Goal: Task Accomplishment & Management: Complete application form

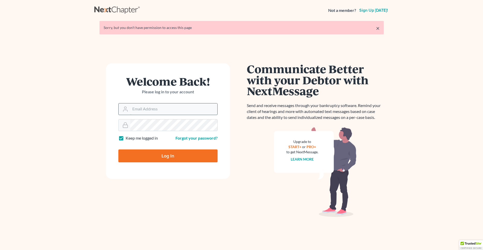
click at [154, 110] on input "Email Address" at bounding box center [173, 108] width 87 height 11
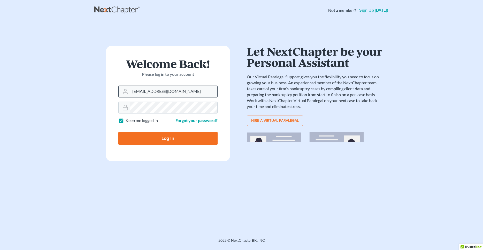
type input "[EMAIL_ADDRESS][DOMAIN_NAME]"
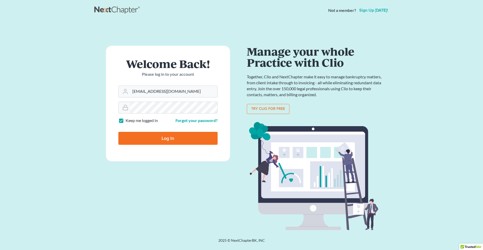
click at [165, 136] on input "Log In" at bounding box center [167, 138] width 99 height 13
type input "Thinking..."
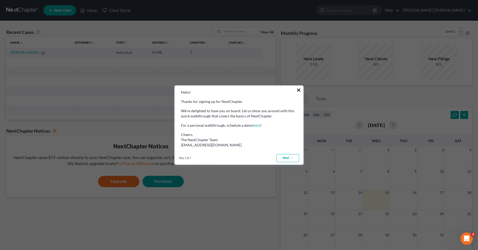
click at [299, 88] on button "×" at bounding box center [299, 90] width 5 height 8
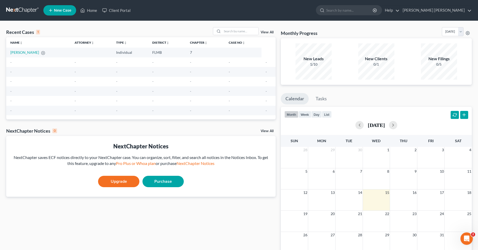
click at [63, 10] on span "New Case" at bounding box center [62, 11] width 17 height 4
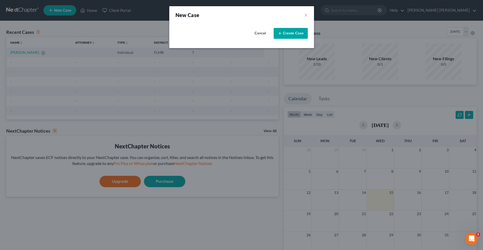
select select "15"
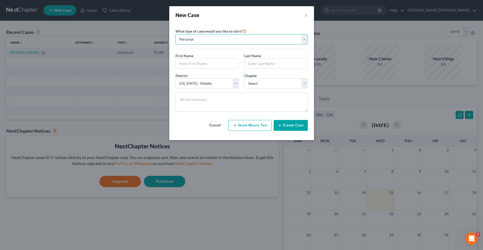
click at [175, 34] on select "Personal Business" at bounding box center [241, 39] width 132 height 10
click option "Personal" at bounding box center [0, 0] width 0 height 0
click at [199, 64] on input "text" at bounding box center [207, 64] width 63 height 10
type input "[PERSON_NAME]"
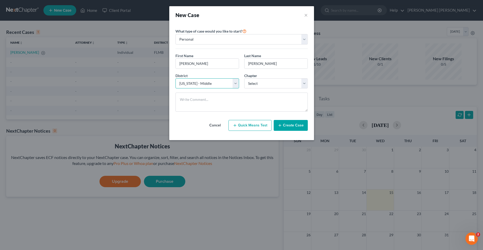
click at [175, 78] on select "Select [US_STATE] - [GEOGRAPHIC_DATA] [US_STATE] - [GEOGRAPHIC_DATA][US_STATE] …" at bounding box center [207, 83] width 64 height 10
click option "[US_STATE] - Middle" at bounding box center [0, 0] width 0 height 0
click at [244, 78] on select "Select 7 11 12 13" at bounding box center [276, 83] width 64 height 10
select select "0"
click option "7" at bounding box center [0, 0] width 0 height 0
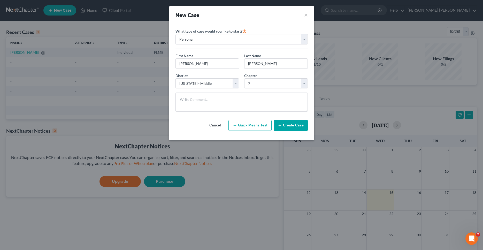
click at [286, 126] on button "Create Case" at bounding box center [291, 125] width 34 height 11
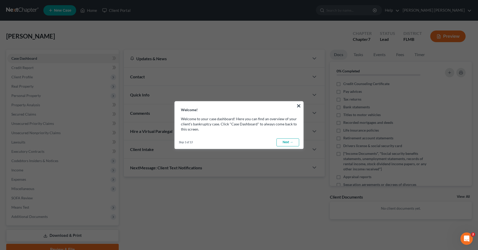
click at [289, 144] on link "Next →" at bounding box center [288, 142] width 23 height 8
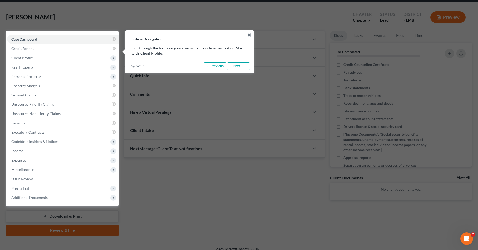
scroll to position [23, 0]
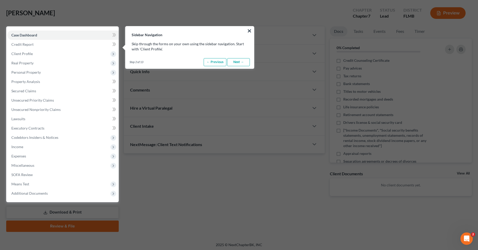
click at [239, 63] on link "Next →" at bounding box center [238, 62] width 23 height 8
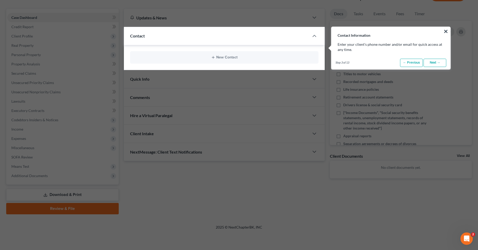
scroll to position [42, 0]
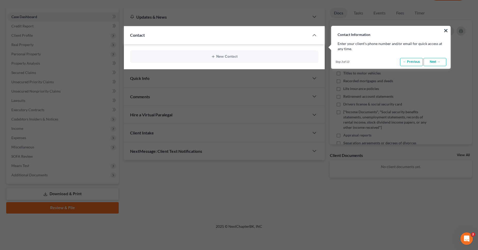
click at [438, 62] on link "Next →" at bounding box center [435, 62] width 23 height 8
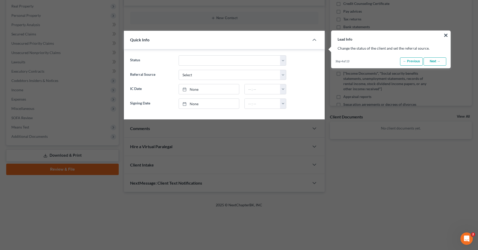
scroll to position [85, 0]
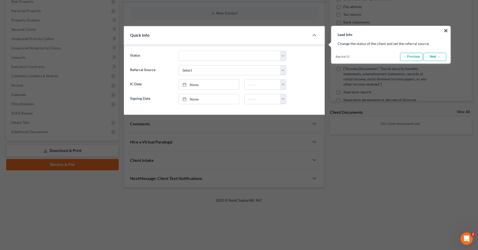
click at [438, 58] on link "Next →" at bounding box center [435, 57] width 23 height 8
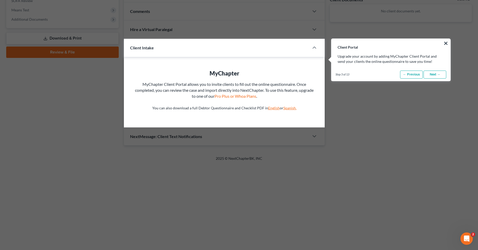
scroll to position [210, 0]
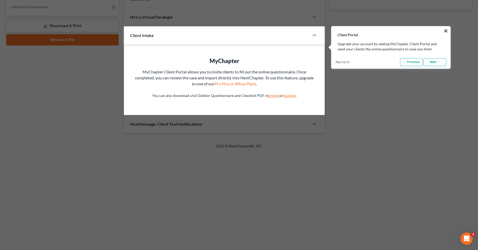
click at [435, 62] on link "Next →" at bounding box center [435, 62] width 23 height 8
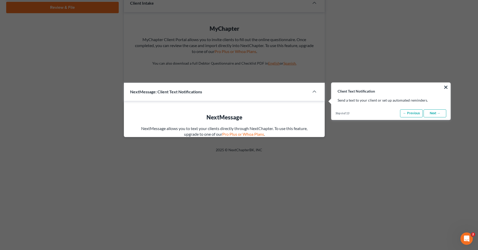
scroll to position [298, 0]
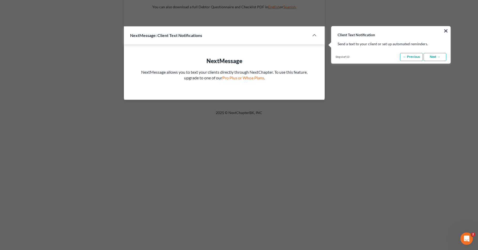
click at [438, 59] on link "Next →" at bounding box center [435, 57] width 23 height 8
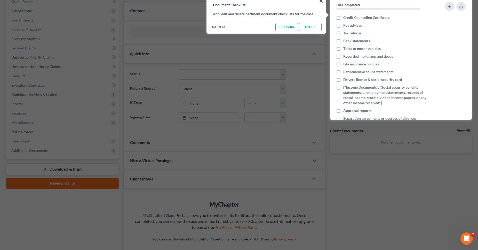
scroll to position [36, 0]
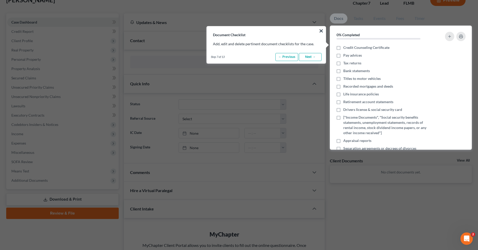
click at [313, 56] on link "Next →" at bounding box center [310, 57] width 23 height 8
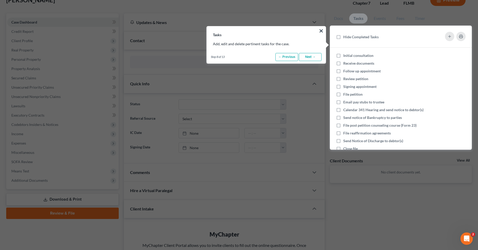
click at [313, 56] on link "Next →" at bounding box center [310, 57] width 23 height 8
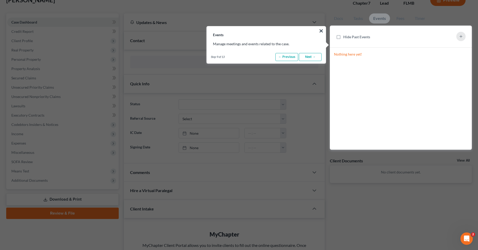
click at [313, 56] on link "Next →" at bounding box center [310, 57] width 23 height 8
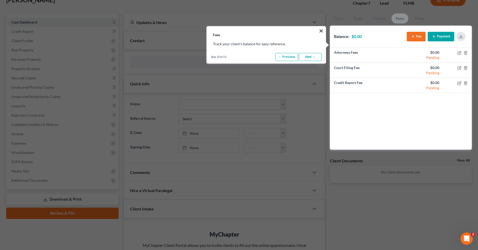
click at [313, 56] on link "Next →" at bounding box center [310, 57] width 23 height 8
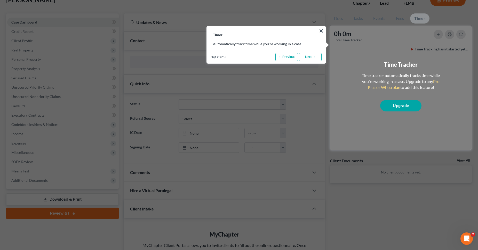
click at [314, 57] on link "Next →" at bounding box center [310, 57] width 23 height 8
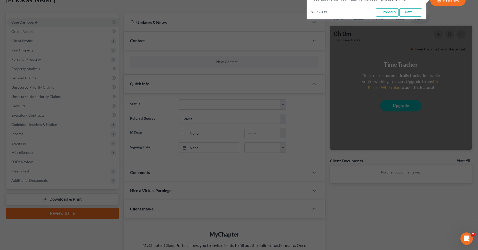
scroll to position [0, 0]
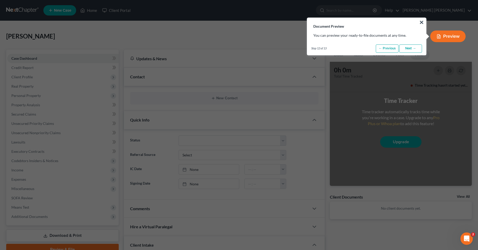
click at [414, 48] on link "Next →" at bounding box center [411, 48] width 23 height 8
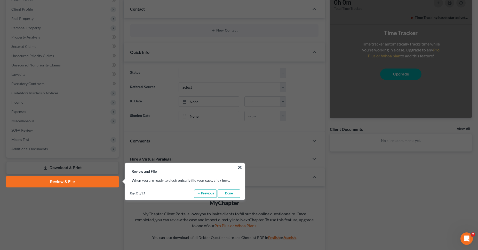
scroll to position [204, 0]
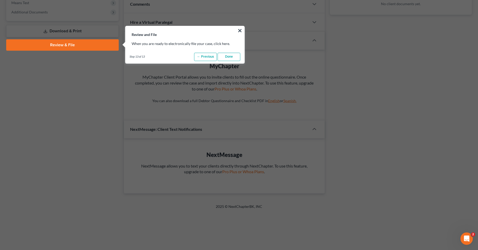
click at [231, 56] on link "Done" at bounding box center [229, 57] width 23 height 8
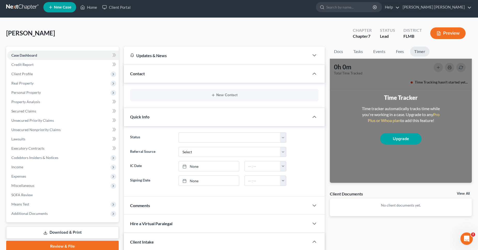
scroll to position [0, 0]
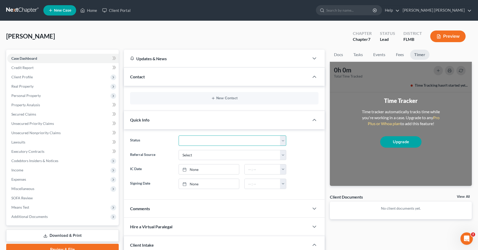
click at [179, 135] on select "Discharged Discharged & Reported Discharge Litigation Dismissal Notice Dismisse…" at bounding box center [233, 140] width 108 height 10
click at [283, 140] on select "Discharged Discharged & Reported Discharge Litigation Dismissal Notice Dismisse…" at bounding box center [233, 140] width 108 height 10
click at [316, 77] on polyline "button" at bounding box center [314, 77] width 3 height 2
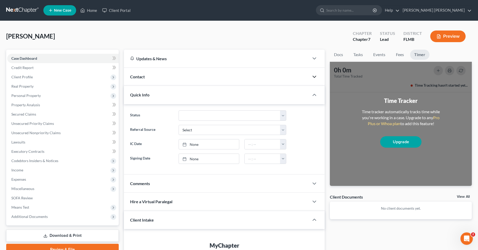
click at [316, 77] on icon "button" at bounding box center [315, 77] width 6 height 6
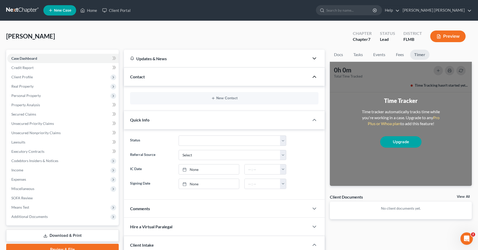
click at [313, 56] on icon "button" at bounding box center [315, 58] width 6 height 6
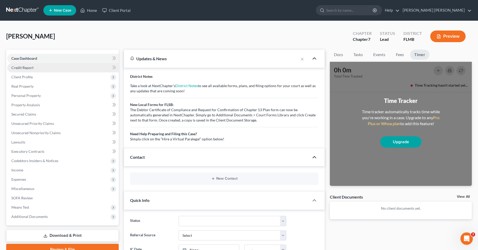
click at [92, 67] on link "Credit Report" at bounding box center [63, 67] width 112 height 9
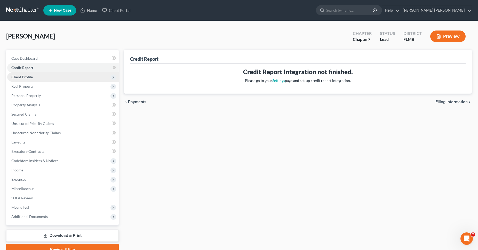
click at [58, 77] on span "Client Profile" at bounding box center [63, 76] width 112 height 9
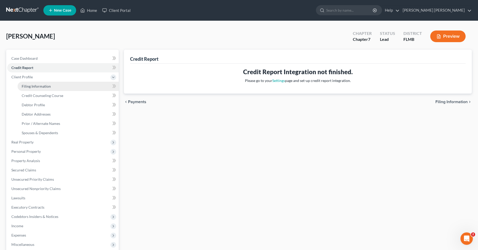
click at [59, 88] on link "Filing Information" at bounding box center [68, 86] width 101 height 9
select select "1"
select select "0"
select select "15"
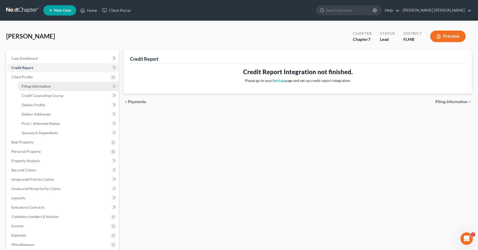
select select "9"
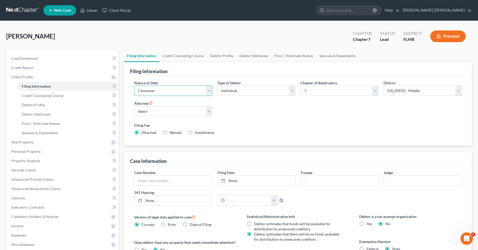
click at [134, 86] on select "Select Business Consumer Other" at bounding box center [173, 91] width 78 height 10
click at [209, 92] on select "Select Business Consumer Other" at bounding box center [173, 91] width 78 height 10
click at [218, 86] on select "Select Individual Joint" at bounding box center [257, 91] width 78 height 10
click at [291, 91] on select "Select Individual Joint" at bounding box center [257, 91] width 78 height 10
click at [134, 106] on select "Select [PERSON_NAME] - null" at bounding box center [173, 111] width 78 height 10
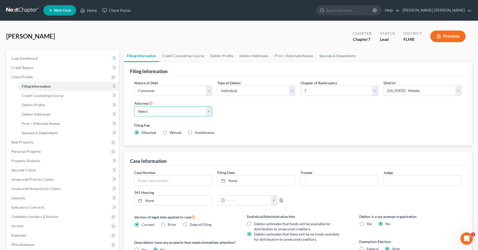
select select
click option "Select" at bounding box center [0, 0] width 0 height 0
click at [185, 55] on link "Credit Counseling Course" at bounding box center [183, 56] width 48 height 12
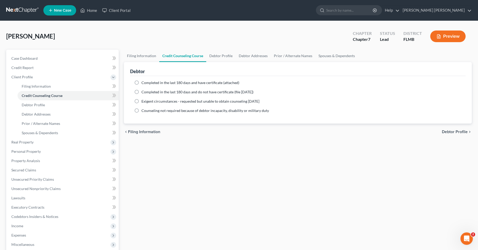
click at [142, 82] on label "Completed in the last 180 days and have certificate (attached)" at bounding box center [191, 82] width 98 height 5
click at [144, 82] on input "Completed in the last 180 days and have certificate (attached)" at bounding box center [145, 81] width 3 height 3
radio input "true"
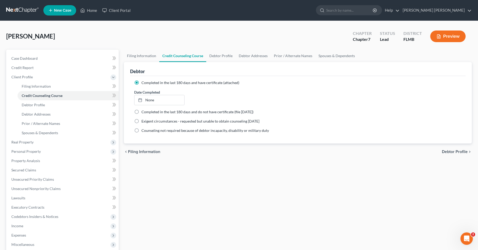
click at [142, 112] on label "Completed in the last 180 days and do not have certificate (file [DATE])" at bounding box center [198, 111] width 112 height 5
click at [144, 112] on input "Completed in the last 180 days and do not have certificate (file [DATE])" at bounding box center [145, 110] width 3 height 3
radio input "true"
radio input "false"
click at [263, 163] on div "Filing Information Credit Counseling Course Debtor Profile Debtor Addresses Pri…" at bounding box center [297, 180] width 353 height 261
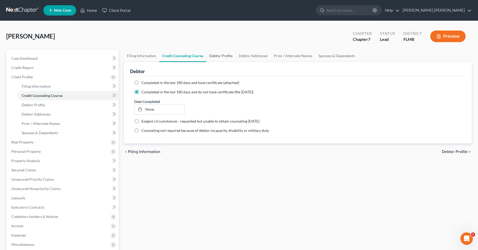
click at [221, 57] on link "Debtor Profile" at bounding box center [220, 56] width 29 height 12
select select "0"
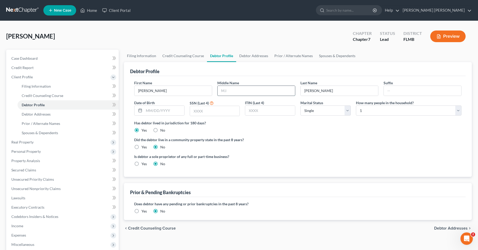
click at [238, 90] on input "text" at bounding box center [257, 91] width 78 height 10
type input "[PERSON_NAME]"
click at [226, 112] on input "text" at bounding box center [215, 111] width 50 height 10
type input "0764"
click at [356, 105] on select "Select 1 2 3 4 5 6 7 8 9 10 11 12 13 14 15 16 17 18 19 20" at bounding box center [409, 110] width 106 height 10
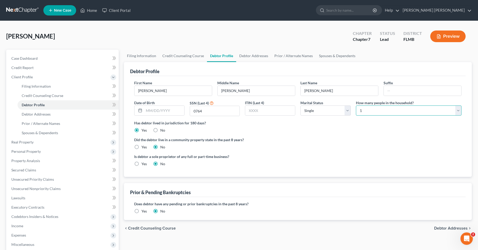
click at [458, 110] on select "Select 1 2 3 4 5 6 7 8 9 10 11 12 13 14 15 16 17 18 19 20" at bounding box center [409, 110] width 106 height 10
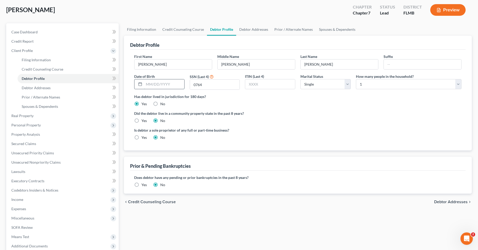
click at [162, 82] on input "text" at bounding box center [164, 84] width 40 height 10
type input "[DATE]"
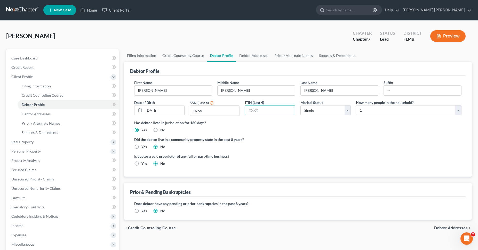
scroll to position [0, 0]
click at [142, 163] on label "Yes" at bounding box center [144, 163] width 5 height 5
click at [144, 163] on input "Yes" at bounding box center [145, 162] width 3 height 3
radio input "true"
radio input "false"
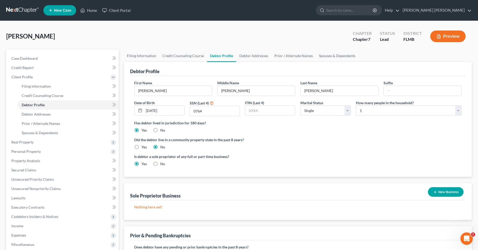
click at [444, 191] on button "New Business" at bounding box center [446, 192] width 36 height 10
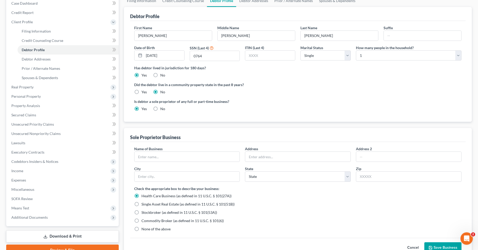
scroll to position [79, 0]
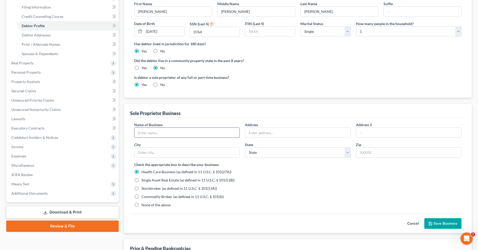
click at [183, 132] on input "text" at bounding box center [187, 133] width 105 height 10
type input "[PERSON_NAME] Motors, LLC"
type input "[STREET_ADDRESS]"
click at [161, 151] on input "[GEOGRAPHIC_DATA]" at bounding box center [187, 153] width 105 height 10
type input "[GEOGRAPHIC_DATA]"
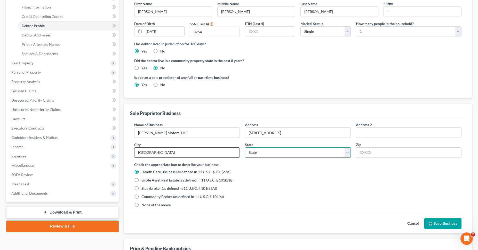
select select "9"
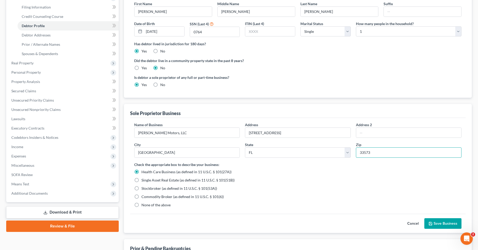
type input "33573"
click at [142, 205] on label "None of the above" at bounding box center [156, 204] width 29 height 5
click at [144, 205] on input "None of the above" at bounding box center [145, 203] width 3 height 3
radio input "true"
radio input "false"
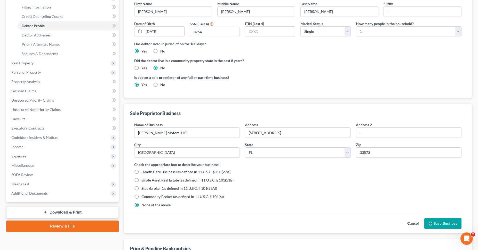
click at [441, 221] on button "Save Business" at bounding box center [443, 223] width 37 height 11
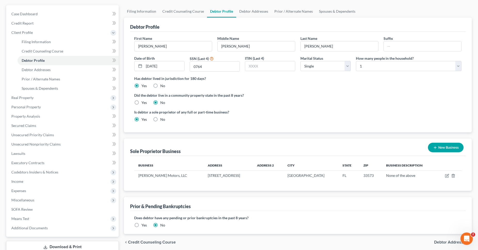
scroll to position [0, 0]
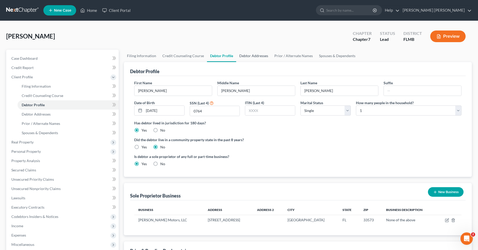
click at [249, 58] on link "Debtor Addresses" at bounding box center [253, 56] width 35 height 12
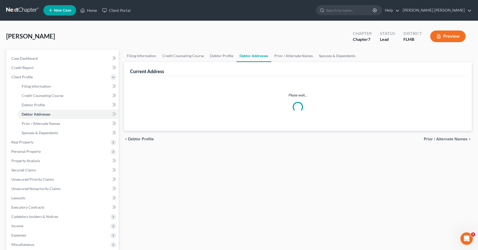
select select "0"
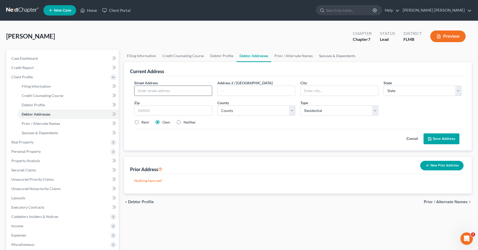
click at [191, 91] on input "text" at bounding box center [174, 91] width 78 height 10
type input "1047 [PERSON_NAME] Circle"
type input "[GEOGRAPHIC_DATA]"
select select "9"
type input "33619"
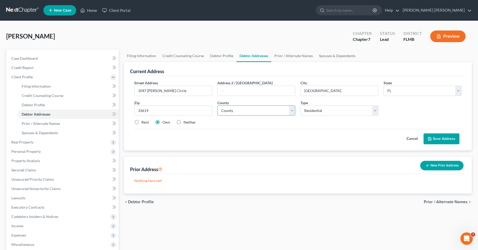
click at [218, 105] on select "County [GEOGRAPHIC_DATA] [GEOGRAPHIC_DATA] [GEOGRAPHIC_DATA] [GEOGRAPHIC_DATA] …" at bounding box center [257, 110] width 78 height 10
select select "27"
click option "[GEOGRAPHIC_DATA]" at bounding box center [0, 0] width 0 height 0
click at [301, 105] on select "Select Residential Mailing Rental Business" at bounding box center [340, 110] width 78 height 10
click option "Residential" at bounding box center [0, 0] width 0 height 0
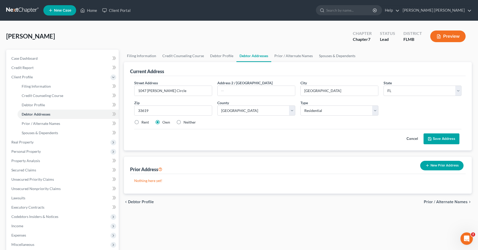
click at [142, 122] on label "Rent" at bounding box center [145, 122] width 7 height 5
click at [144, 122] on input "Rent" at bounding box center [145, 121] width 3 height 3
radio input "true"
click at [448, 137] on button "Save Address" at bounding box center [442, 138] width 36 height 11
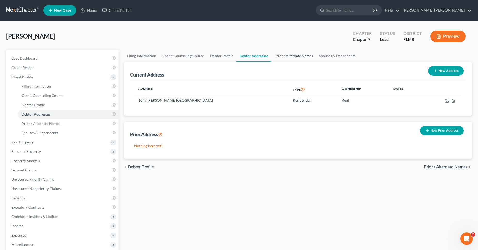
click at [299, 58] on link "Prior / Alternate Names" at bounding box center [294, 56] width 45 height 12
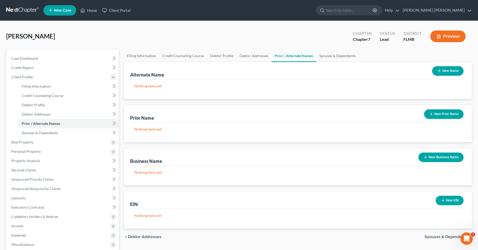
click at [451, 72] on button "New Name" at bounding box center [449, 71] width 32 height 10
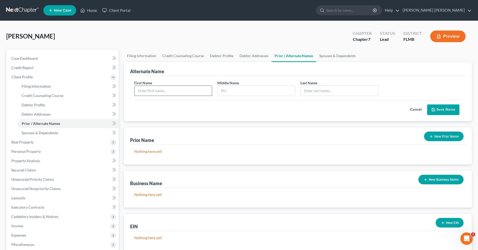
click at [194, 88] on input "text" at bounding box center [174, 91] width 78 height 10
type input "[PERSON_NAME]"
type input "W."
type input "[PERSON_NAME]"
click at [447, 111] on button "Save Name" at bounding box center [444, 109] width 32 height 11
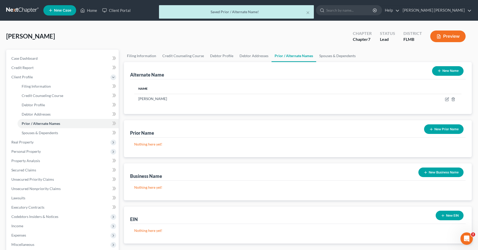
click at [455, 74] on button "New Name" at bounding box center [449, 71] width 32 height 10
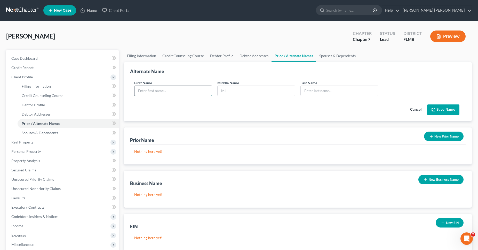
click at [188, 93] on input "text" at bounding box center [174, 91] width 78 height 10
type input "[PERSON_NAME]"
click at [450, 111] on button "Save Name" at bounding box center [444, 109] width 32 height 11
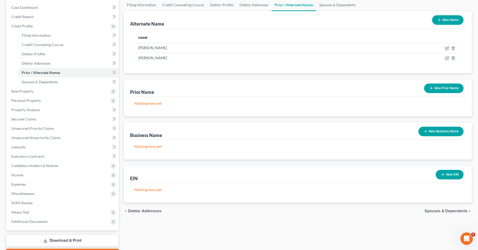
scroll to position [53, 0]
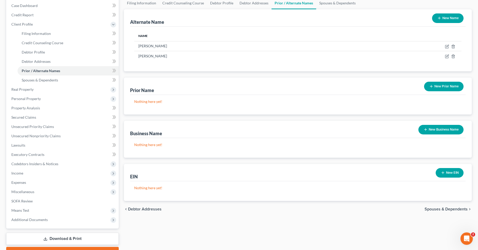
click at [438, 128] on button "New Business Name" at bounding box center [441, 130] width 45 height 10
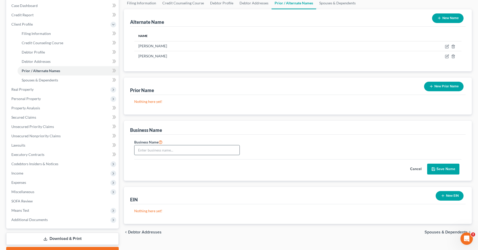
click at [223, 149] on input "text" at bounding box center [187, 150] width 105 height 10
type input "[PERSON_NAME] Motors, LLC"
click at [451, 167] on button "Save Name" at bounding box center [444, 169] width 32 height 11
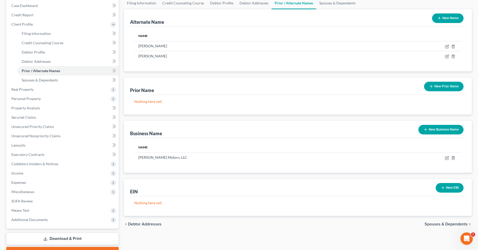
click at [452, 187] on button "New EIN" at bounding box center [450, 188] width 28 height 10
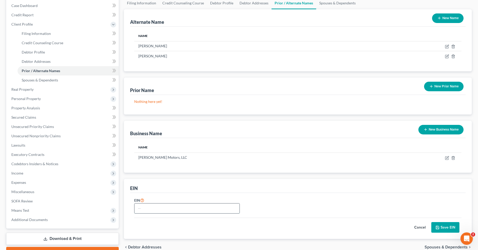
click at [203, 207] on input "text" at bounding box center [187, 208] width 105 height 10
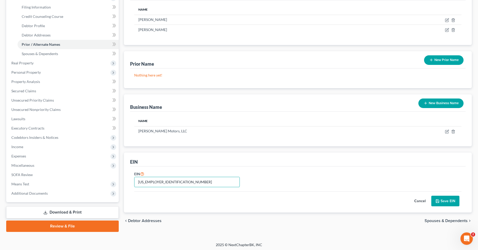
type input "[US_EMPLOYER_IDENTIFICATION_NUMBER]"
click at [449, 198] on button "Save EIN" at bounding box center [446, 201] width 28 height 11
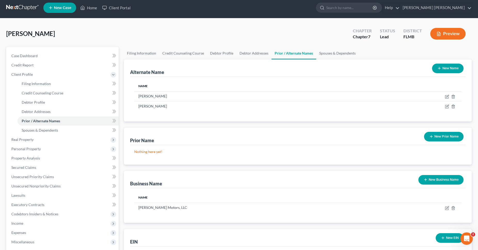
scroll to position [0, 0]
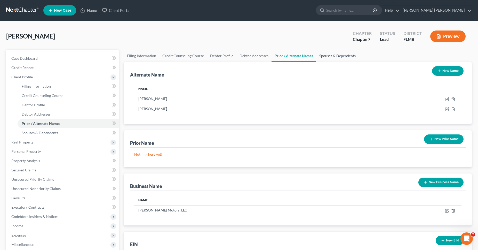
click at [333, 55] on link "Spouses & Dependents" at bounding box center [337, 56] width 43 height 12
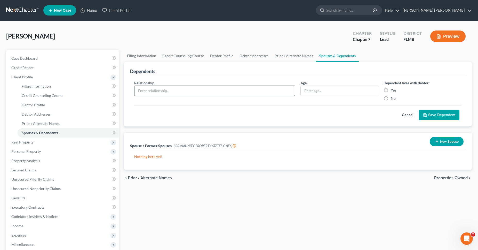
click at [183, 89] on input "text" at bounding box center [215, 91] width 161 height 10
type input "Daughter"
type input "10"
click at [391, 90] on label "Yes" at bounding box center [393, 90] width 5 height 5
click at [393, 90] on input "Yes" at bounding box center [394, 89] width 3 height 3
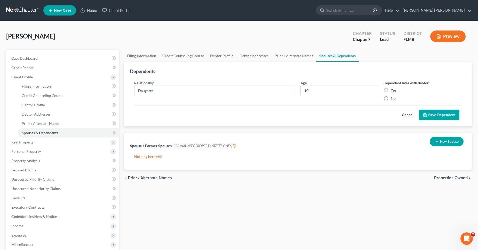
radio input "true"
click at [437, 113] on button "Save Dependent" at bounding box center [439, 115] width 41 height 11
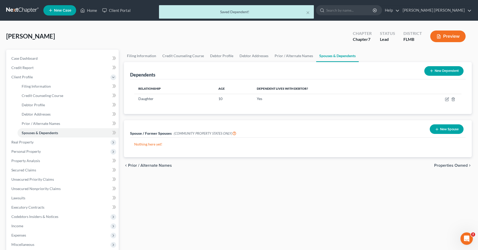
click at [444, 71] on button "New Dependent" at bounding box center [444, 71] width 39 height 10
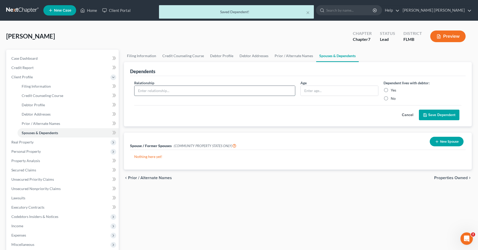
click at [255, 92] on input "text" at bounding box center [215, 91] width 161 height 10
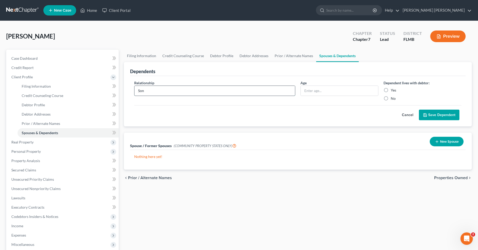
type input "Son"
click at [391, 89] on label "Yes" at bounding box center [393, 90] width 5 height 5
click at [393, 89] on input "Yes" at bounding box center [394, 89] width 3 height 3
radio input "true"
click at [446, 113] on button "Save Dependent" at bounding box center [439, 115] width 41 height 11
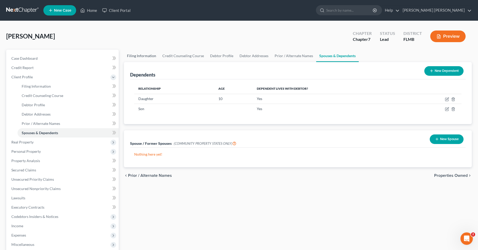
click at [146, 56] on link "Filing Information" at bounding box center [141, 56] width 35 height 12
select select "1"
select select "0"
select select "15"
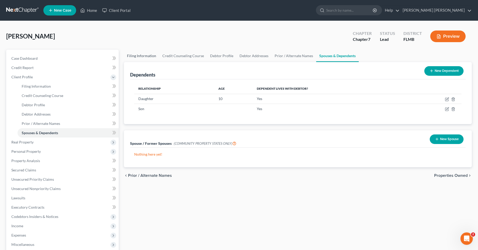
select select "0"
select select "9"
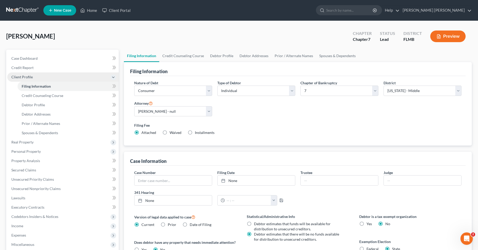
click at [64, 75] on span "Client Profile" at bounding box center [63, 76] width 112 height 9
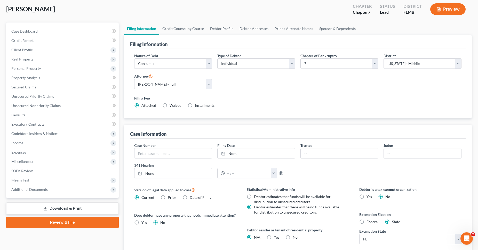
scroll to position [11, 0]
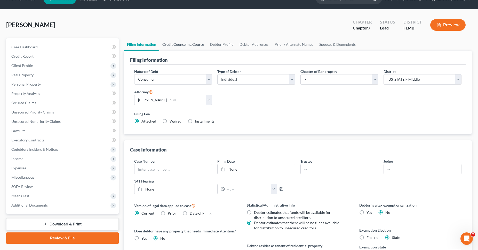
click at [177, 42] on link "Credit Counseling Course" at bounding box center [183, 44] width 48 height 12
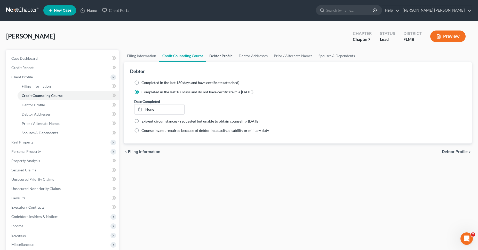
click at [224, 55] on link "Debtor Profile" at bounding box center [220, 56] width 29 height 12
select select "0"
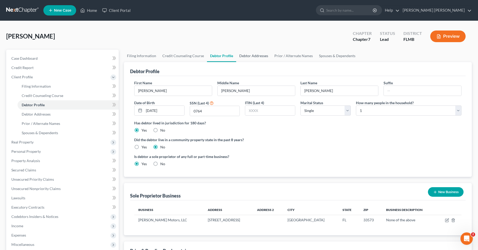
click at [258, 54] on link "Debtor Addresses" at bounding box center [253, 56] width 35 height 12
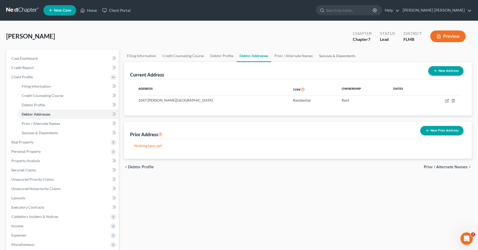
click at [446, 131] on button "New Prior Address" at bounding box center [442, 131] width 43 height 10
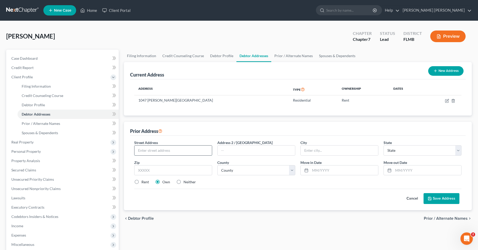
click at [193, 150] on input "text" at bounding box center [174, 150] width 78 height 10
type input "[STREET_ADDRESS]"
type input "Callaway"
select select "9"
type input "32404"
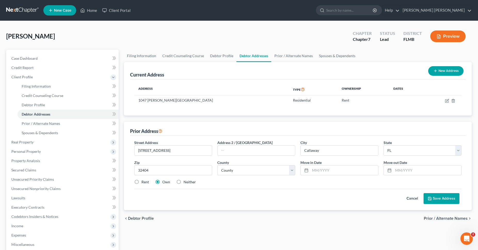
type input "[GEOGRAPHIC_DATA]"
click at [218, 165] on select "County [GEOGRAPHIC_DATA] [GEOGRAPHIC_DATA] [GEOGRAPHIC_DATA] [GEOGRAPHIC_DATA] …" at bounding box center [257, 170] width 78 height 10
select select "2"
click option "[GEOGRAPHIC_DATA]" at bounding box center [0, 0] width 0 height 0
click at [142, 182] on label "Rent" at bounding box center [145, 181] width 7 height 5
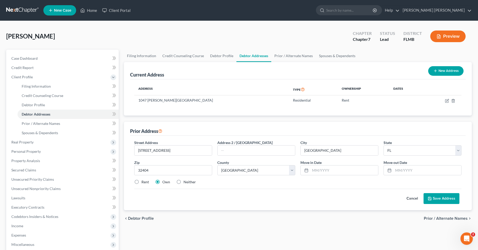
click at [144, 182] on input "Rent" at bounding box center [145, 180] width 3 height 3
radio input "true"
click at [436, 195] on button "Save Address" at bounding box center [442, 198] width 36 height 11
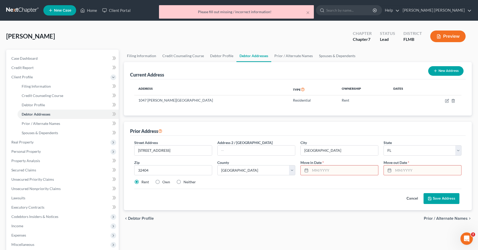
click at [329, 169] on input "text" at bounding box center [345, 170] width 68 height 10
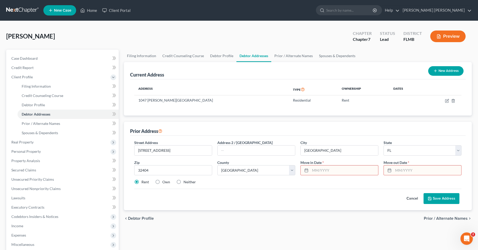
click at [325, 171] on input "text" at bounding box center [345, 170] width 68 height 10
click at [308, 171] on icon at bounding box center [307, 170] width 4 height 4
click at [307, 171] on icon at bounding box center [307, 170] width 4 height 4
click at [334, 169] on input "text" at bounding box center [345, 170] width 68 height 10
type input "[DATE]"
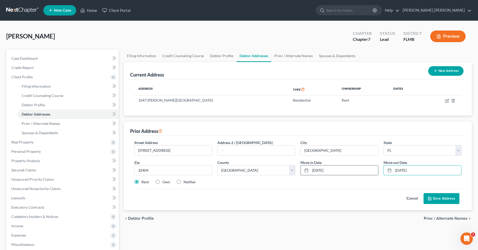
type input "[DATE]"
click at [330, 169] on input "[DATE]" at bounding box center [345, 170] width 68 height 10
type input "[DATE]"
click at [445, 196] on button "Save Address" at bounding box center [442, 198] width 36 height 11
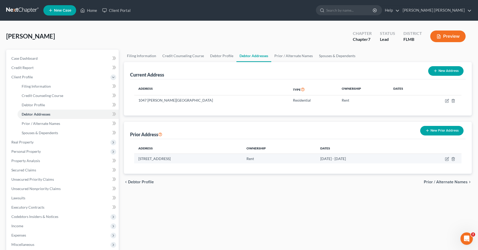
click at [198, 159] on td "[STREET_ADDRESS]" at bounding box center [188, 158] width 108 height 10
click at [447, 160] on icon "button" at bounding box center [447, 159] width 4 height 4
select select "9"
select select "2"
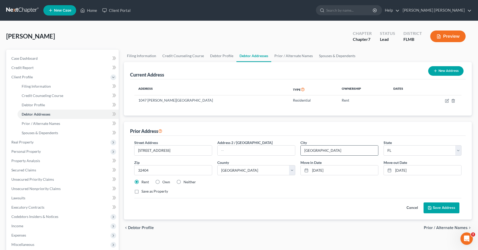
click at [343, 150] on input "[GEOGRAPHIC_DATA]" at bounding box center [340, 150] width 78 height 10
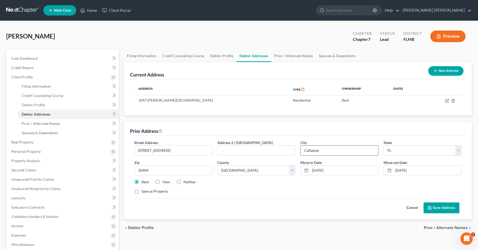
type input "Callaway"
click at [184, 173] on input "32404" at bounding box center [173, 170] width 78 height 10
type input "32404"
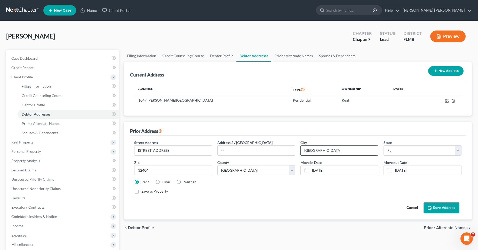
click at [338, 151] on input "[GEOGRAPHIC_DATA]" at bounding box center [340, 150] width 78 height 10
type input "Callaway"
click at [451, 208] on button "Save Address" at bounding box center [442, 207] width 36 height 11
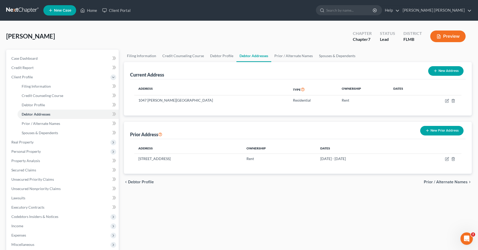
click at [444, 130] on button "New Prior Address" at bounding box center [442, 131] width 43 height 10
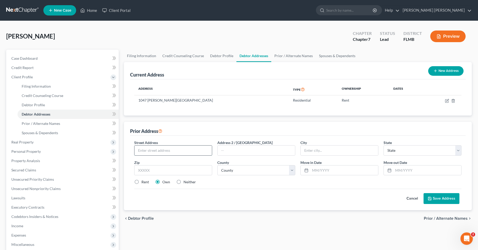
click at [180, 148] on input "text" at bounding box center [174, 150] width 78 height 10
type input "[STREET_ADDRESS][PERSON_NAME]"
click at [160, 172] on input "text" at bounding box center [173, 170] width 78 height 10
type input "37066"
type input "Gallatin"
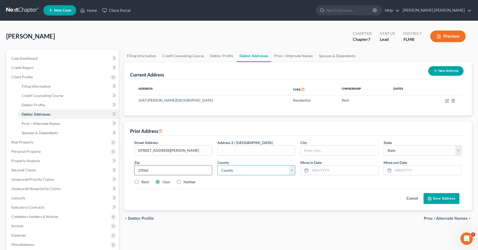
select select "44"
click at [218, 165] on select "County [GEOGRAPHIC_DATA] [GEOGRAPHIC_DATA] [GEOGRAPHIC_DATA] [GEOGRAPHIC_DATA] …" at bounding box center [257, 170] width 78 height 10
select select "82"
click option "[GEOGRAPHIC_DATA]" at bounding box center [0, 0] width 0 height 0
click at [320, 171] on input "text" at bounding box center [345, 170] width 68 height 10
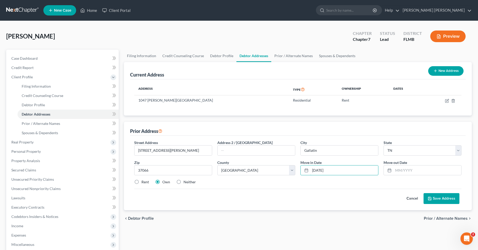
type input "[DATE]"
click at [451, 195] on button "Save Address" at bounding box center [442, 198] width 36 height 11
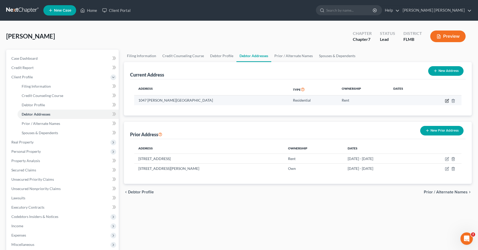
click at [448, 101] on icon "button" at bounding box center [447, 101] width 4 height 4
select select "9"
select select "27"
select select "0"
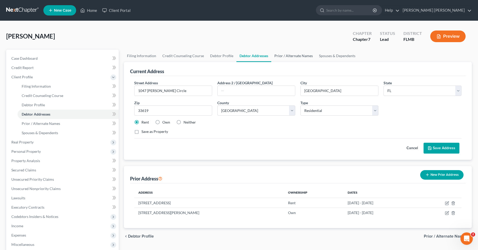
click at [297, 54] on link "Prior / Alternate Names" at bounding box center [294, 56] width 45 height 12
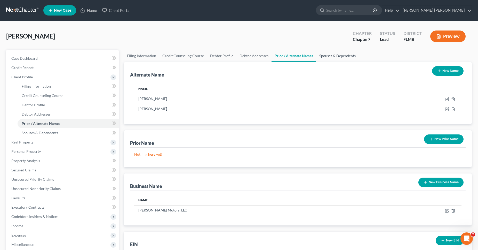
click at [344, 57] on link "Spouses & Dependents" at bounding box center [337, 56] width 43 height 12
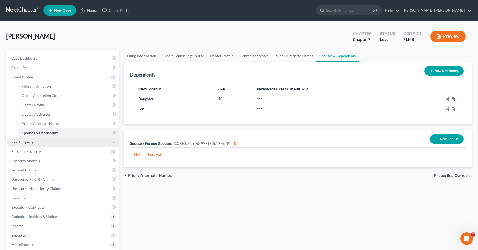
click at [74, 143] on span "Real Property" at bounding box center [63, 141] width 112 height 9
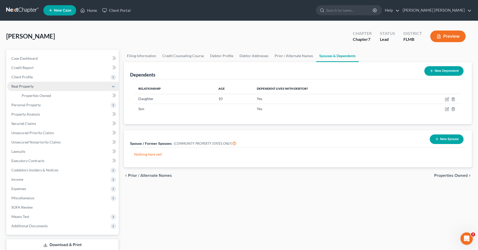
click at [28, 85] on span "Real Property" at bounding box center [22, 86] width 22 height 4
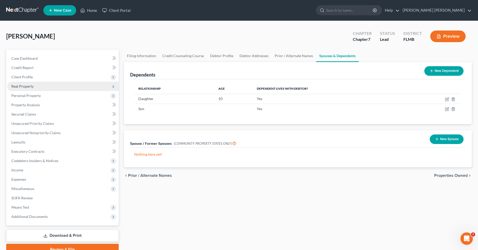
click at [43, 85] on span "Real Property" at bounding box center [63, 86] width 112 height 9
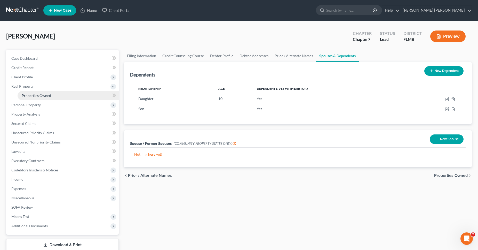
click at [43, 96] on span "Properties Owned" at bounding box center [36, 95] width 29 height 4
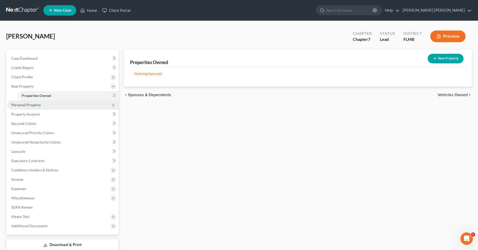
click at [105, 106] on span "Personal Property" at bounding box center [63, 104] width 112 height 9
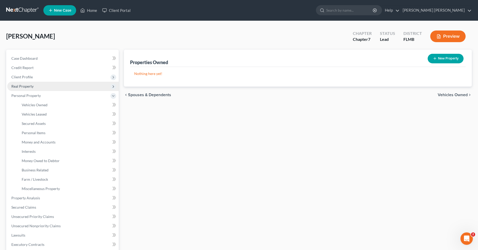
click at [72, 88] on span "Real Property" at bounding box center [63, 86] width 112 height 9
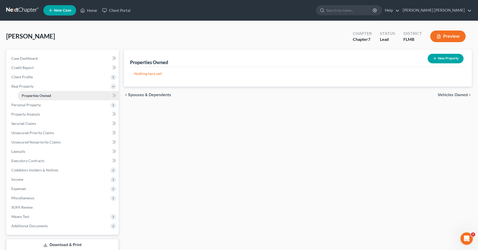
click at [76, 94] on link "Properties Owned" at bounding box center [68, 95] width 101 height 9
click at [67, 106] on span "Personal Property" at bounding box center [63, 104] width 112 height 9
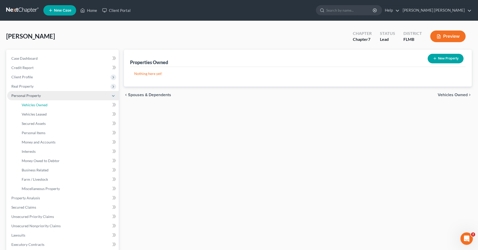
click at [67, 106] on link "Vehicles Owned" at bounding box center [68, 104] width 101 height 9
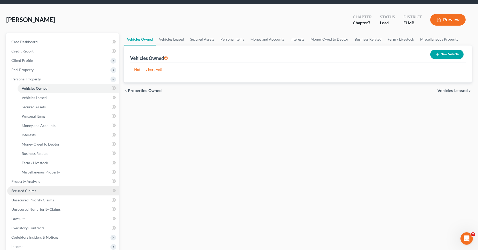
scroll to position [26, 0]
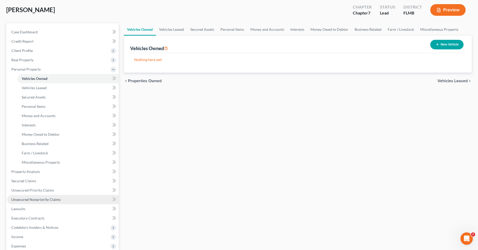
click at [52, 199] on span "Unsecured Nonpriority Claims" at bounding box center [35, 199] width 49 height 4
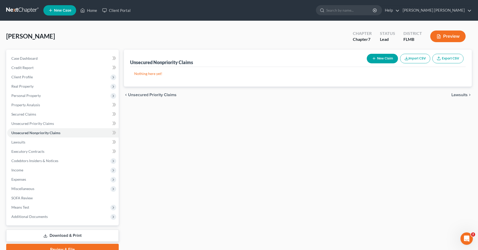
click at [388, 58] on button "New Claim" at bounding box center [382, 59] width 31 height 10
select select "0"
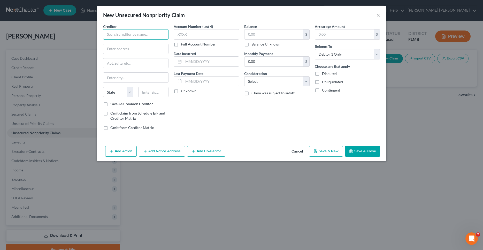
click at [146, 34] on input "text" at bounding box center [135, 34] width 65 height 10
type input "Merchants & Medical Credit Corporation, Inc."
type input "[STREET_ADDRESS][PERSON_NAME]"
type input "Flint"
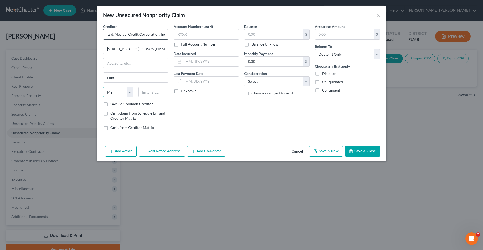
select select "23"
type input "48507"
click at [196, 33] on input "text" at bounding box center [206, 34] width 65 height 10
type input "R"
click at [181, 45] on label "Full Account Number" at bounding box center [198, 44] width 35 height 5
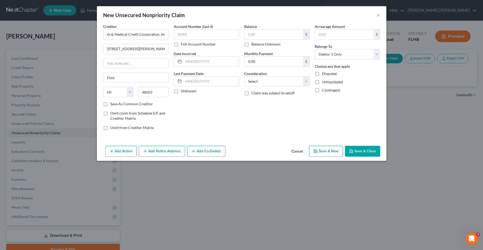
click at [183, 45] on input "Full Account Number" at bounding box center [184, 43] width 3 height 3
click at [182, 36] on input "text" at bounding box center [206, 34] width 65 height 10
type input "Reference: 14963215"
click at [259, 34] on input "text" at bounding box center [273, 34] width 59 height 10
click at [337, 36] on input "text" at bounding box center [344, 34] width 59 height 10
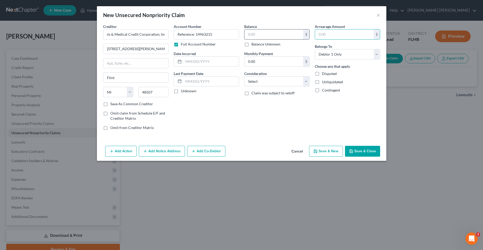
click at [262, 34] on input "text" at bounding box center [273, 34] width 59 height 10
type input "407.20"
click at [315, 49] on select "Select Debtor 1 Only Debtor 2 Only Debtor 1 And Debtor 2 Only At Least One Of T…" at bounding box center [347, 54] width 65 height 10
click at [376, 54] on select "Select Debtor 1 Only Debtor 2 Only Debtor 1 And Debtor 2 Only At Least One Of T…" at bounding box center [347, 54] width 65 height 10
click at [322, 81] on label "Unliquidated" at bounding box center [332, 81] width 21 height 5
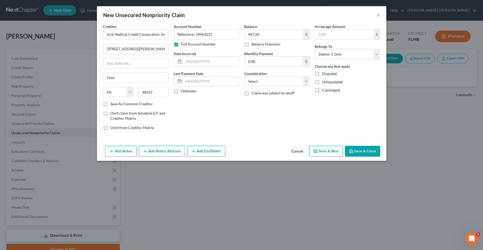
click at [324, 81] on input "Unliquidated" at bounding box center [325, 80] width 3 height 3
checkbox input "true"
click at [196, 61] on input "text" at bounding box center [210, 62] width 55 height 10
type input "[DATE]"
click at [181, 92] on label "Unknown" at bounding box center [189, 90] width 16 height 5
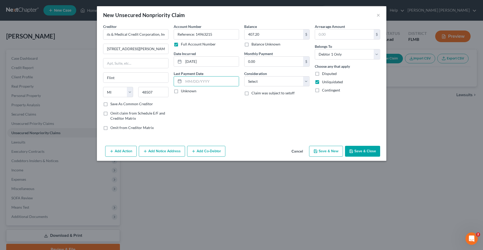
click at [183, 92] on input "Unknown" at bounding box center [184, 89] width 3 height 3
checkbox input "true"
click at [333, 151] on button "Save & New" at bounding box center [326, 151] width 34 height 11
select select "0"
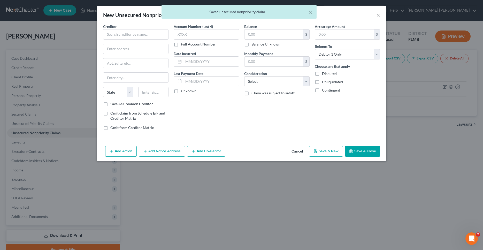
click at [377, 16] on div "× Saved unsecured nonpriority claim" at bounding box center [238, 13] width 483 height 16
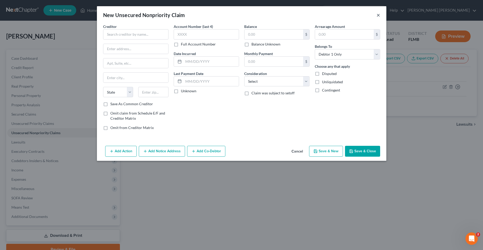
click at [377, 16] on button "×" at bounding box center [378, 15] width 4 height 6
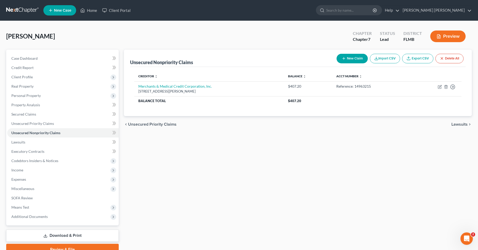
click at [351, 58] on button "New Claim" at bounding box center [352, 59] width 31 height 10
select select "0"
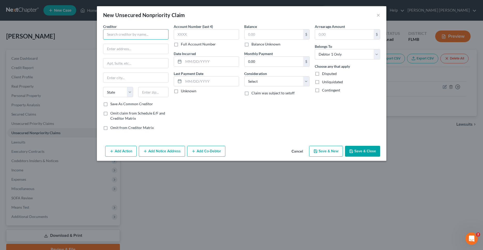
click at [156, 37] on input "text" at bounding box center [135, 34] width 65 height 10
type input "Citi Cards"
type input "PO Box 6403"
type input "57117"
click at [120, 79] on input "57117" at bounding box center [135, 78] width 65 height 10
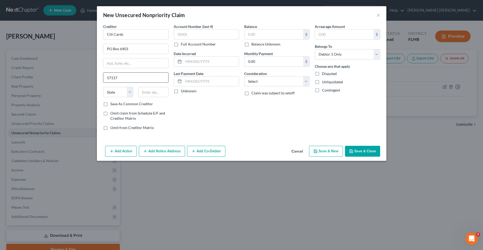
click at [120, 79] on input "57117" at bounding box center [135, 78] width 65 height 10
click at [159, 94] on input "text" at bounding box center [153, 92] width 30 height 10
type input "57117"
type input "[GEOGRAPHIC_DATA]"
select select "43"
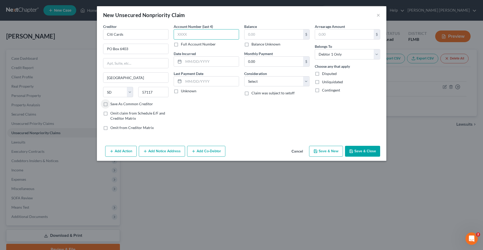
click at [203, 36] on input "text" at bounding box center [206, 34] width 65 height 10
type input "5937"
click at [257, 33] on input "text" at bounding box center [273, 34] width 59 height 10
type input "3,924.48"
click at [244, 76] on select "Select Cable / Satellite Services Collection Agency Credit Card Debt Debt Couns…" at bounding box center [276, 81] width 65 height 10
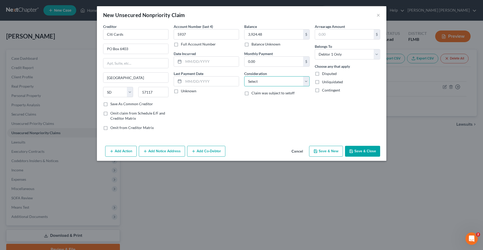
select select "2"
click option "Credit Card Debt" at bounding box center [0, 0] width 0 height 0
click at [322, 83] on label "Unliquidated" at bounding box center [332, 81] width 21 height 5
click at [324, 83] on input "Unliquidated" at bounding box center [325, 80] width 3 height 3
checkbox input "true"
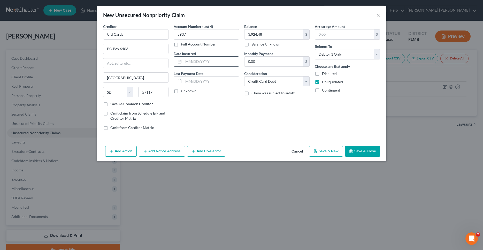
click at [205, 60] on input "text" at bounding box center [210, 62] width 55 height 10
type input "[DATE]"
click at [372, 151] on button "Save & Close" at bounding box center [362, 151] width 35 height 11
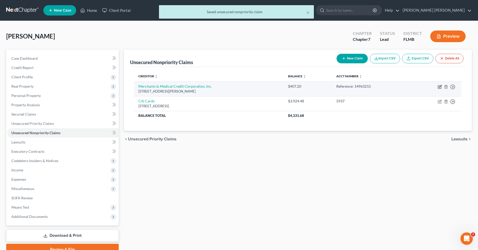
click at [441, 86] on icon "button" at bounding box center [440, 87] width 4 height 4
select select "23"
select select "0"
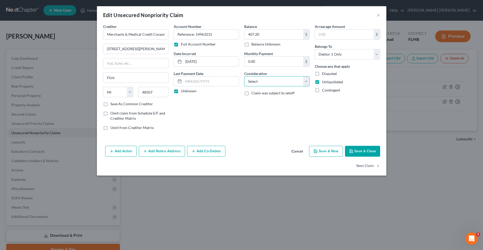
click at [244, 76] on select "Select Cable / Satellite Services Collection Agency Credit Card Debt Debt Couns…" at bounding box center [276, 81] width 65 height 10
select select "9"
click option "Medical Services" at bounding box center [0, 0] width 0 height 0
click at [363, 153] on button "Save & Close" at bounding box center [362, 151] width 35 height 11
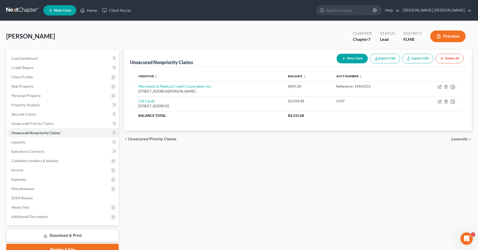
click at [356, 59] on button "New Claim" at bounding box center [352, 59] width 31 height 10
select select "0"
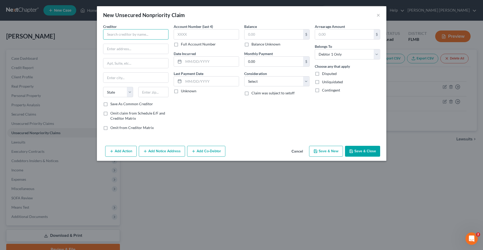
click at [151, 33] on input "text" at bounding box center [135, 34] width 65 height 10
type input "Maymont Homes Property Management"
type input "[STREET_ADDRESS][PERSON_NAME]"
type input "402"
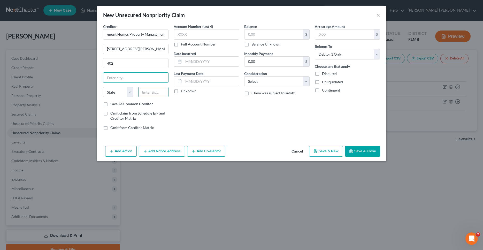
click at [162, 95] on input "text" at bounding box center [153, 92] width 30 height 10
type input "29403"
type input "[GEOGRAPHIC_DATA]"
select select "42"
click at [190, 36] on input "text" at bounding box center [206, 34] width 65 height 10
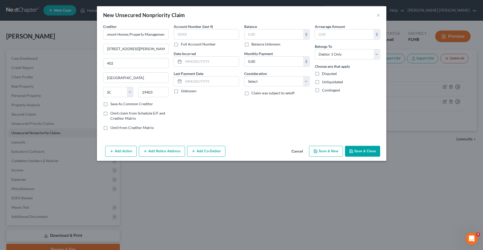
click at [181, 45] on label "Full Account Number" at bounding box center [198, 44] width 35 height 5
click at [183, 45] on input "Full Account Number" at bounding box center [184, 43] width 3 height 3
click at [184, 33] on input "text" at bounding box center [206, 34] width 65 height 10
type input "089198-001-001-1"
click at [226, 58] on input "text" at bounding box center [210, 62] width 55 height 10
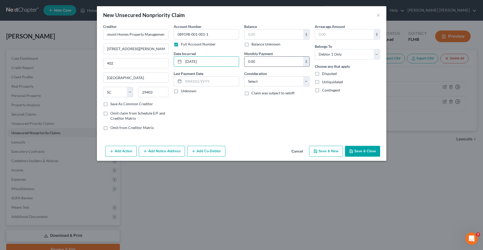
type input "[DATE]"
click at [181, 91] on label "Unknown" at bounding box center [189, 90] width 16 height 5
click at [183, 91] on input "Unknown" at bounding box center [184, 89] width 3 height 3
checkbox input "true"
click at [271, 33] on input "text" at bounding box center [273, 34] width 59 height 10
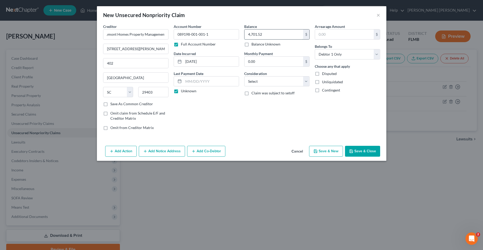
type input "4,701.52"
click at [244, 76] on select "Select Cable / Satellite Services Collection Agency Credit Card Debt Debt Couns…" at bounding box center [276, 81] width 65 height 10
select select "4"
click option "Deficiency Balance" at bounding box center [0, 0] width 0 height 0
click at [322, 81] on label "Unliquidated" at bounding box center [332, 81] width 21 height 5
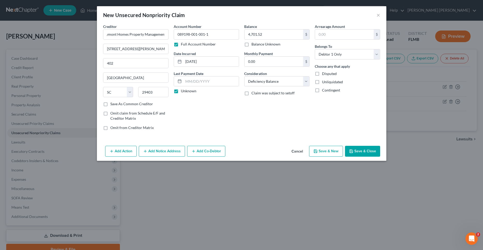
click at [324, 81] on input "Unliquidated" at bounding box center [325, 80] width 3 height 3
checkbox input "true"
click at [332, 151] on button "Save & New" at bounding box center [326, 151] width 34 height 11
select select "0"
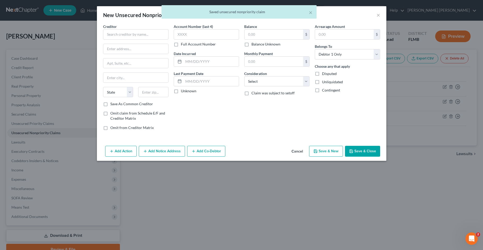
click at [378, 15] on div "× Saved unsecured nonpriority claim" at bounding box center [238, 13] width 483 height 16
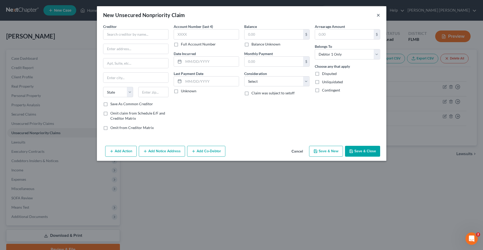
click at [379, 14] on button "×" at bounding box center [378, 15] width 4 height 6
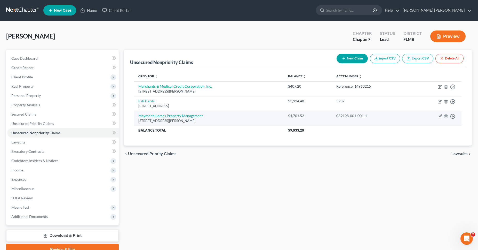
click at [440, 118] on icon "button" at bounding box center [440, 116] width 4 height 4
select select "42"
select select "4"
select select "0"
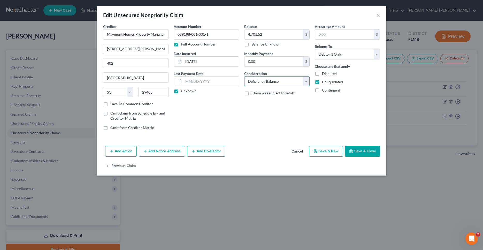
click at [244, 76] on select "Select Cable / Satellite Services Collection Agency Credit Card Debt Debt Couns…" at bounding box center [276, 81] width 65 height 10
click at [237, 166] on div "Previous Claim" at bounding box center [241, 168] width 289 height 15
click at [379, 15] on button "×" at bounding box center [378, 15] width 4 height 6
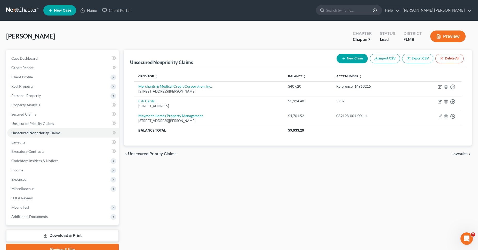
click at [354, 59] on button "New Claim" at bounding box center [352, 59] width 31 height 10
select select "0"
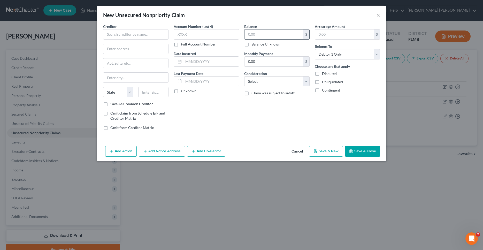
click at [272, 32] on input "text" at bounding box center [273, 34] width 59 height 10
type input "4,357.91"
click at [181, 44] on label "Full Account Number" at bounding box center [198, 44] width 35 height 5
click at [183, 44] on input "Full Account Number" at bounding box center [184, 43] width 3 height 3
click at [194, 34] on input "text" at bounding box center [206, 34] width 65 height 10
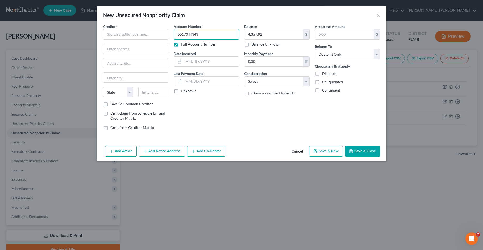
type input "0017044343"
click at [155, 33] on input "text" at bounding box center [135, 34] width 65 height 10
type input "M"
type input "NMA"
click at [258, 211] on div "New Unsecured Nonpriority Claim × Creditor * NMA State [US_STATE] AK AR [GEOGRA…" at bounding box center [241, 125] width 483 height 250
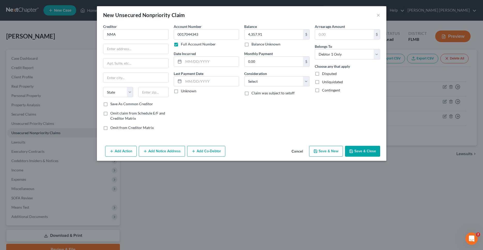
click at [361, 150] on button "Save & Close" at bounding box center [362, 151] width 35 height 11
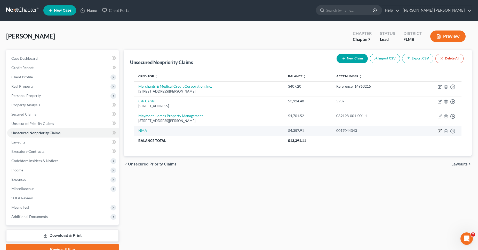
click at [441, 132] on icon "button" at bounding box center [440, 131] width 4 height 4
select select "0"
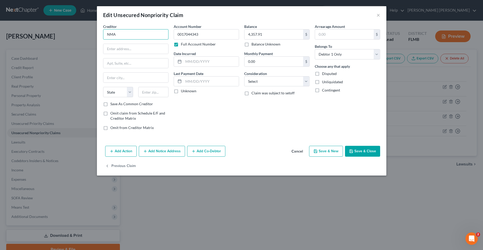
click at [118, 33] on input "NMA" at bounding box center [135, 34] width 65 height 10
type input "Nissan Finance"
click at [139, 48] on input "text" at bounding box center [135, 49] width 65 height 10
click at [122, 48] on input "990 W. 109" at bounding box center [135, 49] width 65 height 10
type input "[STREET_ADDRESS]"
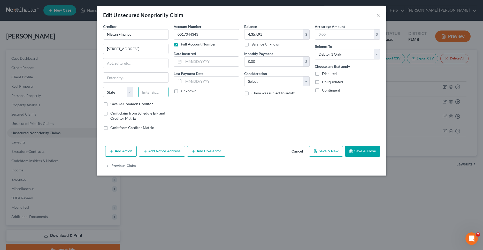
click at [149, 94] on input "text" at bounding box center [153, 92] width 30 height 10
type input "90502"
type input "Torrance"
select select "4"
click at [207, 35] on input "0017044343" at bounding box center [206, 34] width 65 height 10
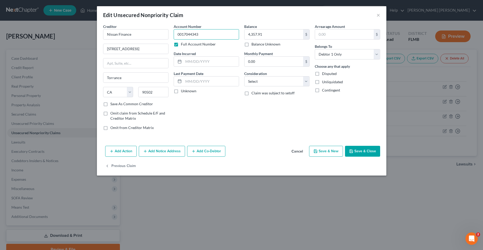
click at [207, 35] on input "0017044343" at bounding box center [206, 34] width 65 height 10
type input "0"
type input "0010247044343001"
click at [266, 35] on input "4,357.91" at bounding box center [273, 34] width 59 height 10
click at [251, 44] on label "Balance Unknown" at bounding box center [265, 44] width 29 height 5
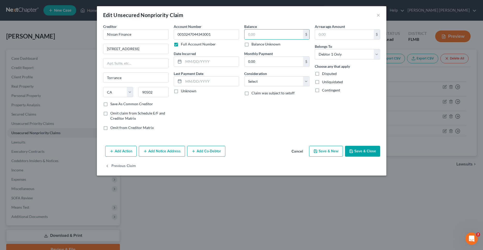
click at [253, 44] on input "Balance Unknown" at bounding box center [254, 43] width 3 height 3
checkbox input "true"
type input "0.00"
click at [244, 76] on select "Select Cable / Satellite Services Collection Agency Credit Card Debt Debt Couns…" at bounding box center [276, 81] width 65 height 10
select select "4"
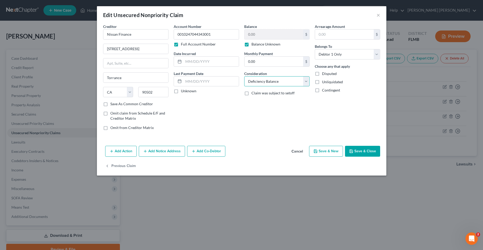
click option "Deficiency Balance" at bounding box center [0, 0] width 0 height 0
click at [337, 152] on button "Save & New" at bounding box center [326, 151] width 34 height 11
select select "0"
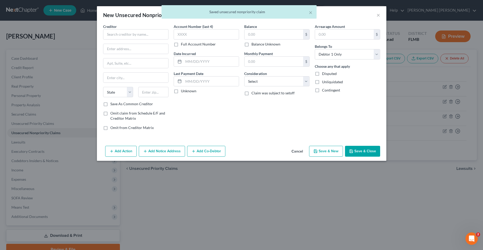
click at [379, 16] on div "× Saved unsecured nonpriority claim" at bounding box center [238, 13] width 483 height 16
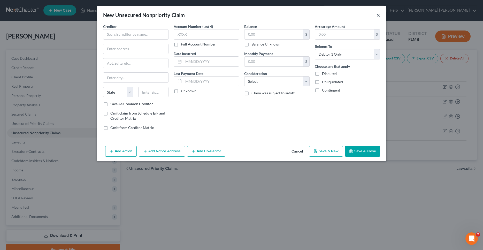
click at [379, 15] on button "×" at bounding box center [378, 15] width 4 height 6
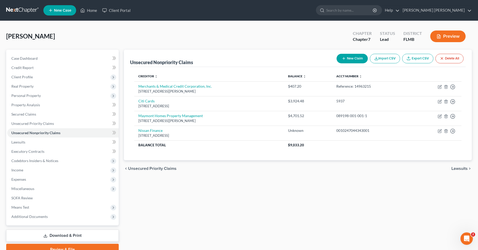
click at [356, 56] on button "New Claim" at bounding box center [352, 59] width 31 height 10
select select "0"
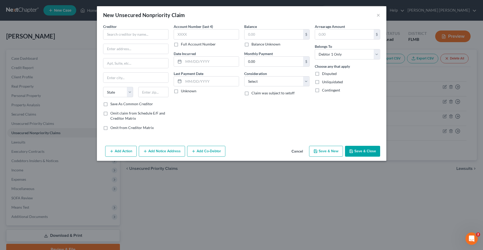
click at [181, 45] on label "Full Account Number" at bounding box center [198, 44] width 35 height 5
click at [183, 45] on input "Full Account Number" at bounding box center [184, 43] width 3 height 3
click at [185, 37] on input "text" at bounding box center [206, 34] width 65 height 10
type input "25011037972"
click at [203, 61] on input "text" at bounding box center [210, 62] width 55 height 10
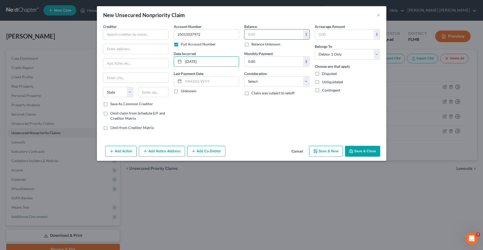
type input "[DATE]"
click at [281, 33] on input "text" at bounding box center [273, 34] width 59 height 10
type input "4,357.91"
click at [322, 81] on label "Unliquidated" at bounding box center [332, 81] width 21 height 5
click at [324, 81] on input "Unliquidated" at bounding box center [325, 80] width 3 height 3
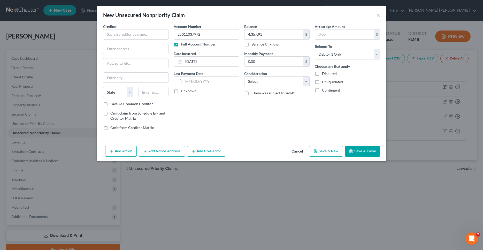
checkbox input "true"
click at [244, 76] on select "Select Cable / Satellite Services Collection Agency Credit Card Debt Debt Couns…" at bounding box center [276, 81] width 65 height 10
select select "4"
click option "Deficiency Balance" at bounding box center [0, 0] width 0 height 0
click at [366, 151] on button "Save & Close" at bounding box center [362, 151] width 35 height 11
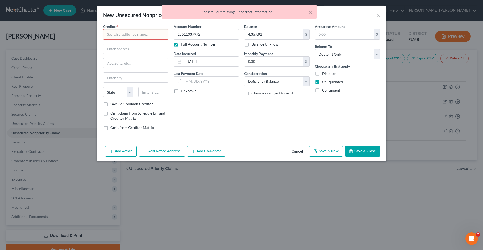
click at [148, 35] on input "text" at bounding box center [135, 34] width 65 height 10
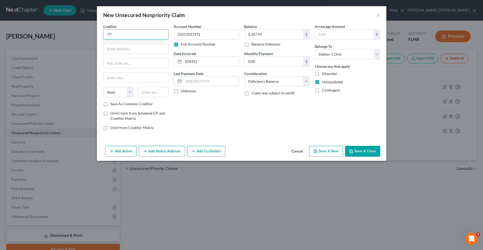
type input "???"
click at [367, 152] on button "Save & Close" at bounding box center [362, 151] width 35 height 11
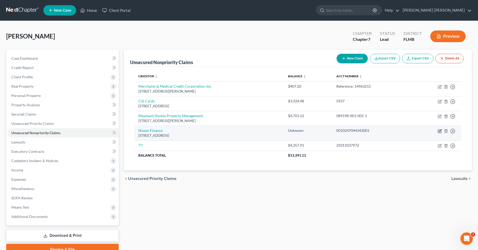
click at [440, 132] on icon "button" at bounding box center [440, 131] width 4 height 4
select select "4"
select select "0"
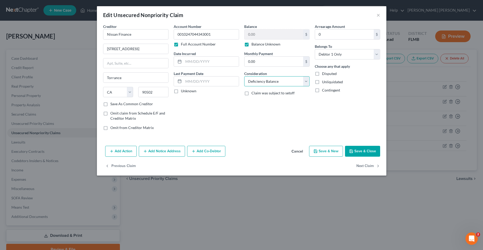
click at [244, 76] on select "Select Cable / Satellite Services Collection Agency Credit Card Debt Debt Couns…" at bounding box center [276, 81] width 65 height 10
click at [379, 15] on button "×" at bounding box center [378, 15] width 4 height 6
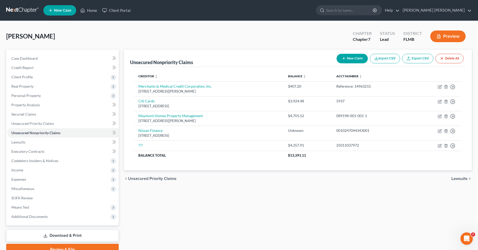
click at [361, 58] on button "New Claim" at bounding box center [352, 59] width 31 height 10
select select "0"
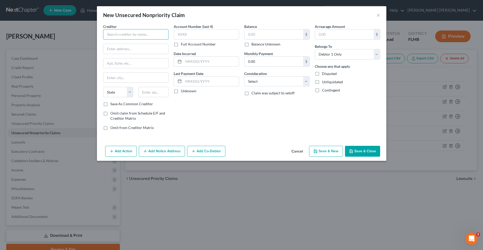
click at [152, 37] on input "text" at bounding box center [135, 34] width 65 height 10
type input "Healthcare Finance Direct"
click at [271, 32] on input "text" at bounding box center [273, 34] width 59 height 10
type input "1,519.08"
click at [181, 45] on label "Full Account Number" at bounding box center [198, 44] width 35 height 5
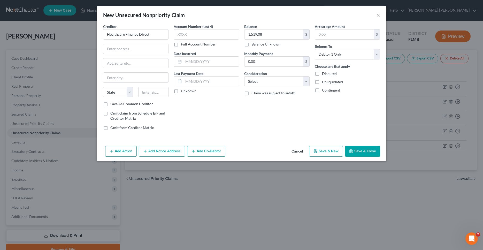
click at [183, 45] on input "Full Account Number" at bounding box center [184, 43] width 3 height 3
click at [185, 37] on input "text" at bounding box center [206, 34] width 65 height 10
type input "Payment Plan ID: 8255296"
click at [181, 92] on label "Unknown" at bounding box center [189, 90] width 16 height 5
click at [183, 92] on input "Unknown" at bounding box center [184, 89] width 3 height 3
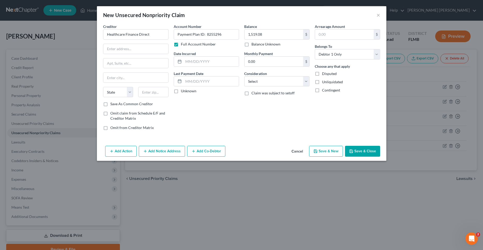
checkbox input "true"
click at [137, 50] on input "text" at bounding box center [135, 49] width 65 height 10
type input "[STREET_ADDRESS]"
click at [152, 92] on input "text" at bounding box center [153, 92] width 30 height 10
type input "76092"
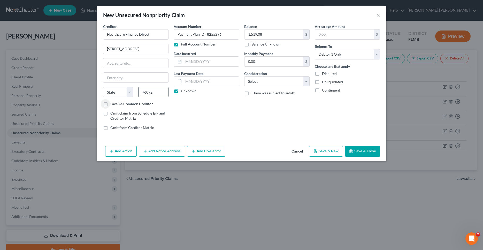
type input "Southlake"
select select "45"
click at [144, 61] on input "text" at bounding box center [135, 63] width 65 height 10
type input "320"
click at [244, 76] on select "Select Cable / Satellite Services Collection Agency Credit Card Debt Debt Couns…" at bounding box center [276, 81] width 65 height 10
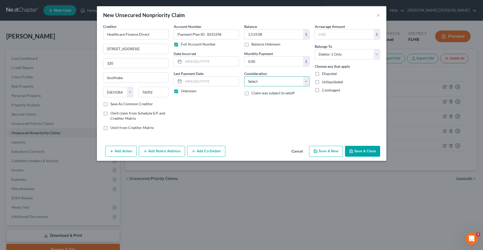
select select "4"
click option "Deficiency Balance" at bounding box center [0, 0] width 0 height 0
click at [322, 82] on label "Unliquidated" at bounding box center [332, 81] width 21 height 5
click at [324, 82] on input "Unliquidated" at bounding box center [325, 80] width 3 height 3
checkbox input "true"
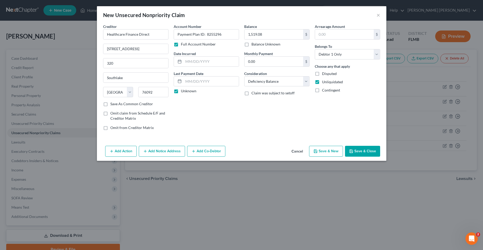
click at [365, 151] on button "Save & Close" at bounding box center [362, 151] width 35 height 11
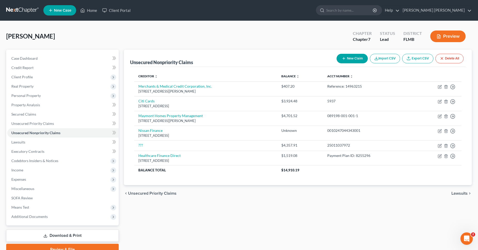
click at [355, 58] on button "New Claim" at bounding box center [352, 59] width 31 height 10
select select "0"
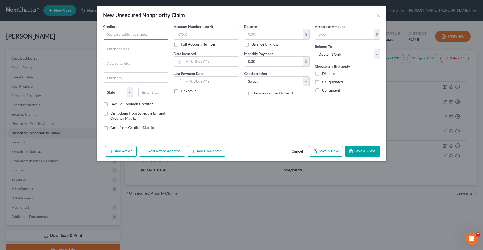
click at [157, 33] on input "text" at bounding box center [135, 34] width 65 height 10
type input "Halsted Financial Services"
type input "[STREET_ADDRESS]"
type input "500"
click at [150, 91] on input "text" at bounding box center [153, 92] width 30 height 10
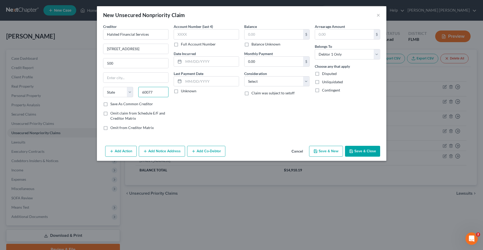
type input "60077"
type input "Skokie"
select select "14"
click at [194, 33] on input "text" at bounding box center [206, 34] width 65 height 10
type input "6506"
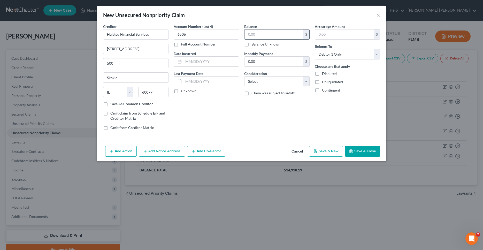
click at [282, 30] on input "text" at bounding box center [273, 34] width 59 height 10
type input "5,555.01"
click at [322, 82] on label "Unliquidated" at bounding box center [332, 81] width 21 height 5
click at [324, 82] on input "Unliquidated" at bounding box center [325, 80] width 3 height 3
checkbox input "true"
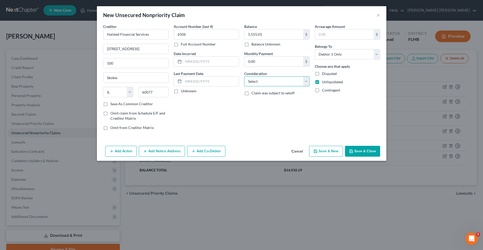
click at [244, 76] on select "Select Cable / Satellite Services Collection Agency Credit Card Debt Debt Couns…" at bounding box center [276, 81] width 65 height 10
click at [211, 32] on input "6506" at bounding box center [206, 34] width 65 height 10
click at [209, 35] on input "6506" at bounding box center [206, 34] width 65 height 10
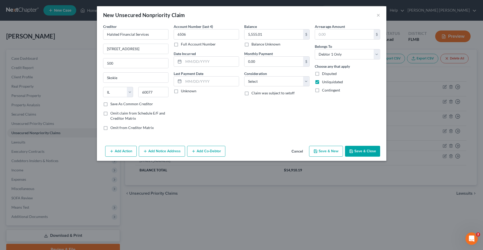
click at [181, 44] on label "Full Account Number" at bounding box center [198, 44] width 35 height 5
click at [183, 44] on input "Full Account Number" at bounding box center [184, 43] width 3 height 3
click at [199, 30] on input "6506" at bounding box center [206, 34] width 65 height 10
type input "Reference: 75631280"
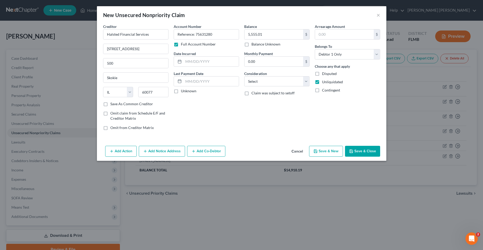
click at [181, 91] on label "Unknown" at bounding box center [189, 90] width 16 height 5
click at [183, 91] on input "Unknown" at bounding box center [184, 89] width 3 height 3
checkbox input "true"
click at [244, 76] on select "Select Cable / Satellite Services Collection Agency Credit Card Debt Debt Couns…" at bounding box center [276, 81] width 65 height 10
select select "1"
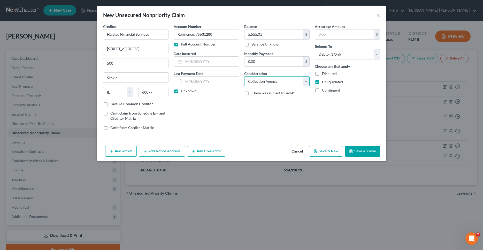
click option "Collection Agency" at bounding box center [0, 0] width 0 height 0
click at [174, 151] on button "Add Notice Address" at bounding box center [162, 151] width 46 height 11
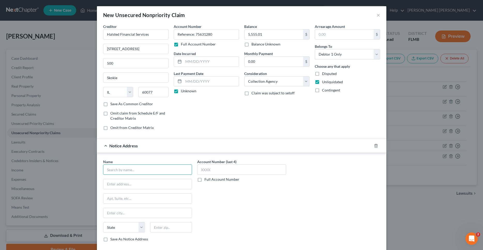
click at [148, 170] on input "text" at bounding box center [147, 169] width 89 height 10
type input "Halsted Financial Services"
click at [143, 183] on input "text" at bounding box center [147, 184] width 88 height 10
type input "PO Box 828"
click at [170, 226] on input "text" at bounding box center [171, 227] width 42 height 10
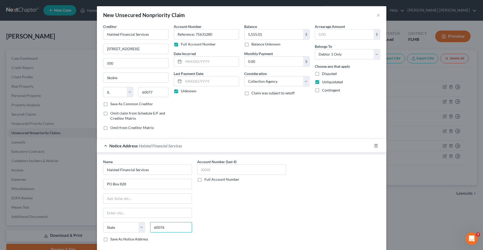
type input "60076"
type input "Skokie"
select select "14"
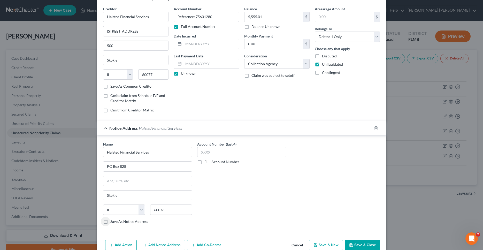
scroll to position [26, 0]
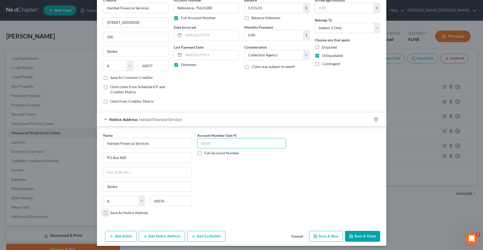
click at [220, 143] on input "text" at bounding box center [241, 143] width 89 height 10
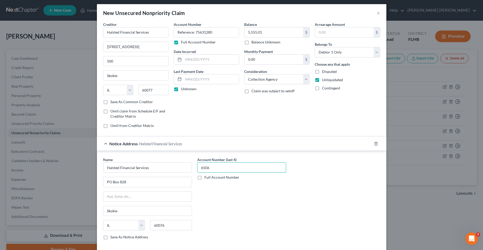
scroll to position [28, 0]
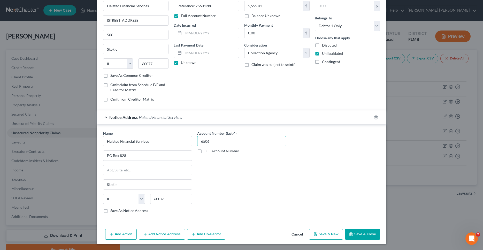
type input "6506"
click at [353, 232] on button "Save & Close" at bounding box center [362, 234] width 35 height 11
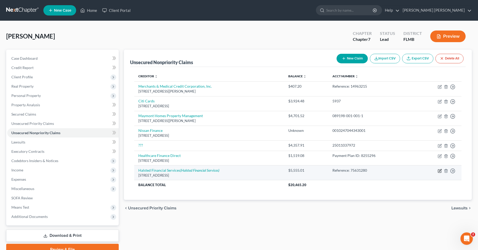
click at [441, 170] on icon "button" at bounding box center [440, 171] width 4 height 4
select select "14"
select select "1"
select select "0"
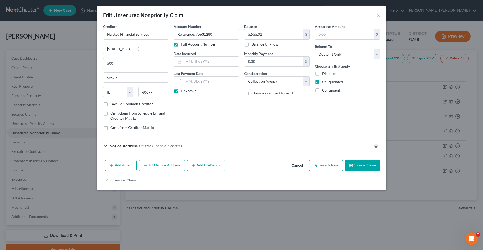
click at [106, 144] on div "Notice Address Halsted Financial Services" at bounding box center [234, 146] width 275 height 14
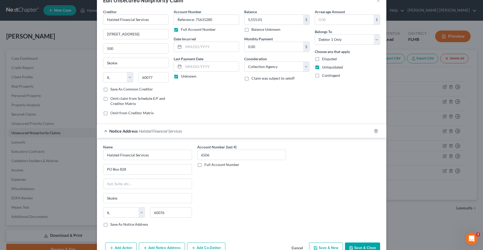
scroll to position [0, 0]
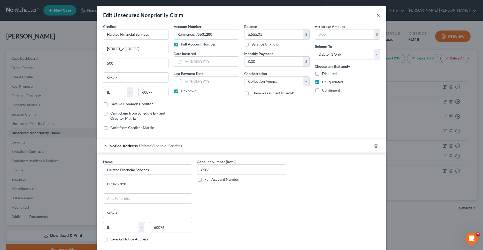
click at [376, 14] on button "×" at bounding box center [378, 15] width 4 height 6
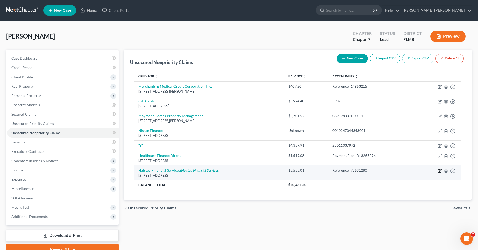
click at [440, 172] on icon "button" at bounding box center [440, 171] width 4 height 4
select select "14"
select select "1"
select select "0"
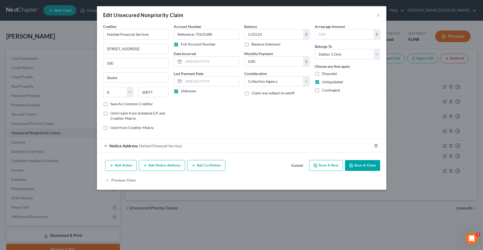
click at [171, 164] on button "Add Notice Address" at bounding box center [162, 165] width 46 height 11
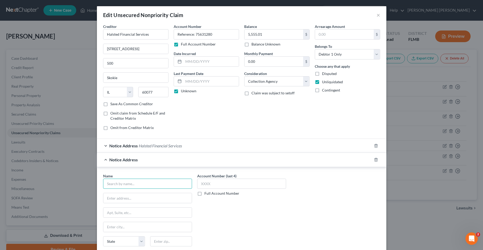
click at [154, 181] on input "text" at bounding box center [147, 184] width 89 height 10
paste input "LVNV Funding, LLC"
type input "LVNV Funding, LLC"
click at [135, 200] on input "text" at bounding box center [147, 198] width 88 height 10
paste input "[STREET_ADDRESS]"
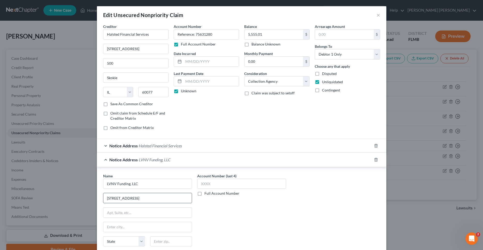
click at [114, 198] on input "[STREET_ADDRESS]" at bounding box center [147, 198] width 88 height 10
click at [113, 199] on input "[STREET_ADDRESS]" at bounding box center [147, 198] width 88 height 10
type input "[STREET_ADDRESS]"
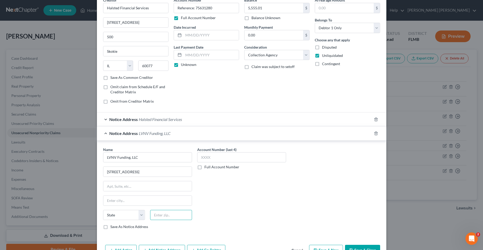
click at [166, 217] on input "text" at bounding box center [171, 215] width 42 height 10
paste input "29601"
type input "29601"
type input "[GEOGRAPHIC_DATA]"
select select "42"
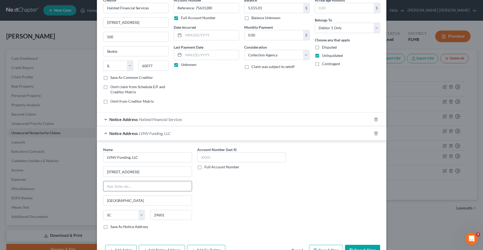
click at [134, 187] on input "text" at bounding box center [147, 186] width 88 height 10
type input "300-D"
click at [224, 160] on input "text" at bounding box center [241, 157] width 89 height 10
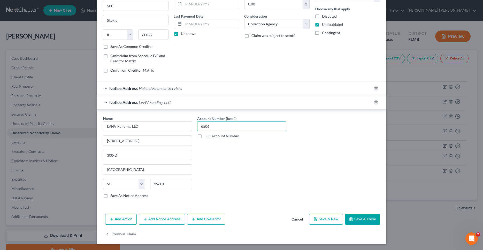
type input "6506"
click at [369, 221] on button "Save & Close" at bounding box center [362, 219] width 35 height 11
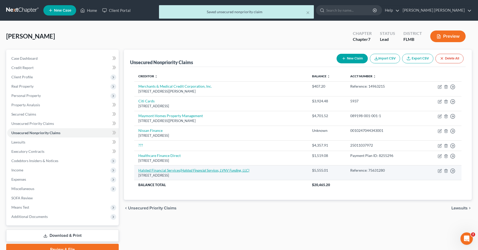
click at [225, 171] on icon "(Halsted Financial Services, LVNV Funding, LLC)" at bounding box center [214, 170] width 69 height 4
select select "14"
select select "1"
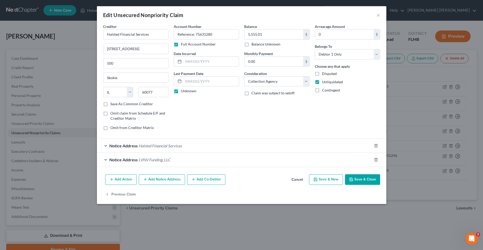
click at [168, 181] on button "Add Notice Address" at bounding box center [162, 179] width 46 height 11
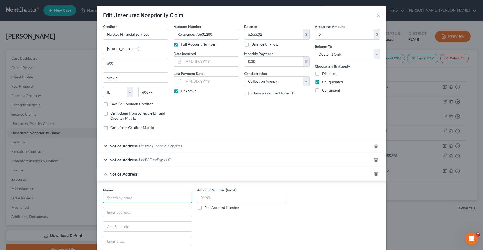
click at [136, 196] on input "text" at bounding box center [147, 197] width 89 height 10
paste input "[PERSON_NAME] [PERSON_NAME] Bank USA"
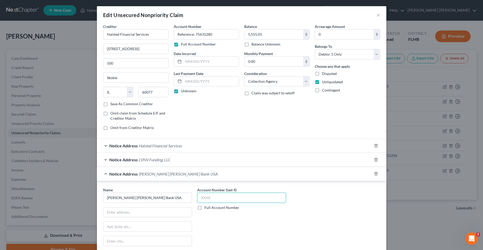
click at [213, 198] on input "text" at bounding box center [241, 197] width 89 height 10
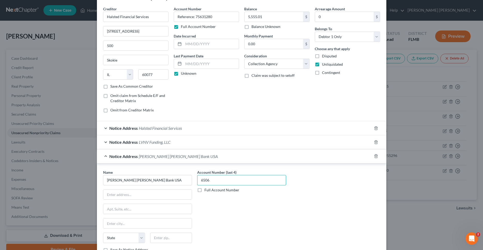
scroll to position [26, 0]
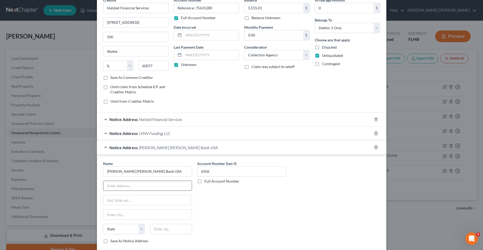
click at [128, 184] on input "text" at bounding box center [147, 186] width 88 height 10
click at [114, 186] on input "[STREET_ADDRESS]" at bounding box center [147, 186] width 88 height 10
click at [156, 231] on input "text" at bounding box center [171, 229] width 42 height 10
paste input "10282"
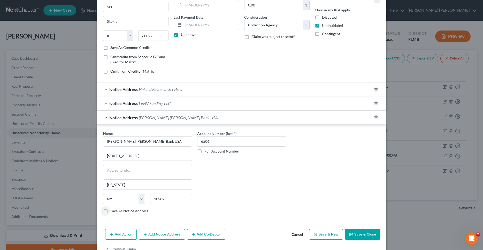
scroll to position [71, 0]
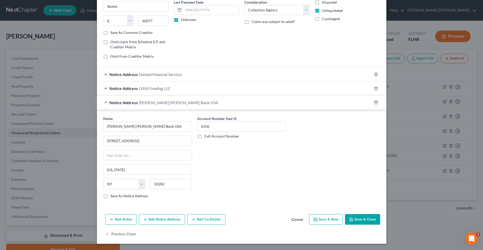
click at [371, 218] on button "Save & Close" at bounding box center [362, 219] width 35 height 11
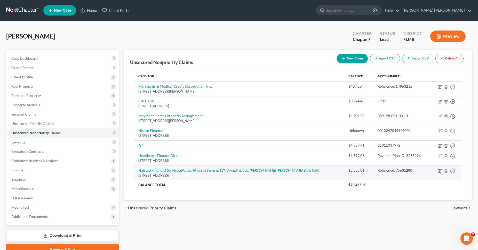
click at [225, 171] on icon "(Halsted Financial Services, LVNV Funding, LLC, [PERSON_NAME] [PERSON_NAME] Ban…" at bounding box center [249, 170] width 139 height 4
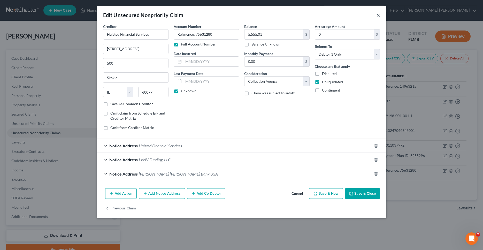
click at [379, 14] on button "×" at bounding box center [378, 15] width 4 height 6
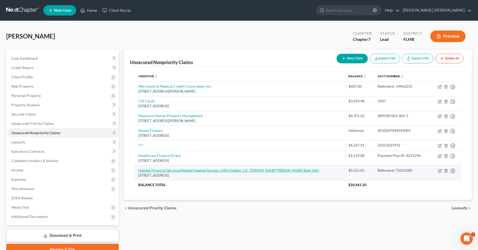
click at [250, 171] on icon "(Halsted Financial Services, LVNV Funding, LLC, [PERSON_NAME] [PERSON_NAME] Ban…" at bounding box center [249, 170] width 139 height 4
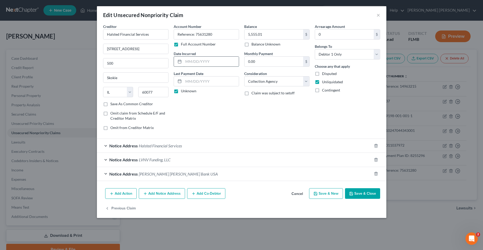
click at [215, 63] on input "text" at bounding box center [210, 62] width 55 height 10
click at [244, 76] on select "Select Cable / Satellite Services Collection Agency Credit Card Debt Debt Couns…" at bounding box center [276, 81] width 65 height 10
click at [307, 82] on select "Select Cable / Satellite Services Collection Agency Credit Card Debt Debt Couns…" at bounding box center [276, 81] width 65 height 10
click at [363, 194] on button "Save & Close" at bounding box center [362, 193] width 35 height 11
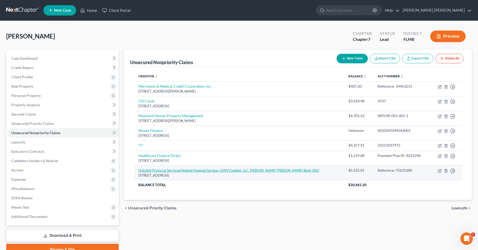
click at [186, 169] on icon "(Halsted Financial Services, LVNV Funding, LLC, [PERSON_NAME] [PERSON_NAME] Ban…" at bounding box center [249, 170] width 139 height 4
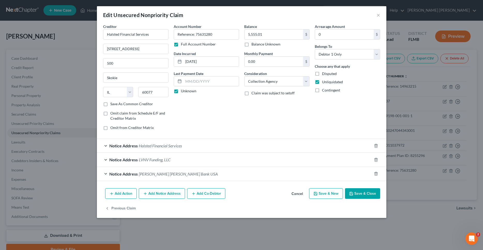
click at [170, 192] on button "Add Notice Address" at bounding box center [162, 193] width 46 height 11
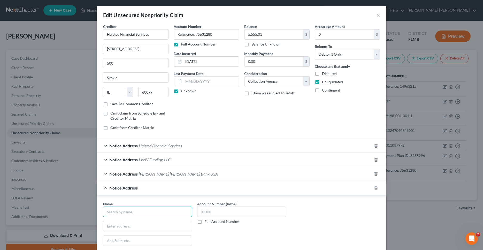
click at [159, 211] on input "text" at bounding box center [147, 211] width 89 height 10
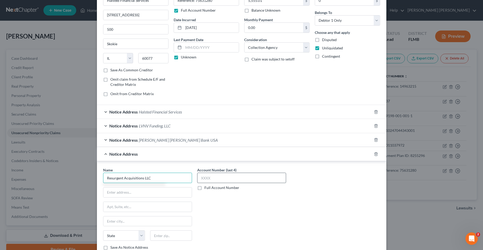
scroll to position [53, 0]
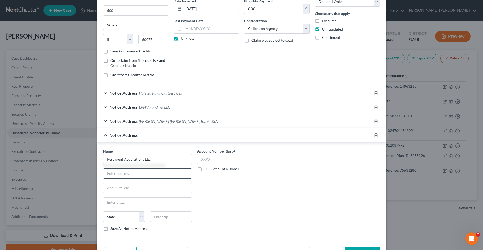
click at [166, 172] on input "text" at bounding box center [147, 173] width 88 height 10
click at [173, 175] on input "c/o Resurgent Capital Services, LP" at bounding box center [147, 173] width 88 height 10
click at [165, 161] on input "Resurgent Acquisitions LLC" at bounding box center [147, 159] width 89 height 10
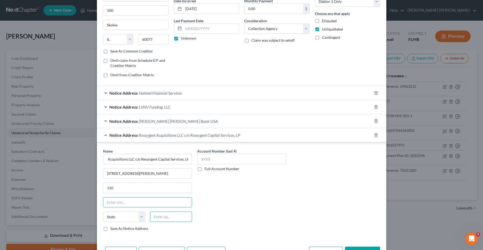
click at [163, 218] on input "text" at bounding box center [171, 216] width 42 height 10
click at [173, 217] on input "2960" at bounding box center [171, 216] width 42 height 10
click at [220, 157] on input "text" at bounding box center [241, 159] width 89 height 10
click at [204, 170] on label "Full Account Number" at bounding box center [221, 168] width 35 height 5
click at [206, 169] on input "Full Account Number" at bounding box center [207, 167] width 3 height 3
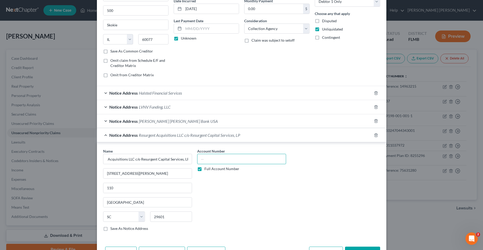
click at [210, 161] on input "text" at bounding box center [241, 159] width 89 height 10
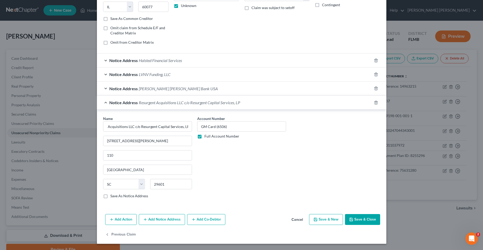
click at [367, 220] on button "Save & Close" at bounding box center [362, 219] width 35 height 11
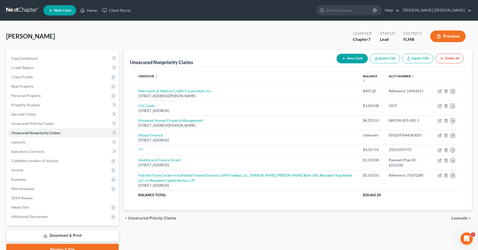
click at [349, 59] on button "New Claim" at bounding box center [352, 59] width 31 height 10
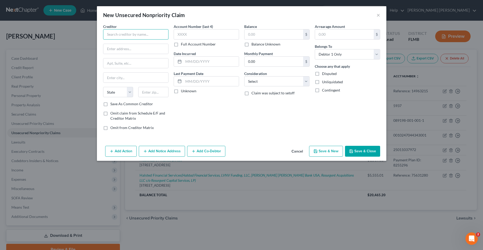
click at [149, 37] on input "text" at bounding box center [135, 34] width 65 height 10
click at [251, 44] on label "Balance Unknown" at bounding box center [265, 44] width 29 height 5
click at [253, 44] on input "Balance Unknown" at bounding box center [254, 43] width 3 height 3
click at [138, 49] on input "text" at bounding box center [135, 49] width 65 height 10
click at [144, 92] on input "text" at bounding box center [153, 92] width 30 height 10
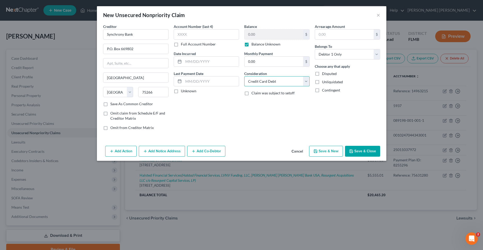
click option "Credit Card Debt" at bounding box center [0, 0] width 0 height 0
click at [322, 82] on label "Unliquidated" at bounding box center [332, 81] width 21 height 5
click at [324, 82] on input "Unliquidated" at bounding box center [325, 80] width 3 height 3
click at [181, 93] on label "Unknown" at bounding box center [189, 90] width 16 height 5
click at [183, 92] on input "Unknown" at bounding box center [184, 89] width 3 height 3
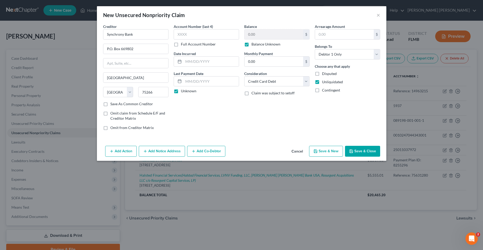
click at [176, 149] on button "Add Notice Address" at bounding box center [162, 151] width 46 height 11
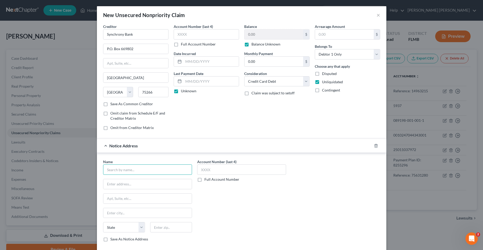
click at [169, 167] on input "text" at bounding box center [147, 169] width 89 height 10
click at [181, 230] on input "text" at bounding box center [171, 227] width 42 height 10
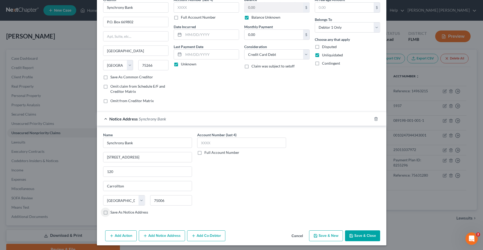
scroll to position [28, 0]
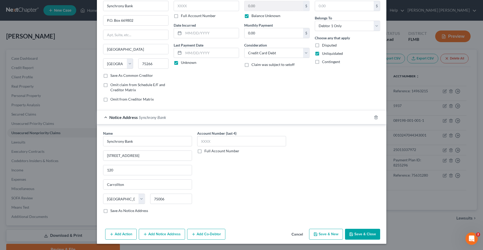
click at [366, 234] on button "Save & Close" at bounding box center [362, 234] width 35 height 11
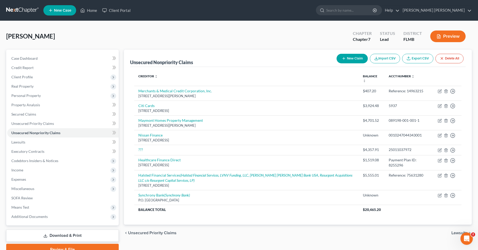
click at [348, 56] on button "New Claim" at bounding box center [352, 59] width 31 height 10
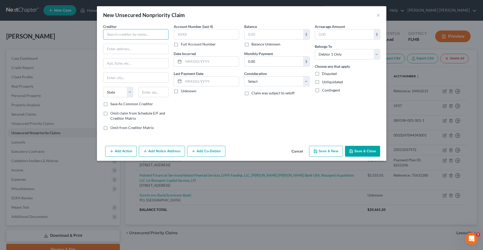
click at [131, 33] on input "text" at bounding box center [135, 34] width 65 height 10
click at [128, 49] on input "text" at bounding box center [135, 49] width 65 height 10
click at [152, 96] on input "text" at bounding box center [153, 92] width 30 height 10
click at [130, 78] on input "text" at bounding box center [135, 78] width 65 height 10
click at [155, 90] on input "19176" at bounding box center [153, 92] width 30 height 10
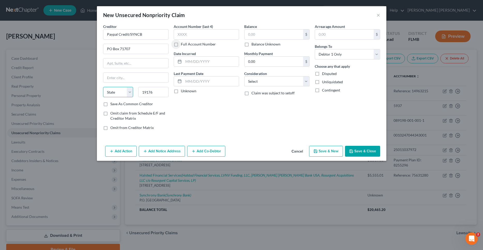
click at [103, 87] on select "State [US_STATE] AK AR AZ CA CO CT DE DC [GEOGRAPHIC_DATA] [GEOGRAPHIC_DATA] GU…" at bounding box center [118, 92] width 30 height 10
click option "PA" at bounding box center [0, 0] width 0 height 0
click at [123, 78] on input "text" at bounding box center [135, 78] width 65 height 10
click at [165, 152] on button "Add Notice Address" at bounding box center [162, 151] width 46 height 11
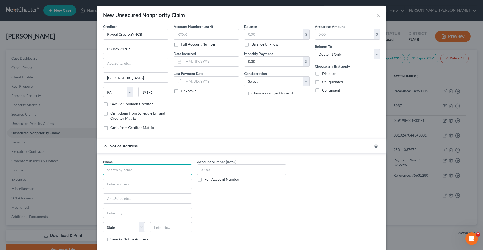
click at [158, 172] on input "text" at bounding box center [147, 169] width 89 height 10
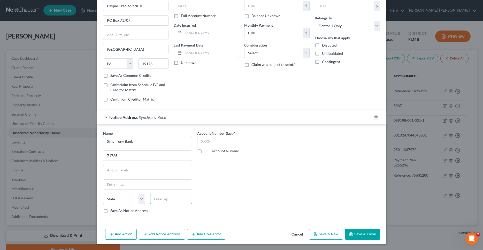
click at [166, 199] on input "text" at bounding box center [171, 199] width 42 height 10
click at [103, 155] on input "71725" at bounding box center [147, 156] width 88 height 10
click at [107, 184] on input "text" at bounding box center [147, 185] width 88 height 10
click at [240, 143] on input "text" at bounding box center [241, 141] width 89 height 10
click at [350, 232] on icon "button" at bounding box center [351, 234] width 4 height 4
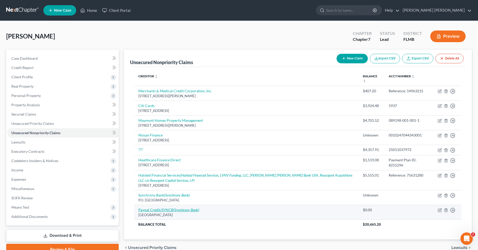
click at [178, 211] on icon "(Synchrony Bank)" at bounding box center [187, 209] width 26 height 4
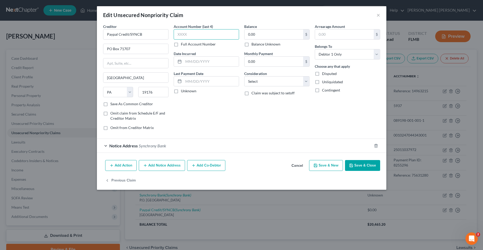
click at [196, 35] on input "text" at bounding box center [206, 34] width 65 height 10
click at [206, 62] on input "text" at bounding box center [210, 62] width 55 height 10
click at [181, 92] on label "Unknown" at bounding box center [189, 90] width 16 height 5
click at [183, 92] on input "Unknown" at bounding box center [184, 89] width 3 height 3
click at [230, 35] on input "text" at bounding box center [206, 34] width 65 height 10
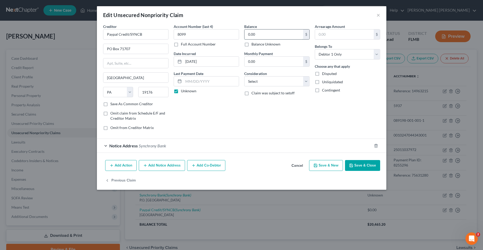
click at [254, 37] on input "0.00" at bounding box center [273, 34] width 59 height 10
click at [322, 81] on label "Unliquidated" at bounding box center [332, 81] width 21 height 5
click at [324, 81] on input "Unliquidated" at bounding box center [325, 80] width 3 height 3
click at [244, 76] on select "Select Cable / Satellite Services Collection Agency Credit Card Debt Debt Couns…" at bounding box center [276, 81] width 65 height 10
click option "Credit Card Debt" at bounding box center [0, 0] width 0 height 0
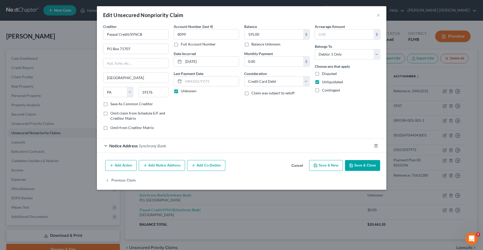
click at [366, 164] on button "Save & Close" at bounding box center [362, 165] width 35 height 11
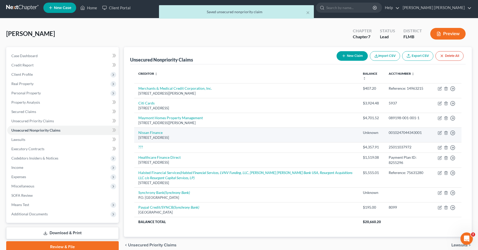
scroll to position [0, 0]
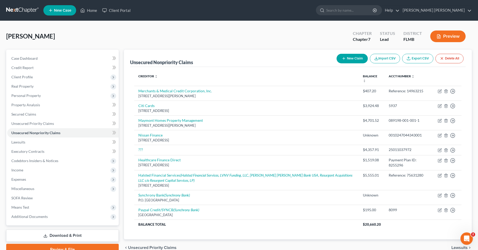
click at [358, 59] on button "New Claim" at bounding box center [352, 59] width 31 height 10
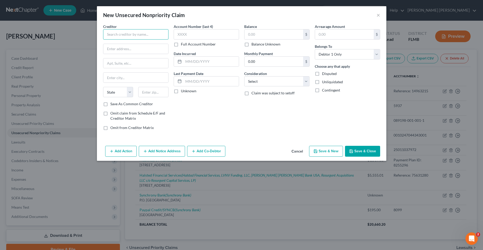
click at [152, 36] on input "text" at bounding box center [135, 34] width 65 height 10
click at [268, 36] on input "text" at bounding box center [273, 34] width 59 height 10
click at [347, 37] on input "text" at bounding box center [344, 34] width 59 height 10
click at [322, 81] on label "Unliquidated" at bounding box center [332, 81] width 21 height 5
click at [324, 81] on input "Unliquidated" at bounding box center [325, 80] width 3 height 3
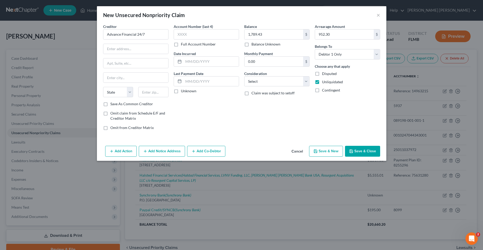
click at [181, 45] on label "Full Account Number" at bounding box center [198, 44] width 35 height 5
click at [183, 45] on input "Full Account Number" at bounding box center [184, 43] width 3 height 3
click at [187, 35] on input "text" at bounding box center [206, 34] width 65 height 10
click at [216, 64] on input "text" at bounding box center [210, 62] width 55 height 10
click at [158, 35] on input "Advance Financial 24/7" at bounding box center [135, 34] width 65 height 10
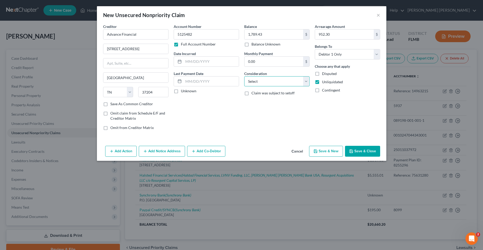
click at [244, 76] on select "Select Cable / Satellite Services Collection Agency Credit Card Debt Debt Couns…" at bounding box center [276, 81] width 65 height 10
click option "Monies Loaned / Advanced" at bounding box center [0, 0] width 0 height 0
click at [181, 91] on label "Unknown" at bounding box center [189, 90] width 16 height 5
click at [183, 91] on input "Unknown" at bounding box center [184, 89] width 3 height 3
click at [368, 151] on button "Save & Close" at bounding box center [362, 151] width 35 height 11
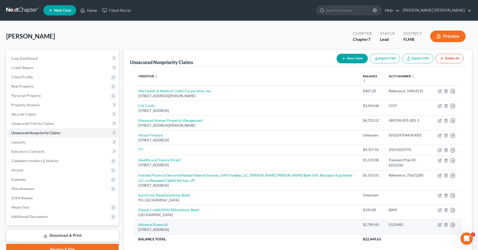
click at [194, 228] on div "[STREET_ADDRESS]" at bounding box center [246, 229] width 217 height 5
click at [162, 225] on link "Advance Financial" at bounding box center [152, 224] width 29 height 4
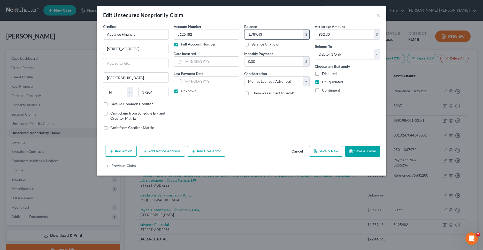
click at [285, 35] on input "1,789.43" at bounding box center [273, 34] width 59 height 10
click at [335, 31] on input "952.30" at bounding box center [344, 34] width 59 height 10
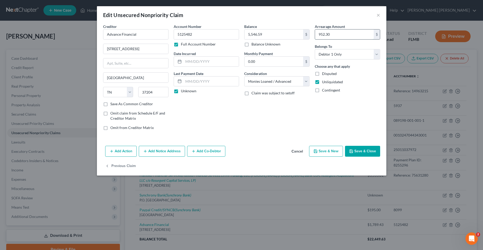
click at [335, 31] on input "952.30" at bounding box center [344, 34] width 59 height 10
click at [366, 150] on button "Save & Close" at bounding box center [362, 151] width 35 height 11
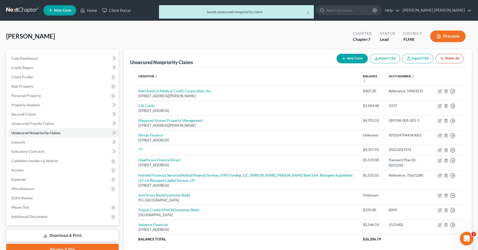
click at [468, 235] on icon "Open Intercom Messenger" at bounding box center [466, 238] width 9 height 9
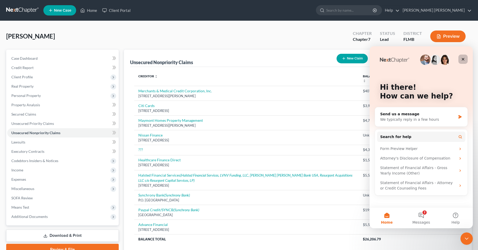
click at [463, 59] on icon "Close" at bounding box center [463, 59] width 3 height 3
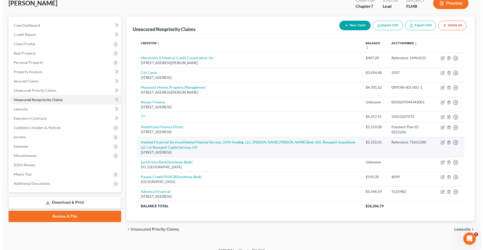
scroll to position [40, 0]
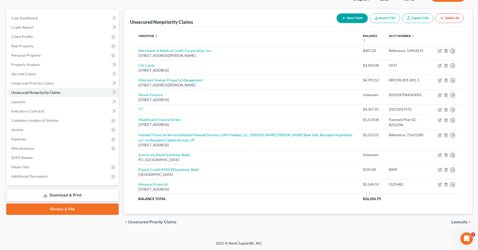
click at [349, 18] on button "New Claim" at bounding box center [352, 18] width 31 height 10
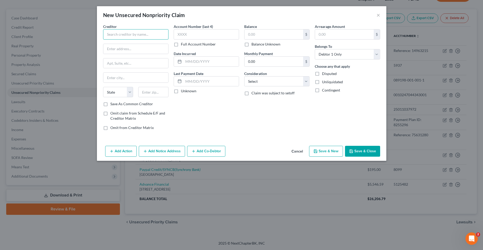
click at [142, 34] on input "text" at bounding box center [135, 34] width 65 height 10
click at [161, 92] on input "text" at bounding box center [153, 92] width 30 height 10
click at [207, 33] on input "text" at bounding box center [206, 34] width 65 height 10
click at [181, 45] on label "Full Account Number" at bounding box center [198, 44] width 35 height 5
click at [183, 45] on input "Full Account Number" at bounding box center [184, 43] width 3 height 3
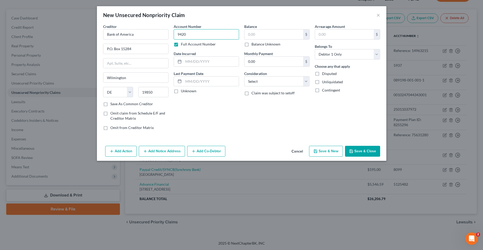
click at [177, 35] on input "9420" at bounding box center [206, 34] width 65 height 10
click at [198, 61] on input "text" at bounding box center [210, 62] width 55 height 10
click at [197, 79] on input "text" at bounding box center [210, 81] width 55 height 10
click at [181, 92] on label "Unknown" at bounding box center [189, 90] width 16 height 5
click at [183, 92] on input "Unknown" at bounding box center [184, 89] width 3 height 3
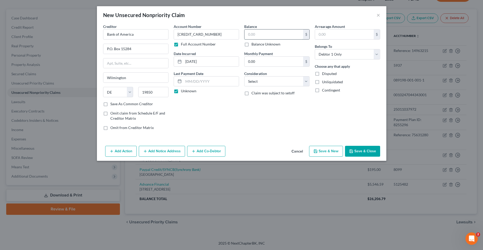
click at [272, 34] on input "text" at bounding box center [273, 34] width 59 height 10
click option "Credit Card Debt" at bounding box center [0, 0] width 0 height 0
click at [322, 82] on label "Unliquidated" at bounding box center [332, 81] width 21 height 5
click at [324, 82] on input "Unliquidated" at bounding box center [325, 80] width 3 height 3
click at [169, 151] on button "Add Notice Address" at bounding box center [162, 151] width 46 height 11
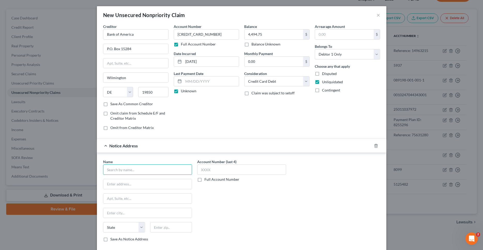
click at [171, 167] on input "text" at bounding box center [147, 169] width 89 height 10
click at [177, 227] on input "text" at bounding box center [171, 227] width 42 height 10
click at [218, 171] on input "text" at bounding box center [241, 169] width 89 height 10
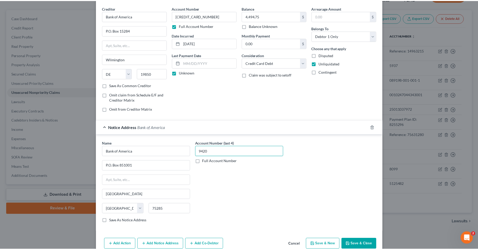
scroll to position [28, 0]
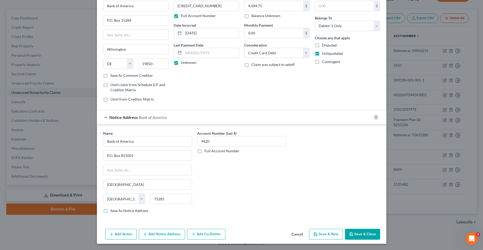
click at [354, 233] on button "Save & Close" at bounding box center [362, 234] width 35 height 11
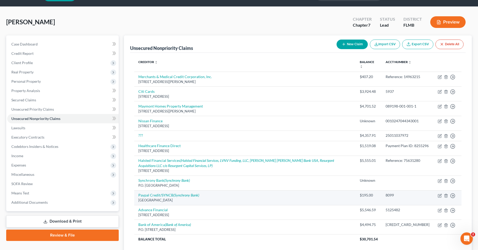
scroll to position [0, 0]
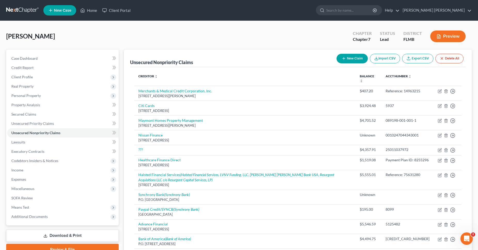
click at [353, 59] on button "New Claim" at bounding box center [352, 59] width 31 height 10
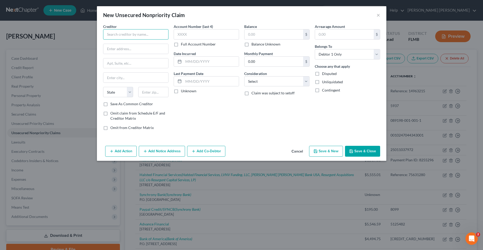
click at [153, 36] on input "text" at bounding box center [135, 34] width 65 height 10
click at [194, 34] on input "text" at bounding box center [206, 34] width 65 height 10
click at [158, 33] on input "text" at bounding box center [135, 34] width 65 height 10
click at [154, 96] on input "text" at bounding box center [153, 92] width 30 height 10
click at [254, 34] on input "text" at bounding box center [273, 34] width 59 height 10
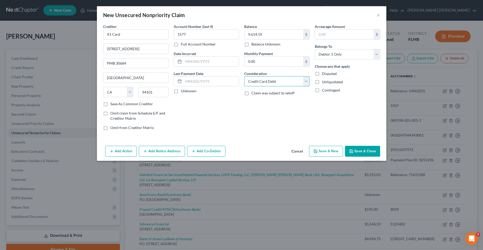
click option "Credit Card Debt" at bounding box center [0, 0] width 0 height 0
click at [322, 81] on label "Unliquidated" at bounding box center [332, 81] width 21 height 5
click at [324, 81] on input "Unliquidated" at bounding box center [325, 80] width 3 height 3
click at [367, 152] on button "Save & Close" at bounding box center [362, 151] width 35 height 11
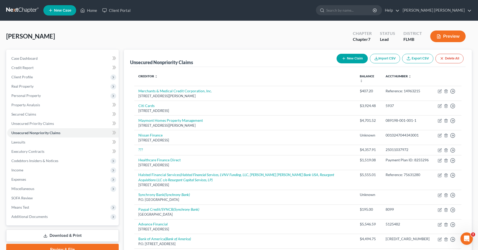
click at [350, 59] on button "New Claim" at bounding box center [352, 59] width 31 height 10
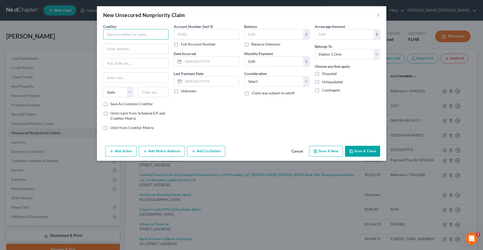
click at [152, 33] on input "text" at bounding box center [135, 34] width 65 height 10
click at [155, 92] on input "text" at bounding box center [153, 92] width 30 height 10
click at [263, 34] on input "text" at bounding box center [273, 34] width 59 height 10
click at [244, 76] on select "Select Cable / Satellite Services Collection Agency Credit Card Debt Debt Couns…" at bounding box center [276, 81] width 65 height 10
click option "Credit Card Debt" at bounding box center [0, 0] width 0 height 0
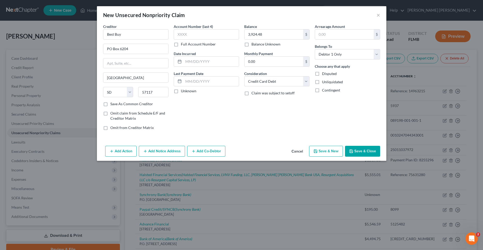
click at [322, 83] on label "Unliquidated" at bounding box center [332, 81] width 21 height 5
click at [324, 83] on input "Unliquidated" at bounding box center [325, 80] width 3 height 3
click at [203, 63] on input "text" at bounding box center [210, 62] width 55 height 10
click at [181, 91] on label "Unknown" at bounding box center [189, 90] width 16 height 5
click at [183, 91] on input "Unknown" at bounding box center [184, 89] width 3 height 3
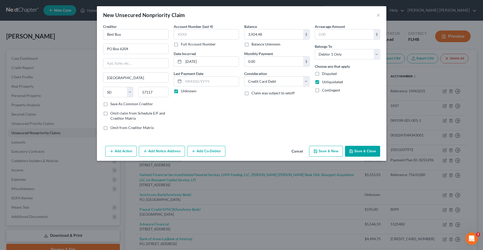
click at [173, 154] on button "Add Notice Address" at bounding box center [162, 151] width 46 height 11
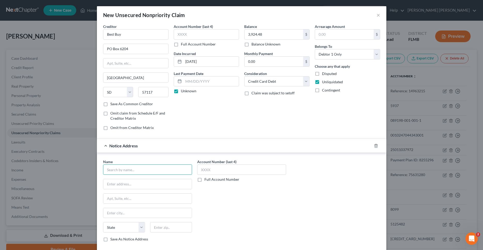
click at [147, 167] on input "text" at bounding box center [147, 169] width 89 height 10
click at [162, 227] on input "text" at bounding box center [171, 227] width 42 height 10
click at [231, 172] on input "text" at bounding box center [241, 169] width 89 height 10
click at [208, 33] on input "text" at bounding box center [206, 34] width 65 height 10
click at [265, 120] on div "Balance 3,924.48 $ Balance Unknown Balance Undetermined 3,924.48 $ Balance Unkn…" at bounding box center [277, 79] width 71 height 111
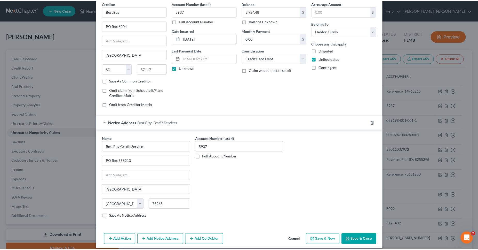
scroll to position [28, 0]
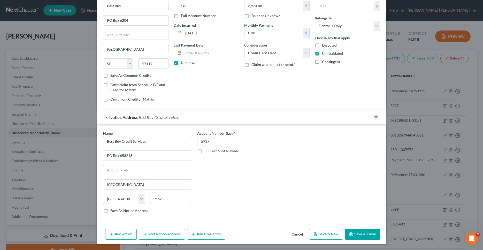
click at [362, 233] on button "Save & Close" at bounding box center [362, 234] width 35 height 11
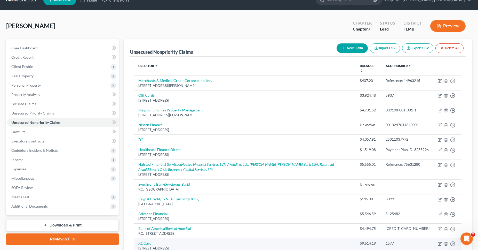
scroll to position [5, 0]
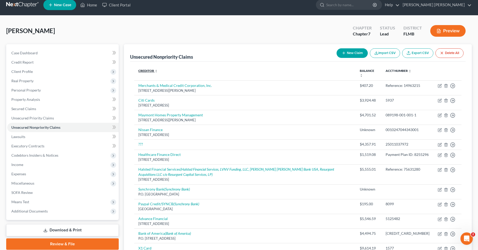
click at [156, 71] on icon "unfold_more" at bounding box center [156, 71] width 3 height 3
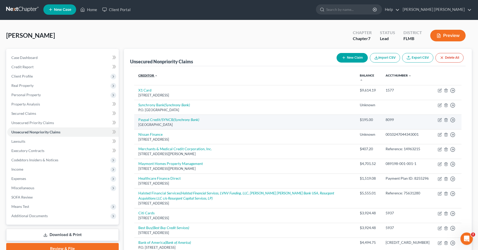
scroll to position [0, 0]
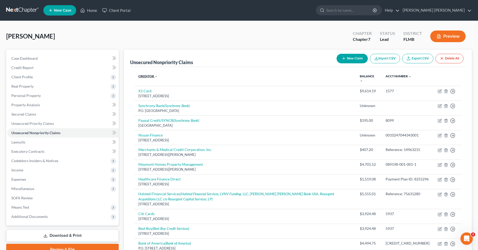
click at [156, 76] on icon "expand_less" at bounding box center [156, 76] width 3 height 3
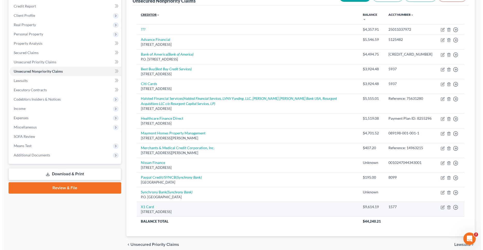
scroll to position [53, 0]
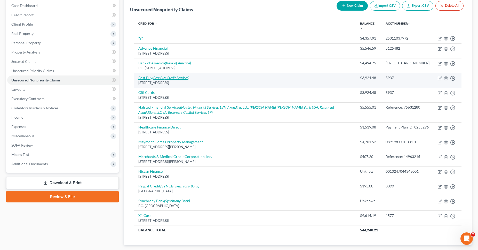
click at [179, 77] on icon "(Best Buy Credit Services)" at bounding box center [170, 77] width 37 height 4
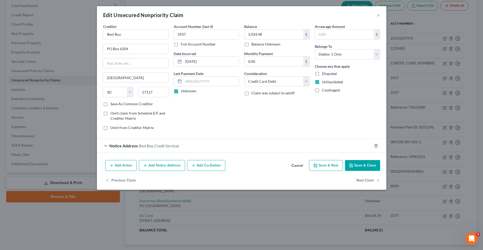
click at [180, 165] on button "Add Notice Address" at bounding box center [162, 165] width 46 height 11
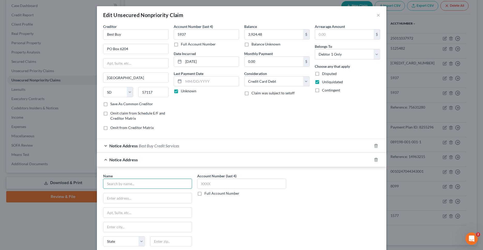
click at [174, 184] on input "text" at bounding box center [147, 184] width 89 height 10
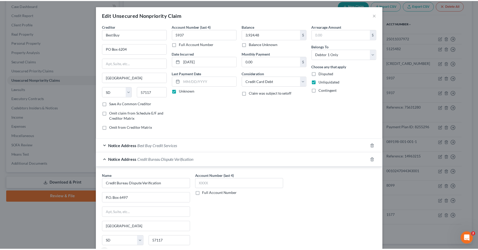
scroll to position [57, 0]
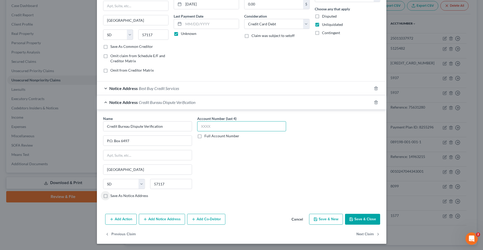
click at [214, 124] on input "text" at bounding box center [241, 126] width 89 height 10
click at [367, 219] on button "Save & Close" at bounding box center [362, 219] width 35 height 11
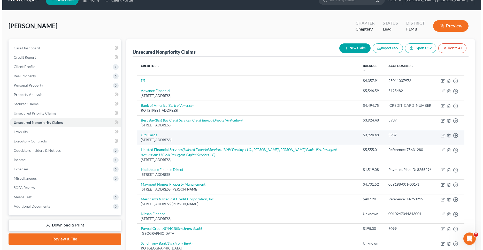
scroll to position [0, 0]
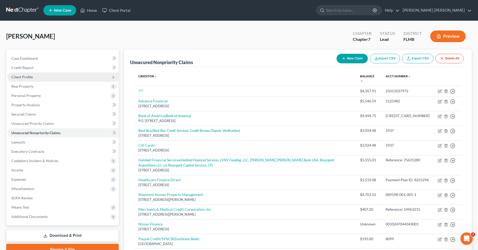
click at [81, 76] on span "Client Profile" at bounding box center [63, 76] width 112 height 9
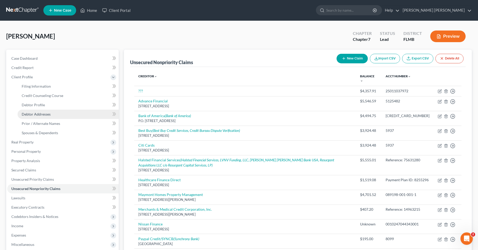
click at [76, 114] on link "Debtor Addresses" at bounding box center [68, 114] width 101 height 9
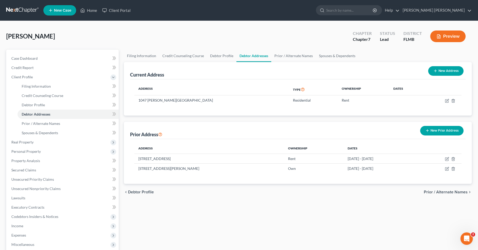
click at [444, 129] on button "New Prior Address" at bounding box center [442, 131] width 43 height 10
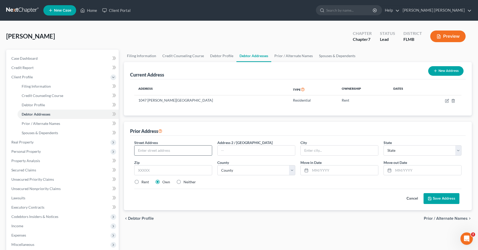
click at [191, 154] on input "text" at bounding box center [174, 150] width 78 height 10
click at [218, 165] on select "County [GEOGRAPHIC_DATA] [GEOGRAPHIC_DATA] [GEOGRAPHIC_DATA] [GEOGRAPHIC_DATA] …" at bounding box center [257, 170] width 78 height 10
click option "[GEOGRAPHIC_DATA]" at bounding box center [0, 0] width 0 height 0
click at [444, 199] on button "Save Address" at bounding box center [442, 198] width 36 height 11
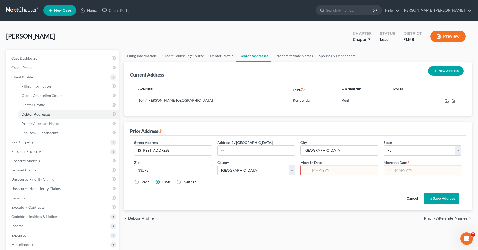
click at [446, 201] on button "Save Address" at bounding box center [442, 198] width 36 height 11
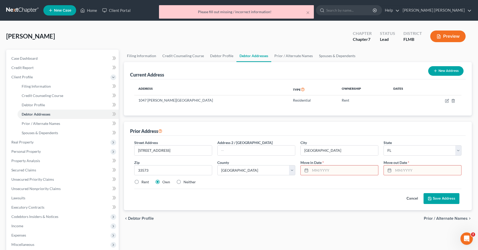
click at [328, 171] on input "text" at bounding box center [345, 170] width 68 height 10
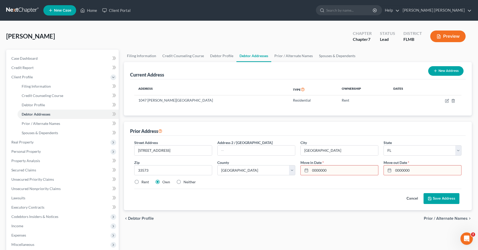
click at [452, 198] on button "Save Address" at bounding box center [442, 198] width 36 height 11
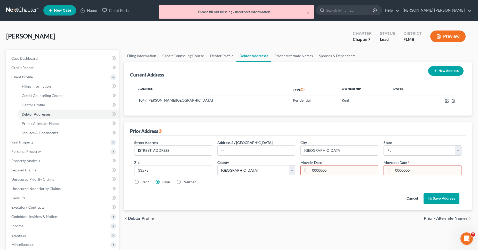
click at [362, 169] on input "0000000" at bounding box center [345, 170] width 68 height 10
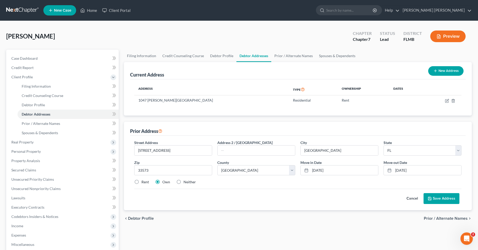
click at [142, 180] on label "Rent" at bounding box center [145, 181] width 7 height 5
click at [144, 180] on input "Rent" at bounding box center [145, 180] width 3 height 3
click at [447, 198] on button "Save Address" at bounding box center [442, 198] width 36 height 11
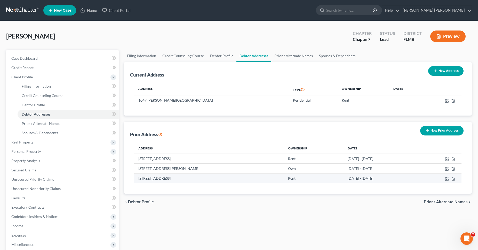
click at [358, 180] on td "[DATE] - [DATE]" at bounding box center [380, 178] width 73 height 10
click at [449, 179] on icon "button" at bounding box center [447, 179] width 4 height 4
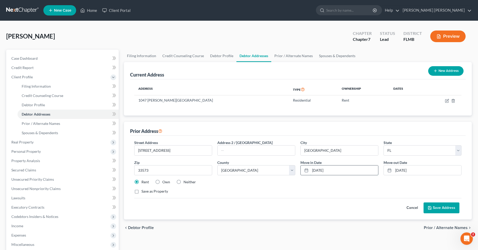
click at [315, 172] on input "[DATE]" at bounding box center [345, 170] width 68 height 10
click at [452, 209] on button "Save Address" at bounding box center [442, 207] width 36 height 11
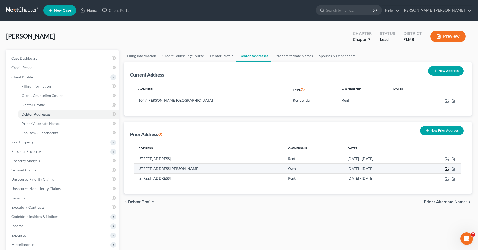
click at [448, 169] on icon "button" at bounding box center [447, 169] width 4 height 4
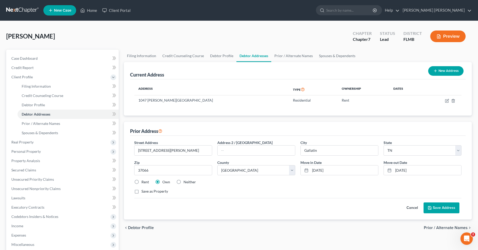
click at [142, 182] on label "Rent" at bounding box center [145, 181] width 7 height 5
click at [144, 182] on input "Rent" at bounding box center [145, 180] width 3 height 3
click at [447, 208] on button "Save Address" at bounding box center [442, 207] width 36 height 11
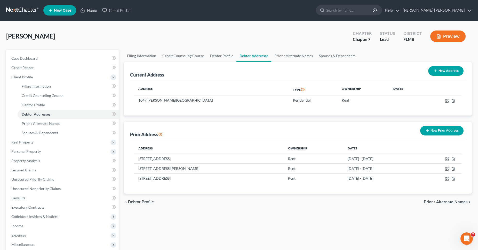
click at [447, 132] on button "New Prior Address" at bounding box center [442, 131] width 43 height 10
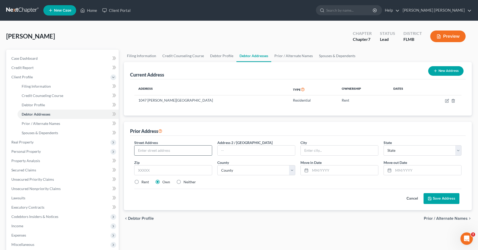
click at [172, 151] on input "text" at bounding box center [174, 150] width 78 height 10
click option "[GEOGRAPHIC_DATA]" at bounding box center [0, 0] width 0 height 0
click at [353, 172] on input "text" at bounding box center [345, 170] width 68 height 10
click at [142, 182] on label "Rent" at bounding box center [145, 181] width 7 height 5
click at [144, 182] on input "Rent" at bounding box center [145, 180] width 3 height 3
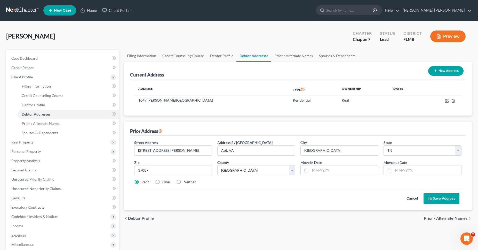
click at [452, 199] on button "Save Address" at bounding box center [442, 198] width 36 height 11
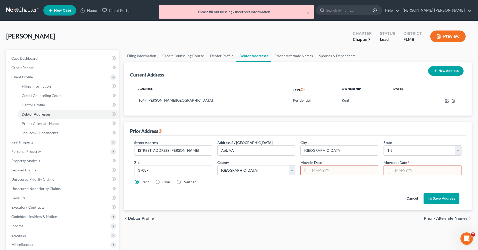
click at [344, 167] on input "text" at bounding box center [345, 170] width 68 height 10
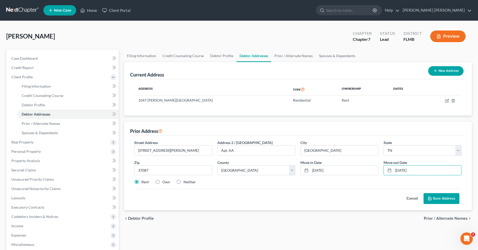
click at [453, 201] on button "Save Address" at bounding box center [442, 198] width 36 height 11
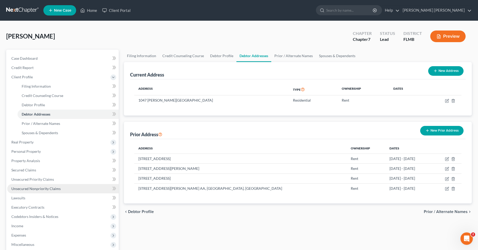
click at [61, 186] on link "Unsecured Nonpriority Claims" at bounding box center [63, 188] width 112 height 9
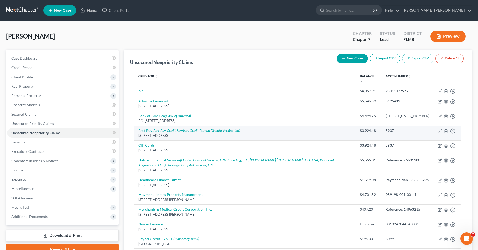
click at [188, 132] on icon "(Best Buy Credit Services, Credit Bureau Dispute Verification)" at bounding box center [196, 130] width 88 height 4
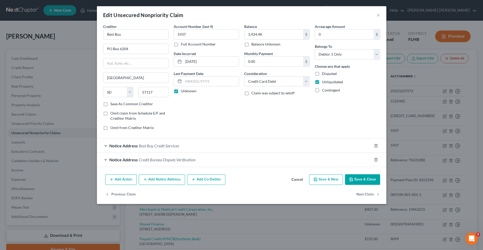
click at [197, 146] on div "Notice Address Best Buy Credit Services" at bounding box center [234, 146] width 275 height 14
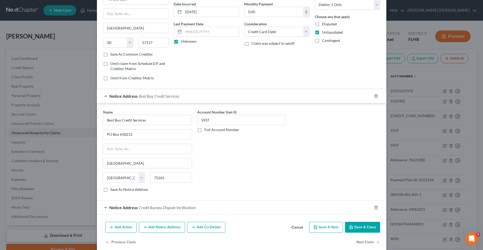
scroll to position [58, 0]
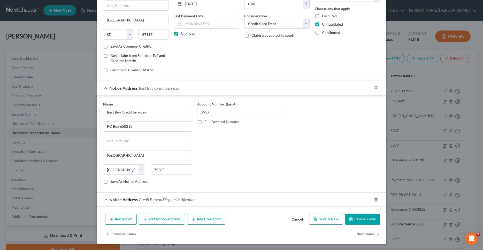
click at [174, 217] on button "Add Notice Address" at bounding box center [162, 219] width 46 height 11
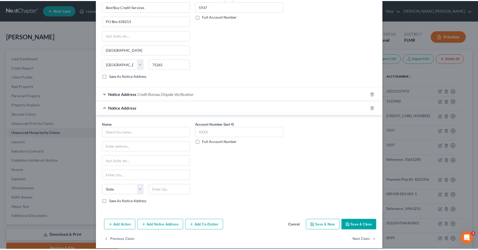
scroll to position [169, 0]
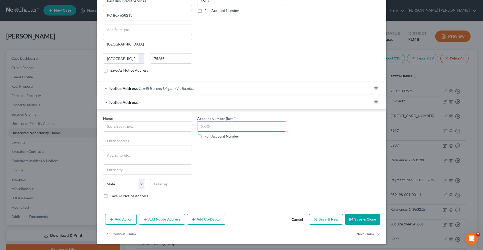
click at [229, 125] on input "text" at bounding box center [241, 126] width 89 height 10
click at [137, 127] on input "text" at bounding box center [147, 126] width 89 height 10
click at [163, 184] on input "text" at bounding box center [171, 184] width 42 height 10
click at [362, 219] on button "Save & Close" at bounding box center [362, 219] width 35 height 11
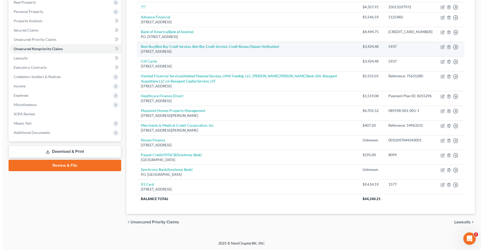
scroll to position [0, 0]
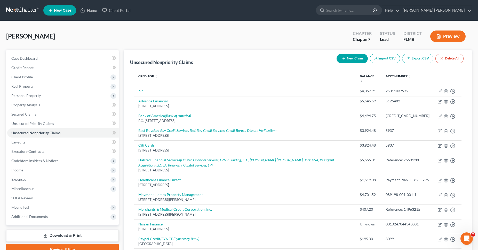
click at [351, 58] on button "New Claim" at bounding box center [352, 59] width 31 height 10
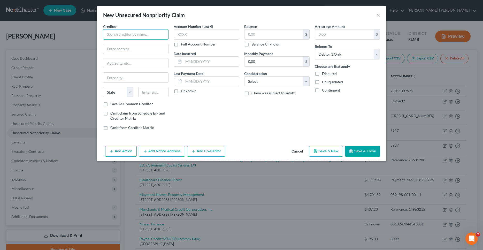
click at [152, 32] on input "text" at bounding box center [135, 34] width 65 height 10
click at [158, 95] on input "text" at bounding box center [153, 92] width 30 height 10
click at [218, 36] on input "text" at bounding box center [206, 34] width 65 height 10
click at [262, 34] on input "text" at bounding box center [273, 34] width 59 height 10
click at [244, 76] on select "Select Cable / Satellite Services Collection Agency Credit Card Debt Debt Couns…" at bounding box center [276, 81] width 65 height 10
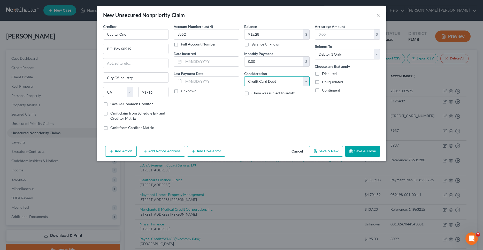
click option "Credit Card Debt" at bounding box center [0, 0] width 0 height 0
click at [322, 81] on label "Unliquidated" at bounding box center [332, 81] width 21 height 5
click at [324, 81] on input "Unliquidated" at bounding box center [325, 80] width 3 height 3
click at [209, 61] on input "text" at bounding box center [210, 62] width 55 height 10
click at [181, 91] on label "Unknown" at bounding box center [189, 90] width 16 height 5
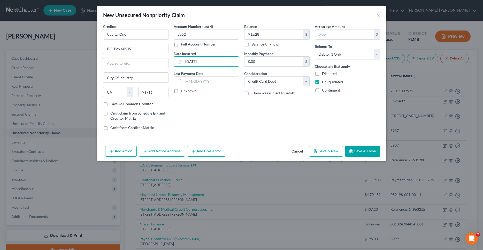
click at [183, 91] on input "Unknown" at bounding box center [184, 89] width 3 height 3
click at [170, 154] on button "Add Notice Address" at bounding box center [162, 151] width 46 height 11
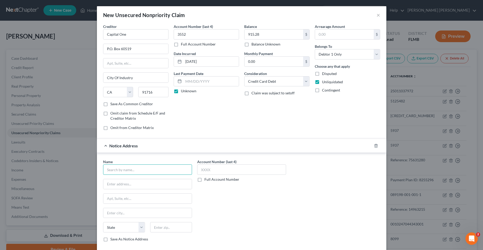
click at [154, 168] on input "text" at bounding box center [147, 169] width 89 height 10
click at [169, 171] on input "text" at bounding box center [147, 169] width 89 height 10
click at [176, 228] on input "text" at bounding box center [171, 227] width 42 height 10
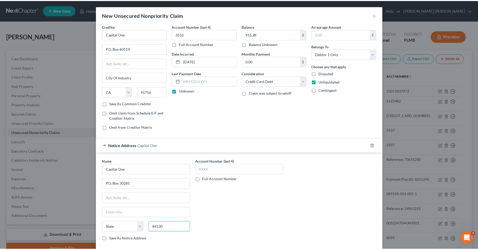
scroll to position [28, 0]
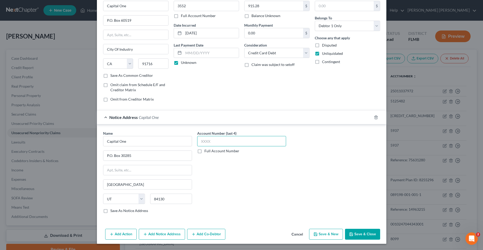
click at [230, 143] on input "text" at bounding box center [241, 141] width 89 height 10
click at [351, 233] on button "Save & Close" at bounding box center [362, 234] width 35 height 11
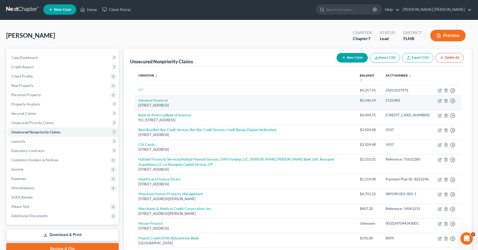
scroll to position [0, 0]
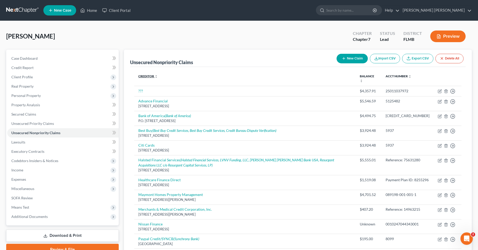
click at [155, 78] on icon "unfold_more" at bounding box center [156, 76] width 3 height 3
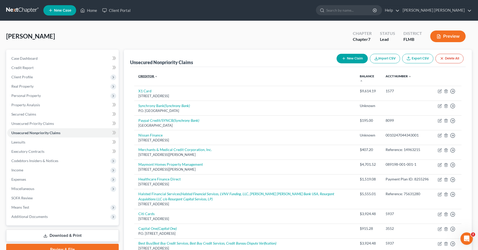
click at [155, 77] on icon "expand_less" at bounding box center [156, 76] width 3 height 3
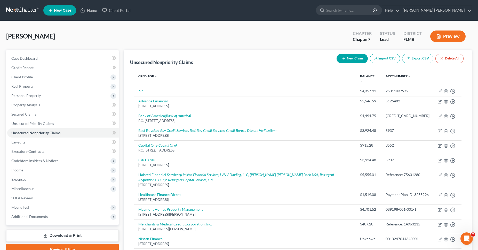
click at [354, 55] on button "New Claim" at bounding box center [352, 59] width 31 height 10
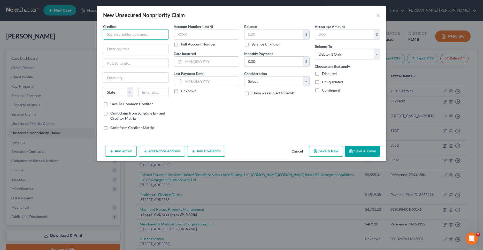
click at [154, 35] on input "text" at bounding box center [135, 34] width 65 height 10
click at [146, 91] on input "text" at bounding box center [153, 92] width 30 height 10
click at [197, 33] on input "text" at bounding box center [206, 34] width 65 height 10
click at [181, 45] on label "Full Account Number" at bounding box center [198, 44] width 35 height 5
click at [183, 45] on input "Full Account Number" at bounding box center [184, 43] width 3 height 3
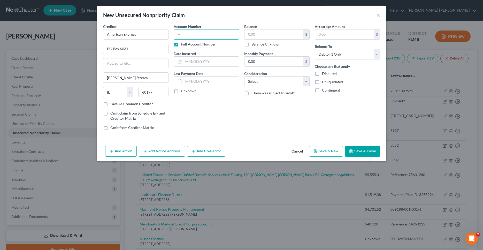
click at [185, 36] on input "text" at bounding box center [206, 34] width 65 height 10
click at [265, 37] on input "text" at bounding box center [273, 34] width 59 height 10
click at [210, 63] on input "text" at bounding box center [210, 62] width 55 height 10
click at [181, 92] on label "Unknown" at bounding box center [189, 90] width 16 height 5
click at [183, 92] on input "Unknown" at bounding box center [184, 89] width 3 height 3
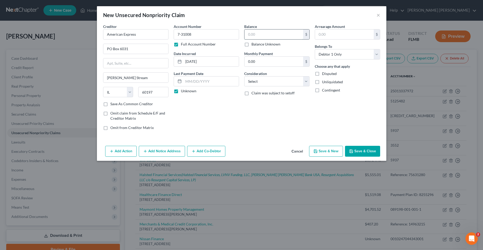
click at [266, 35] on input "text" at bounding box center [273, 34] width 59 height 10
click at [244, 76] on select "Select Cable / Satellite Services Collection Agency Credit Card Debt Debt Couns…" at bounding box center [276, 81] width 65 height 10
click option "Credit Card Debt" at bounding box center [0, 0] width 0 height 0
click at [322, 81] on label "Unliquidated" at bounding box center [332, 81] width 21 height 5
click at [324, 81] on input "Unliquidated" at bounding box center [325, 80] width 3 height 3
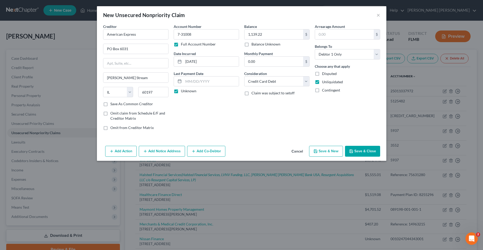
click at [174, 151] on button "Add Notice Address" at bounding box center [162, 151] width 46 height 11
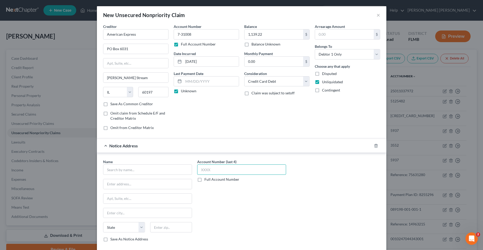
click at [220, 167] on input "text" at bounding box center [241, 169] width 89 height 10
click at [153, 173] on input "text" at bounding box center [147, 169] width 89 height 10
click at [161, 229] on input "text" at bounding box center [171, 227] width 42 height 10
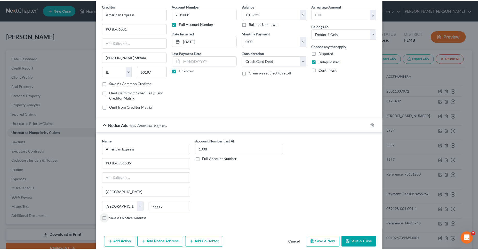
scroll to position [28, 0]
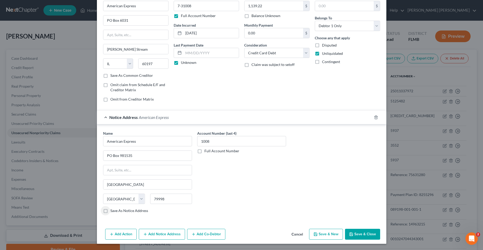
click at [372, 234] on button "Save & Close" at bounding box center [362, 234] width 35 height 11
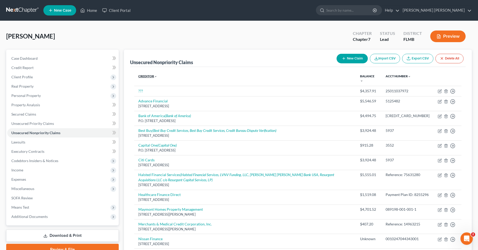
click at [155, 77] on icon "expand_more" at bounding box center [155, 76] width 3 height 3
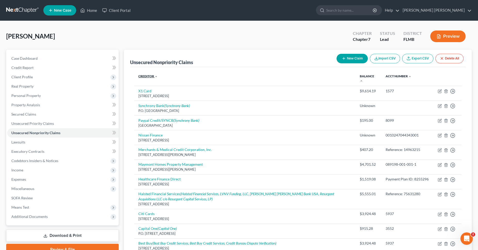
click at [155, 77] on icon "expand_less" at bounding box center [156, 76] width 3 height 3
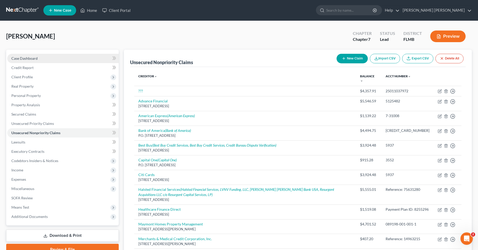
click at [47, 57] on link "Case Dashboard" at bounding box center [63, 58] width 112 height 9
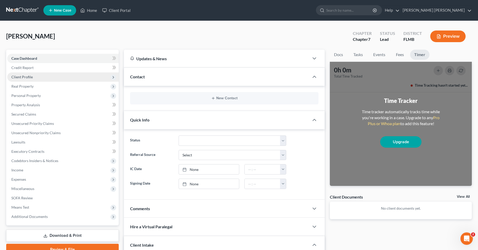
click at [45, 76] on span "Client Profile" at bounding box center [63, 76] width 112 height 9
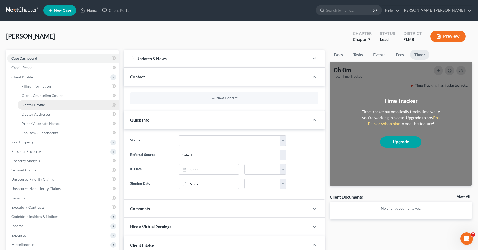
click at [43, 106] on span "Debtor Profile" at bounding box center [33, 105] width 23 height 4
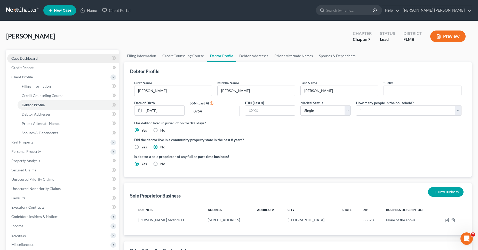
click at [41, 57] on link "Case Dashboard" at bounding box center [63, 58] width 112 height 9
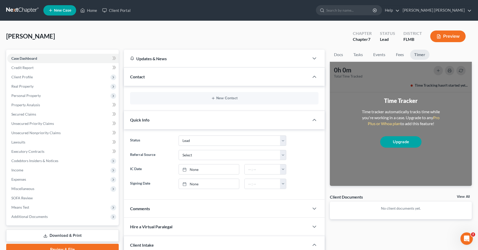
click at [451, 37] on button "Preview" at bounding box center [448, 36] width 35 height 12
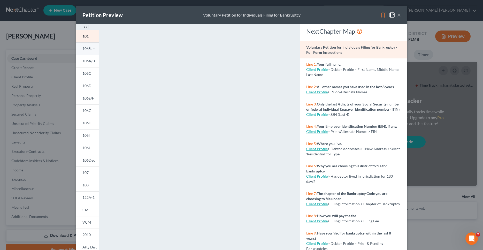
click at [89, 50] on span "106Sum" at bounding box center [88, 48] width 13 height 4
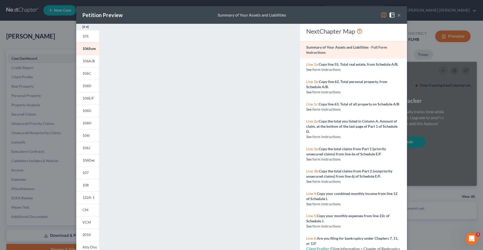
click at [397, 15] on button "×" at bounding box center [399, 15] width 4 height 6
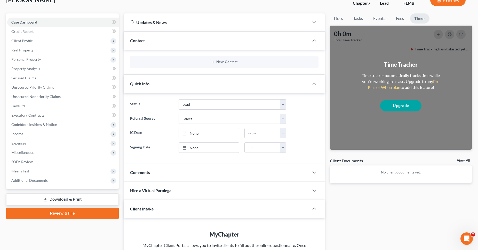
scroll to position [26, 0]
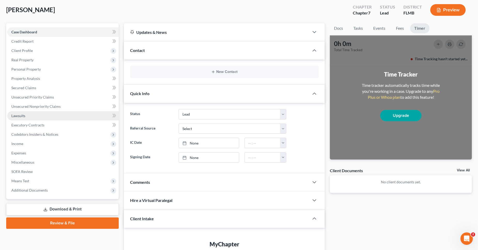
click at [53, 115] on link "Lawsuits" at bounding box center [63, 115] width 112 height 9
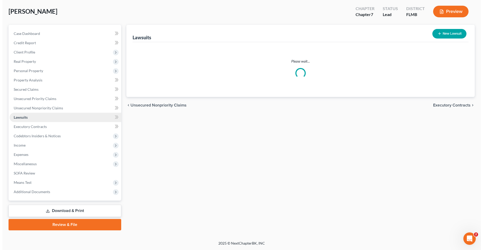
scroll to position [24, 0]
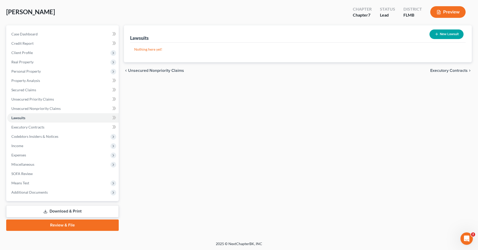
click at [455, 31] on button "New Lawsuit" at bounding box center [447, 34] width 34 height 10
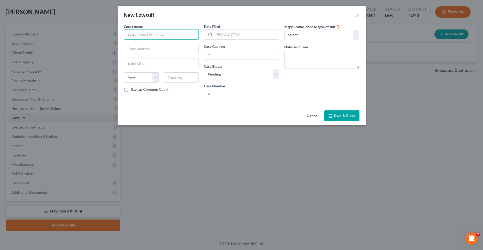
click at [160, 37] on input "text" at bounding box center [161, 34] width 75 height 10
click at [160, 35] on input "text" at bounding box center [161, 34] width 75 height 10
click at [190, 34] on input "13th Judicial Circuit Court, [GEOGRAPHIC_DATA], [GEOGRAPHIC_DATA]" at bounding box center [161, 34] width 75 height 10
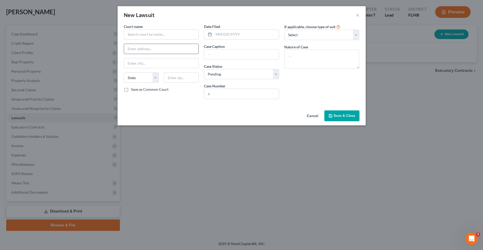
click at [142, 48] on input "text" at bounding box center [161, 49] width 75 height 10
click at [187, 80] on input "text" at bounding box center [181, 77] width 35 height 10
click at [165, 35] on input "text" at bounding box center [161, 34] width 75 height 10
click at [239, 55] on input "text" at bounding box center [241, 54] width 75 height 10
paste input "Navy Federal Credit Union vs [PERSON_NAME]"
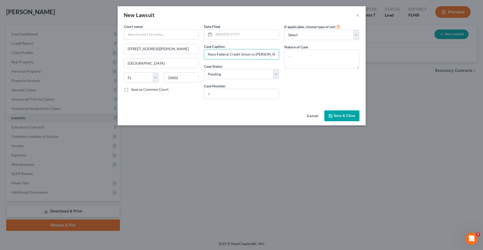
scroll to position [0, 9]
click at [229, 93] on input "text" at bounding box center [241, 94] width 75 height 10
paste input "25-CC-037559"
click at [299, 56] on textarea at bounding box center [321, 59] width 75 height 19
click at [284, 30] on select "Select Repossession Garnishment Foreclosure Attached, Seized, Or Levied Other" at bounding box center [321, 35] width 75 height 10
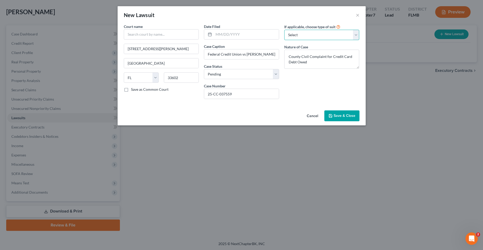
click at [284, 30] on select "Select Repossession Garnishment Foreclosure Attached, Seized, Or Levied Other" at bounding box center [321, 35] width 75 height 10
click option "Other" at bounding box center [0, 0] width 0 height 0
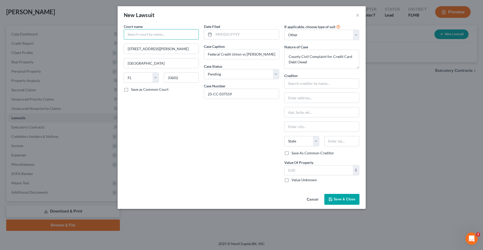
click at [180, 34] on input "text" at bounding box center [161, 34] width 75 height 10
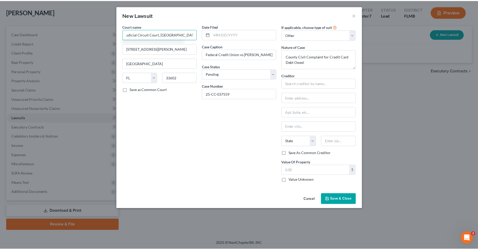
scroll to position [0, 14]
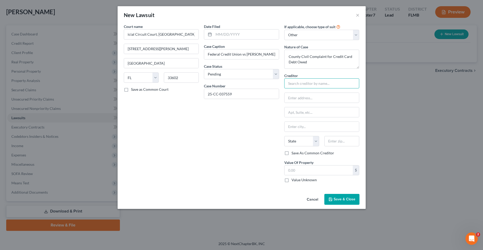
click at [322, 83] on input "text" at bounding box center [321, 83] width 75 height 10
click at [346, 171] on input "text" at bounding box center [318, 170] width 68 height 10
click at [341, 169] on input "text" at bounding box center [318, 170] width 68 height 10
click at [306, 84] on input "text" at bounding box center [321, 83] width 75 height 10
click at [339, 144] on input "text" at bounding box center [341, 141] width 35 height 10
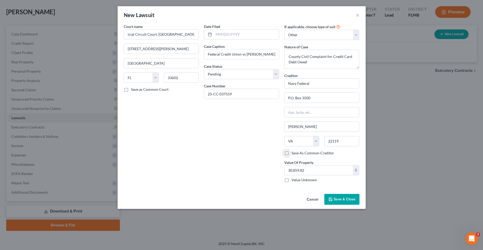
click at [352, 201] on span "Save & Close" at bounding box center [345, 199] width 22 height 4
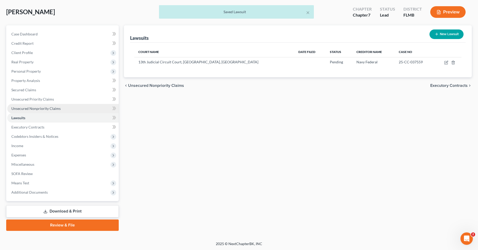
click at [65, 106] on link "Unsecured Nonpriority Claims" at bounding box center [63, 108] width 112 height 9
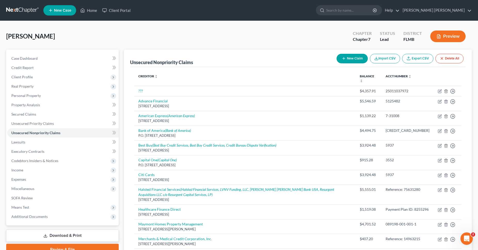
click at [344, 59] on icon "button" at bounding box center [344, 58] width 4 height 4
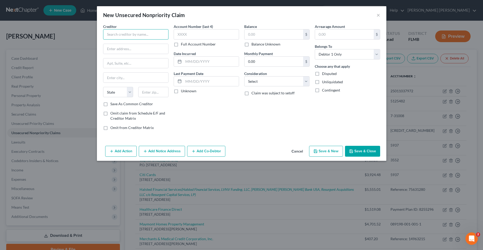
click at [153, 35] on input "text" at bounding box center [135, 34] width 65 height 10
click at [157, 91] on input "text" at bounding box center [153, 92] width 30 height 10
click at [261, 37] on input "text" at bounding box center [273, 34] width 59 height 10
click at [244, 76] on select "Select Cable / Satellite Services Collection Agency Credit Card Debt Debt Couns…" at bounding box center [276, 81] width 65 height 10
click option "Credit Card Debt" at bounding box center [0, 0] width 0 height 0
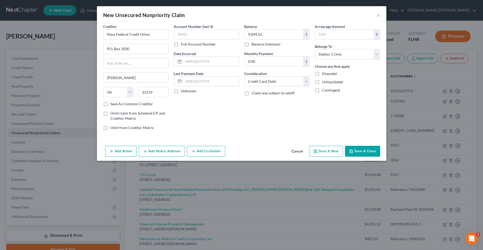
click at [322, 82] on label "Unliquidated" at bounding box center [332, 81] width 21 height 5
click at [324, 82] on input "Unliquidated" at bounding box center [325, 80] width 3 height 3
click at [205, 35] on input "text" at bounding box center [206, 34] width 65 height 10
click at [181, 92] on label "Unknown" at bounding box center [189, 90] width 16 height 5
click at [183, 92] on input "Unknown" at bounding box center [184, 89] width 3 height 3
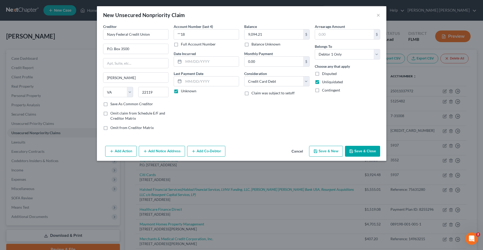
click at [173, 151] on button "Add Notice Address" at bounding box center [162, 151] width 46 height 11
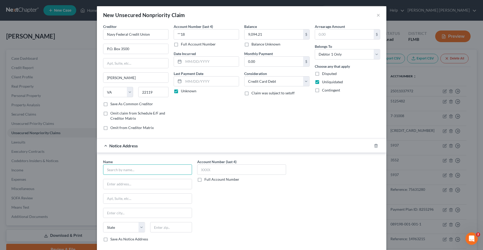
click at [146, 169] on input "text" at bounding box center [147, 169] width 89 height 10
click at [166, 230] on input "text" at bounding box center [171, 227] width 42 height 10
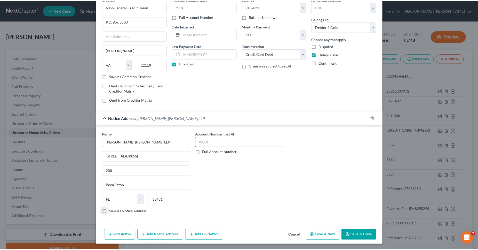
scroll to position [28, 0]
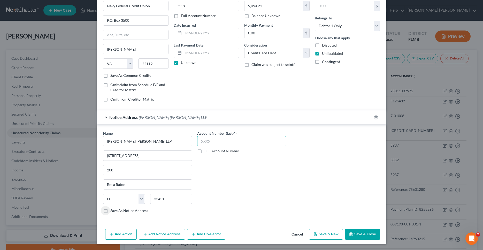
click at [223, 144] on input "text" at bounding box center [241, 141] width 89 height 10
click at [363, 234] on button "Save & Close" at bounding box center [362, 234] width 35 height 11
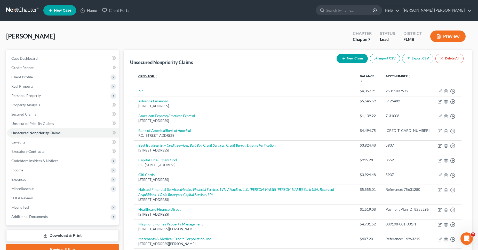
click at [154, 75] on link "Creditor expand_more expand_less unfold_more" at bounding box center [147, 76] width 19 height 4
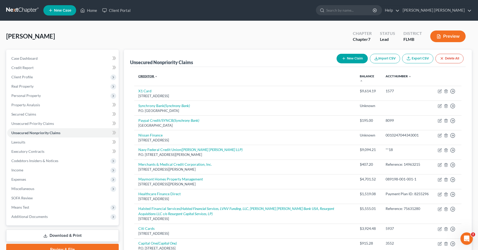
click at [154, 75] on link "Creditor expand_more expand_less unfold_more" at bounding box center [147, 76] width 19 height 4
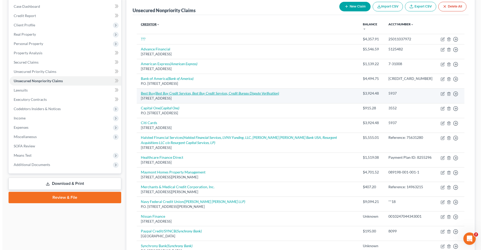
scroll to position [79, 0]
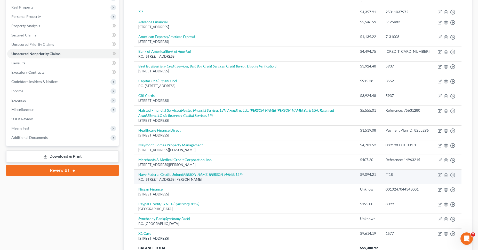
click at [179, 176] on link "Navy Federal Credit Union ([PERSON_NAME] [PERSON_NAME] LLP)" at bounding box center [190, 174] width 104 height 4
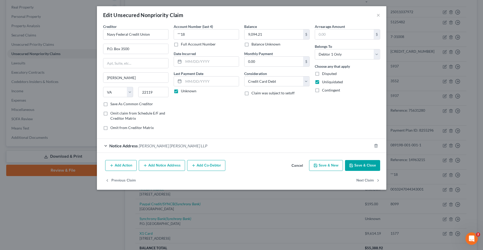
click at [163, 165] on button "Add Notice Address" at bounding box center [162, 165] width 46 height 11
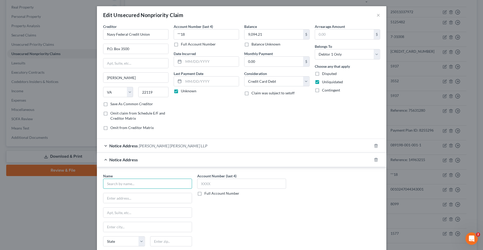
click at [150, 183] on input "text" at bounding box center [147, 184] width 89 height 10
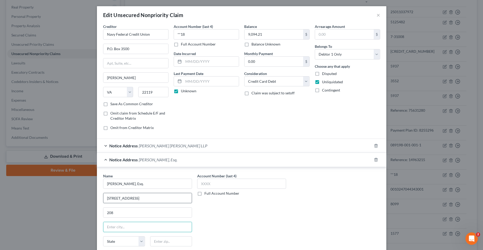
scroll to position [26, 0]
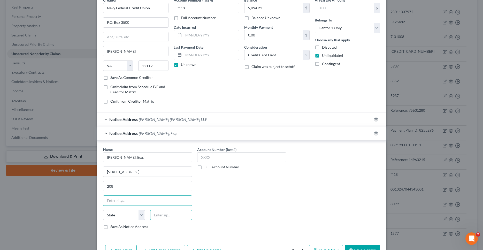
click at [168, 214] on input "text" at bounding box center [171, 215] width 42 height 10
click at [226, 160] on input "text" at bounding box center [241, 157] width 89 height 10
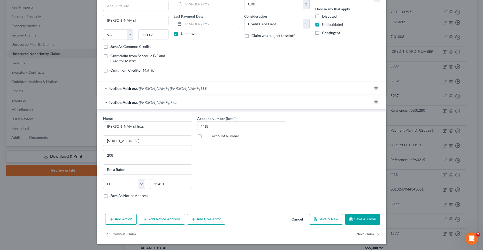
click at [365, 218] on button "Save & Close" at bounding box center [362, 219] width 35 height 11
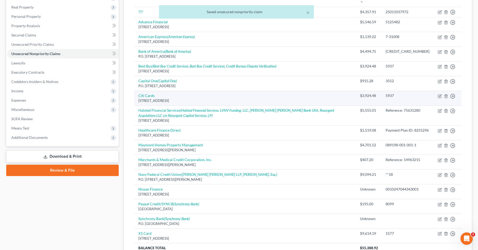
click at [238, 91] on td "Citi Cards [STREET_ADDRESS]" at bounding box center [245, 98] width 222 height 15
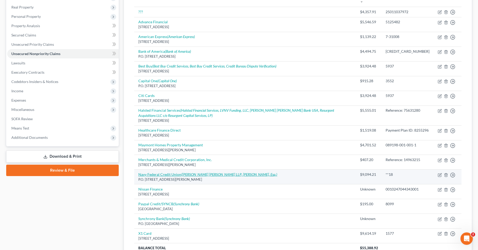
click at [174, 176] on link "Navy Federal Credit Union ([PERSON_NAME] [PERSON_NAME] LLP, [PERSON_NAME], Esq.)" at bounding box center [207, 174] width 139 height 4
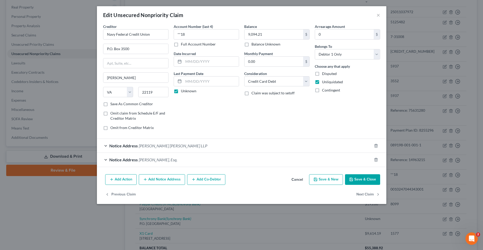
click at [365, 178] on button "Save & Close" at bounding box center [362, 179] width 35 height 11
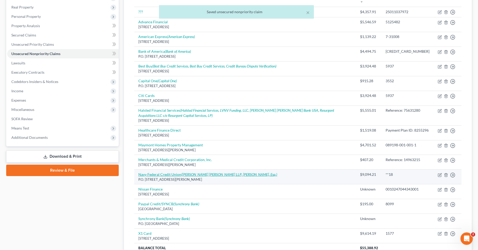
click at [183, 175] on icon "([PERSON_NAME] [PERSON_NAME] LLP, [PERSON_NAME], Esq.)" at bounding box center [229, 174] width 96 height 4
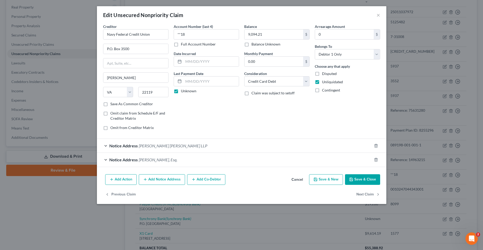
click at [173, 182] on button "Add Notice Address" at bounding box center [162, 179] width 46 height 11
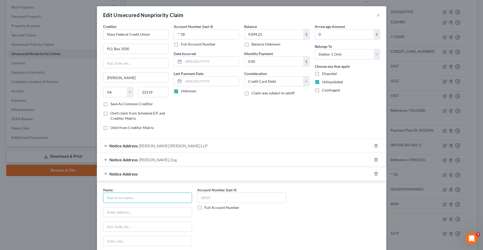
click at [149, 195] on input "text" at bounding box center [147, 197] width 89 height 10
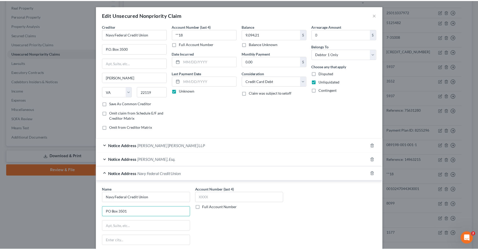
scroll to position [71, 0]
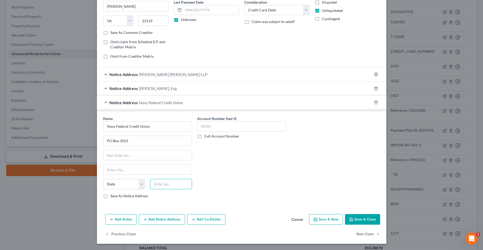
click at [177, 185] on input "text" at bounding box center [171, 184] width 42 height 10
click at [219, 128] on input "text" at bounding box center [241, 126] width 89 height 10
click at [373, 221] on button "Save & Close" at bounding box center [362, 219] width 35 height 11
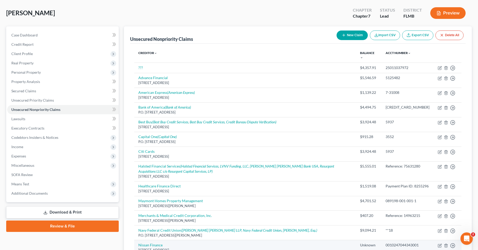
scroll to position [76, 0]
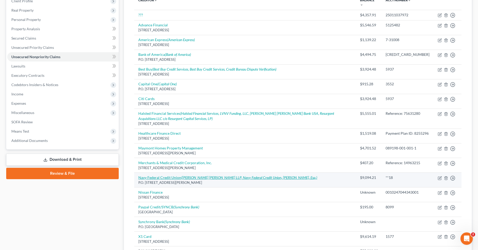
click at [188, 178] on icon "([PERSON_NAME] [PERSON_NAME] LLP, Navy Federal Credit Union, [PERSON_NAME], Esq…" at bounding box center [249, 177] width 136 height 4
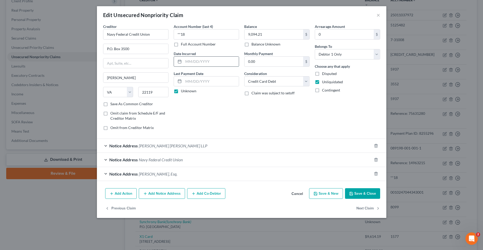
click at [217, 63] on input "text" at bounding box center [210, 62] width 55 height 10
click at [366, 195] on button "Save & Close" at bounding box center [362, 193] width 35 height 11
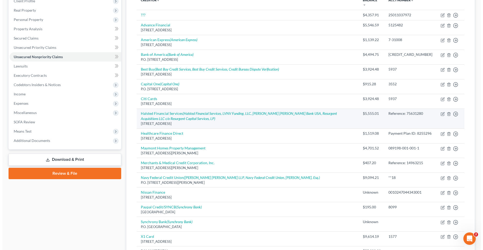
scroll to position [0, 0]
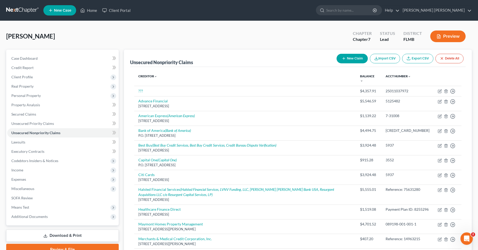
click at [348, 60] on button "New Claim" at bounding box center [352, 59] width 31 height 10
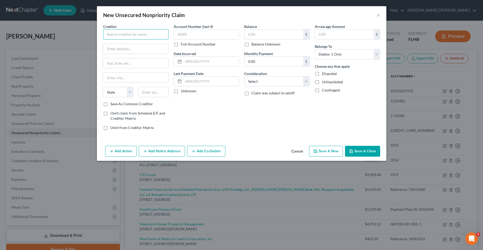
click at [139, 36] on input "text" at bounding box center [135, 34] width 65 height 10
click at [221, 34] on input "text" at bounding box center [206, 34] width 65 height 10
click at [217, 63] on input "text" at bounding box center [210, 62] width 55 height 10
click at [181, 91] on label "Unknown" at bounding box center [189, 90] width 16 height 5
click at [183, 91] on input "Unknown" at bounding box center [184, 89] width 3 height 3
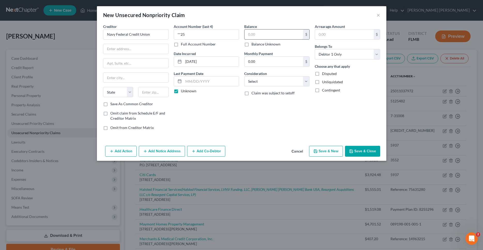
click at [294, 35] on input "text" at bounding box center [273, 34] width 59 height 10
click at [244, 76] on select "Select Cable / Satellite Services Collection Agency Credit Card Debt Debt Couns…" at bounding box center [276, 81] width 65 height 10
click option "Monies Loaned / Advanced" at bounding box center [0, 0] width 0 height 0
click at [322, 82] on label "Unliquidated" at bounding box center [332, 81] width 21 height 5
click at [324, 82] on input "Unliquidated" at bounding box center [325, 80] width 3 height 3
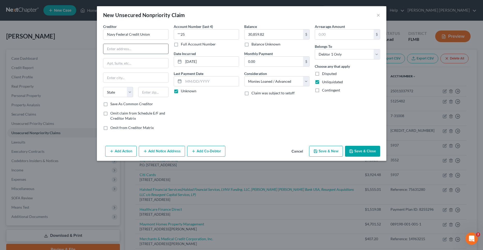
click at [129, 49] on input "text" at bounding box center [135, 49] width 65 height 10
click at [159, 95] on input "text" at bounding box center [153, 92] width 30 height 10
click at [173, 150] on button "Add Notice Address" at bounding box center [162, 151] width 46 height 11
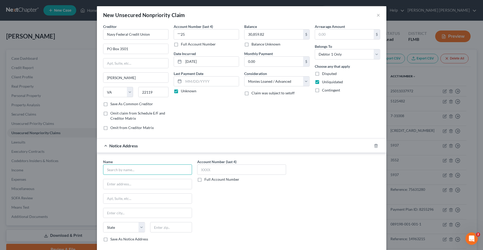
click at [157, 165] on input "text" at bounding box center [147, 169] width 89 height 10
click at [210, 168] on input "text" at bounding box center [241, 169] width 89 height 10
click at [169, 167] on input "text" at bounding box center [147, 169] width 89 height 10
click at [173, 226] on input "text" at bounding box center [171, 227] width 42 height 10
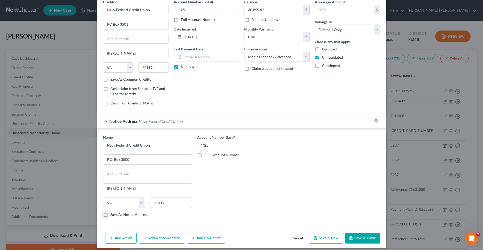
scroll to position [28, 0]
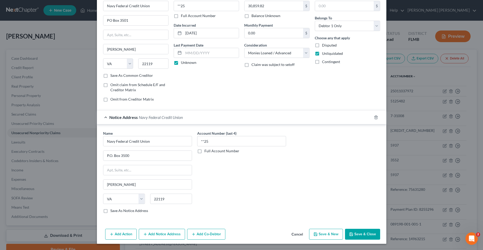
click at [169, 233] on button "Add Notice Address" at bounding box center [162, 234] width 46 height 11
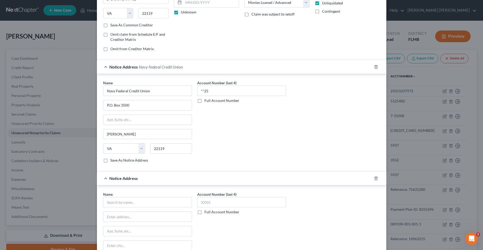
scroll to position [107, 0]
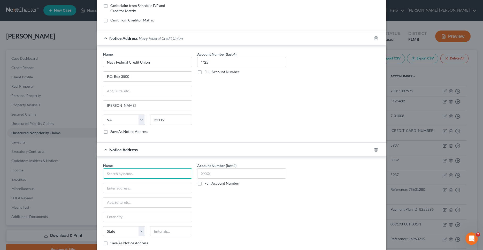
click at [159, 175] on input "text" at bounding box center [147, 173] width 89 height 10
click at [152, 174] on input "text" at bounding box center [147, 173] width 89 height 10
click at [228, 176] on input "text" at bounding box center [241, 173] width 89 height 10
click at [204, 183] on label "Full Account Number" at bounding box center [221, 183] width 35 height 5
click at [206, 183] on input "Full Account Number" at bounding box center [207, 182] width 3 height 3
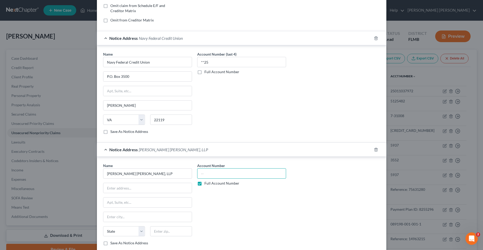
click at [203, 175] on input "text" at bounding box center [241, 173] width 89 height 10
click at [158, 191] on input "text" at bounding box center [147, 188] width 88 height 10
click at [184, 231] on input "text" at bounding box center [171, 231] width 42 height 10
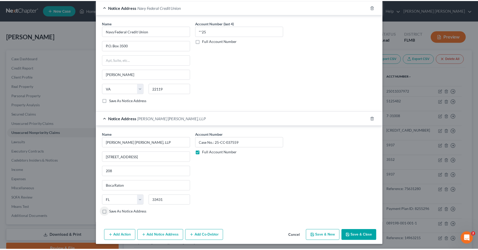
scroll to position [140, 0]
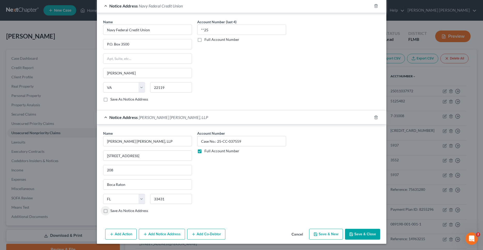
click at [359, 235] on button "Save & Close" at bounding box center [362, 234] width 35 height 11
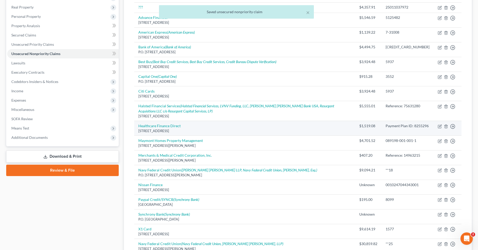
scroll to position [0, 0]
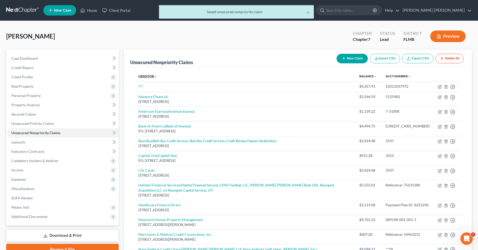
click at [152, 75] on link "Creditor expand_more expand_less unfold_more" at bounding box center [147, 76] width 19 height 4
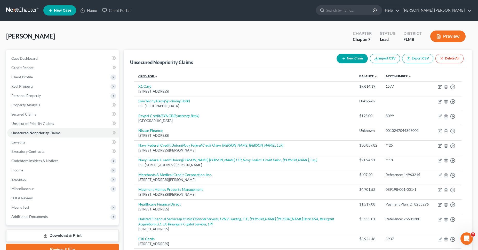
click at [152, 75] on link "Creditor expand_more expand_less unfold_more" at bounding box center [147, 76] width 19 height 4
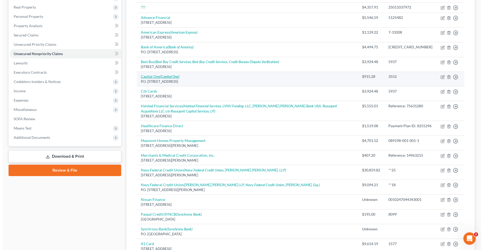
scroll to position [105, 0]
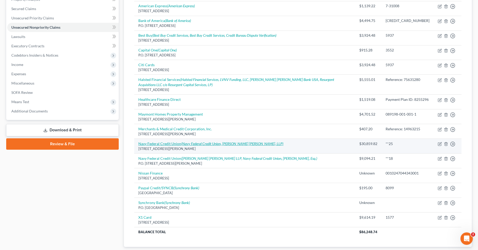
click at [198, 145] on icon "(Navy Federal Credit Union, [PERSON_NAME] [PERSON_NAME], LLP)" at bounding box center [232, 143] width 102 height 4
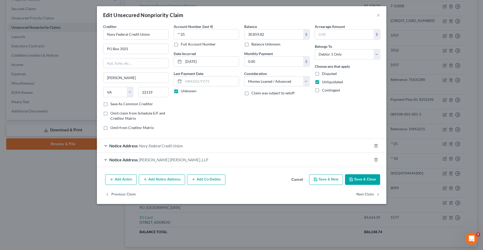
click at [107, 160] on div "Notice Address [PERSON_NAME] [PERSON_NAME], LLP" at bounding box center [234, 160] width 275 height 14
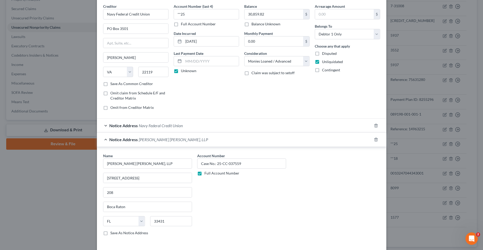
scroll to position [57, 0]
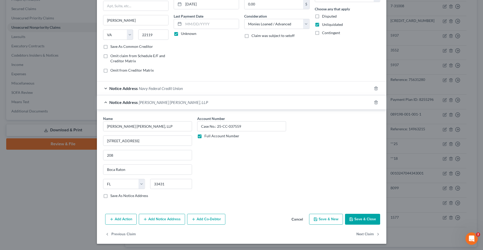
click at [172, 218] on button "Add Notice Address" at bounding box center [162, 219] width 46 height 11
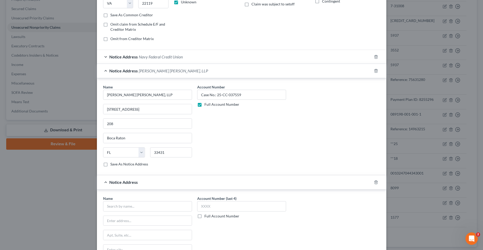
scroll to position [110, 0]
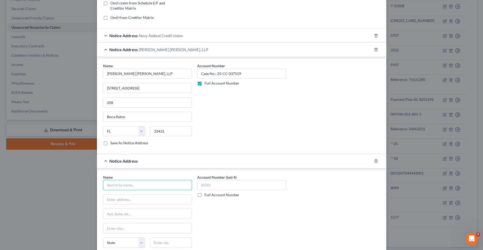
click at [154, 184] on input "text" at bounding box center [147, 185] width 89 height 10
click at [220, 185] on input "text" at bounding box center [241, 185] width 89 height 10
click at [204, 195] on label "Full Account Number" at bounding box center [221, 194] width 35 height 5
click at [206, 195] on input "Full Account Number" at bounding box center [207, 193] width 3 height 3
click at [204, 195] on label "Full Account Number" at bounding box center [221, 194] width 35 height 5
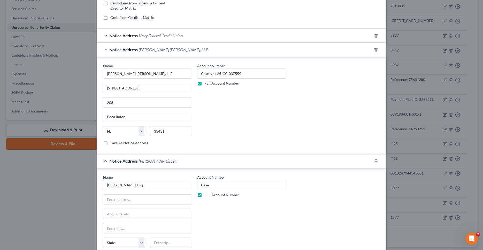
click at [206, 195] on input "Full Account Number" at bounding box center [207, 193] width 3 height 3
click at [204, 195] on label "Full Account Number" at bounding box center [221, 194] width 35 height 5
click at [206, 195] on input "Full Account Number" at bounding box center [207, 193] width 3 height 3
click at [213, 185] on input "Case" at bounding box center [241, 185] width 89 height 10
click at [164, 197] on input "text" at bounding box center [147, 200] width 88 height 10
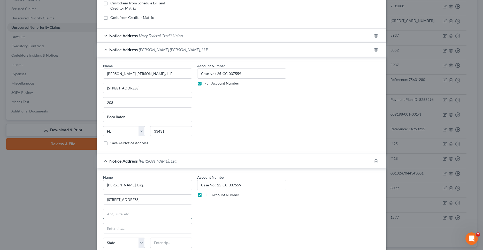
click at [175, 213] on input "text" at bounding box center [147, 214] width 88 height 10
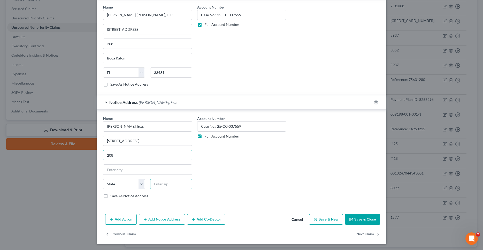
click at [173, 186] on input "text" at bounding box center [171, 184] width 42 height 10
click at [362, 216] on button "Save & Close" at bounding box center [362, 219] width 35 height 11
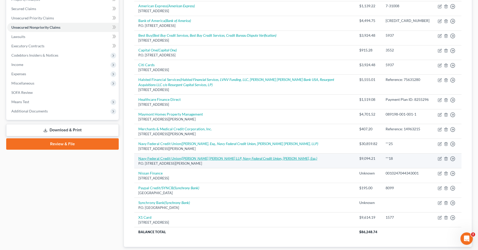
click at [214, 160] on icon "([PERSON_NAME] [PERSON_NAME] LLP, Navy Federal Credit Union, [PERSON_NAME], Esq…" at bounding box center [249, 158] width 136 height 4
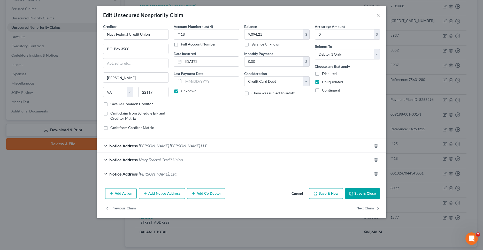
click at [110, 145] on span "Notice Address" at bounding box center [123, 145] width 28 height 5
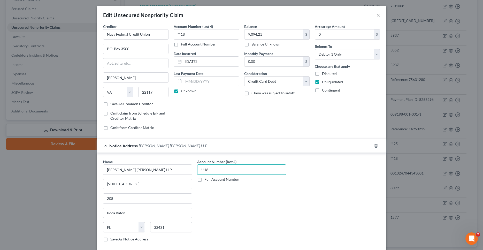
click at [220, 172] on input "**18" at bounding box center [241, 169] width 89 height 10
click at [204, 180] on label "Full Account Number" at bounding box center [221, 179] width 35 height 5
click at [206, 180] on input "Full Account Number" at bounding box center [207, 178] width 3 height 3
click at [202, 172] on input "text" at bounding box center [241, 169] width 89 height 10
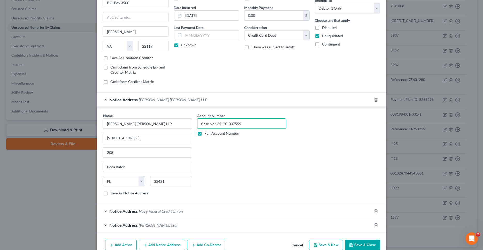
scroll to position [72, 0]
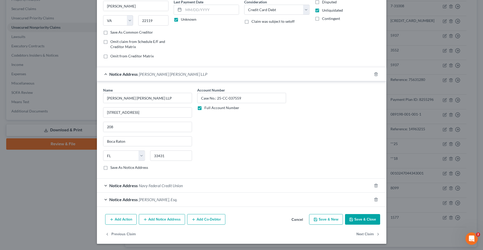
click at [356, 220] on button "Save & Close" at bounding box center [362, 219] width 35 height 11
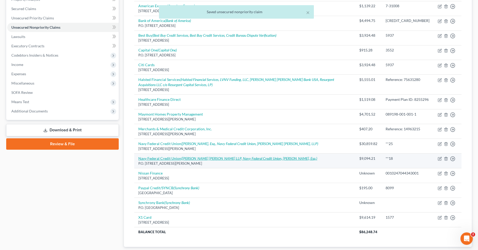
click at [229, 158] on icon "([PERSON_NAME] [PERSON_NAME] LLP, Navy Federal Credit Union, [PERSON_NAME], Esq…" at bounding box center [249, 158] width 136 height 4
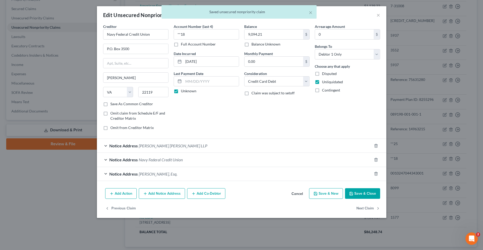
click at [194, 158] on div "Notice Address Navy Federal Credit Union" at bounding box center [234, 160] width 275 height 14
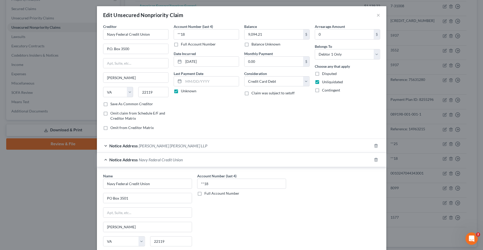
click at [204, 194] on label "Full Account Number" at bounding box center [221, 193] width 35 height 5
click at [206, 194] on input "Full Account Number" at bounding box center [207, 192] width 3 height 3
click at [223, 184] on input "**18" at bounding box center [241, 184] width 89 height 10
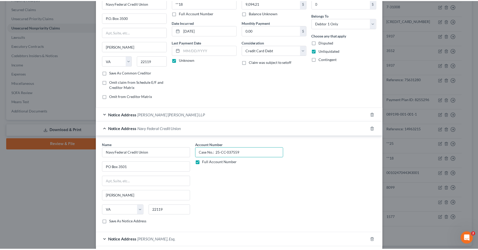
scroll to position [53, 0]
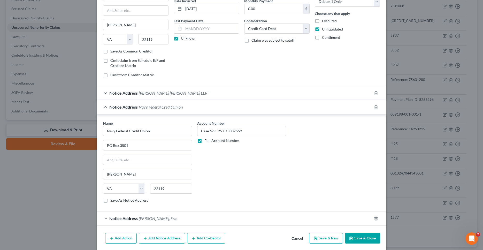
click at [358, 235] on button "Save & Close" at bounding box center [362, 238] width 35 height 11
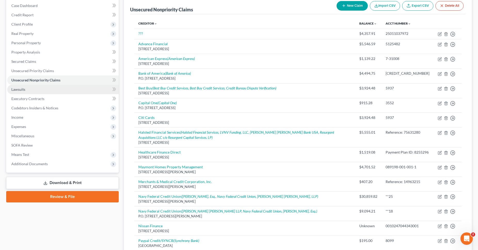
click at [99, 91] on link "Lawsuits" at bounding box center [63, 89] width 112 height 9
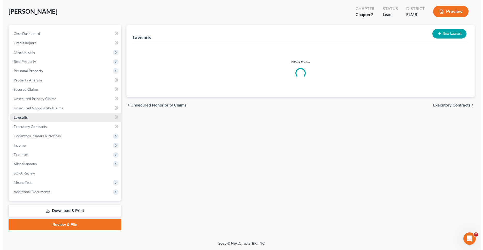
scroll to position [24, 0]
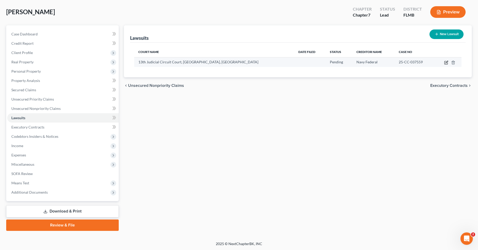
click at [448, 63] on icon "button" at bounding box center [447, 62] width 4 height 4
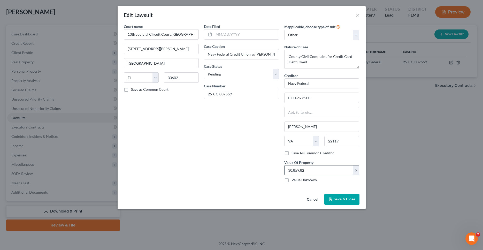
click at [311, 172] on input "30,859.82" at bounding box center [318, 170] width 68 height 10
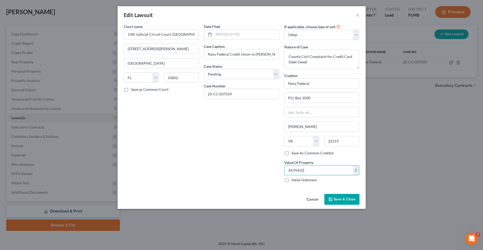
click at [350, 201] on span "Save & Close" at bounding box center [345, 199] width 22 height 4
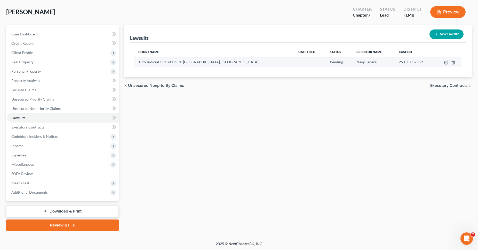
click at [189, 63] on span "13th Judicial Circuit Court, [GEOGRAPHIC_DATA], [GEOGRAPHIC_DATA]" at bounding box center [198, 62] width 120 height 4
click at [447, 63] on icon "button" at bounding box center [447, 62] width 4 height 4
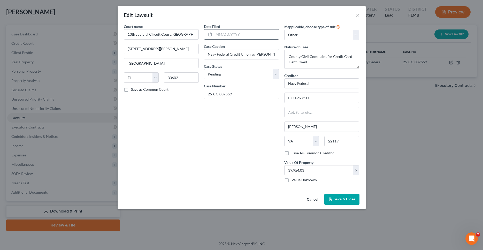
click at [230, 34] on input "text" at bounding box center [246, 34] width 65 height 10
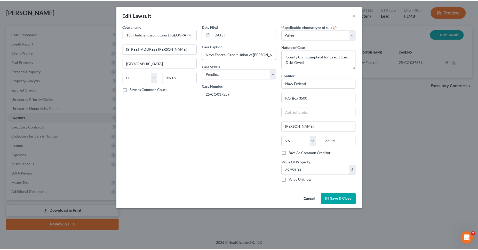
scroll to position [0, 9]
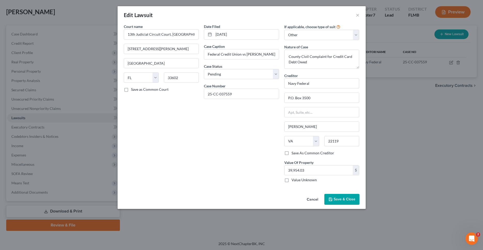
click at [346, 198] on span "Save & Close" at bounding box center [345, 199] width 22 height 4
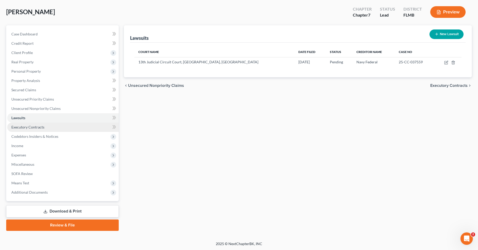
click at [76, 126] on link "Executory Contracts" at bounding box center [63, 126] width 112 height 9
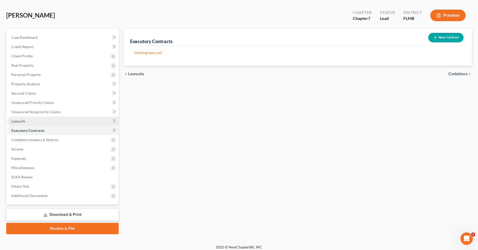
scroll to position [24, 0]
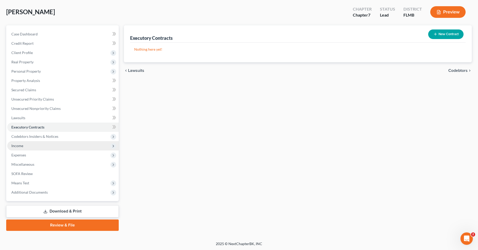
click at [74, 146] on span "Income" at bounding box center [63, 145] width 112 height 9
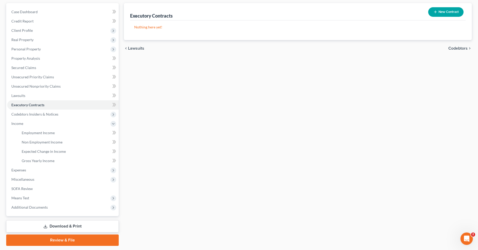
scroll to position [61, 0]
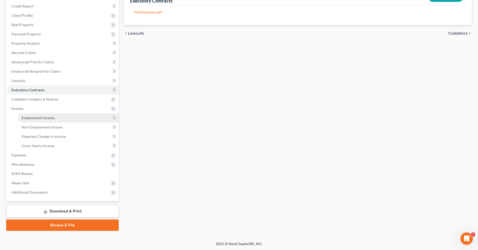
click at [57, 116] on link "Employment Income" at bounding box center [68, 117] width 101 height 9
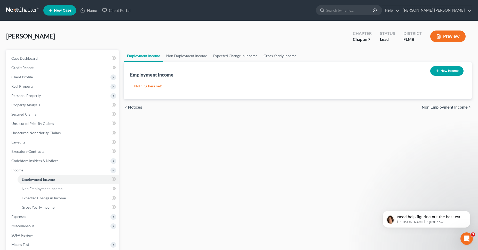
click at [447, 69] on button "New Income" at bounding box center [447, 71] width 33 height 10
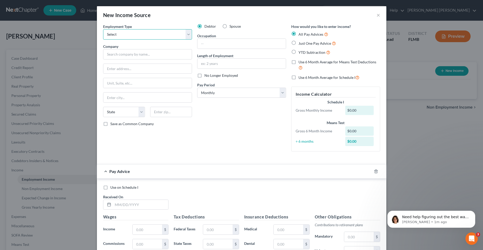
click at [103, 29] on select "Select Full or [DEMOGRAPHIC_DATA] Employment Self Employment" at bounding box center [147, 34] width 89 height 10
click option "Full or [DEMOGRAPHIC_DATA] Employment" at bounding box center [0, 0] width 0 height 0
click at [141, 55] on input "text" at bounding box center [147, 54] width 89 height 10
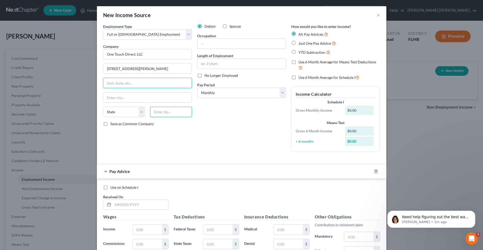
click at [171, 112] on input "text" at bounding box center [171, 112] width 42 height 10
click at [218, 41] on input "text" at bounding box center [241, 44] width 88 height 10
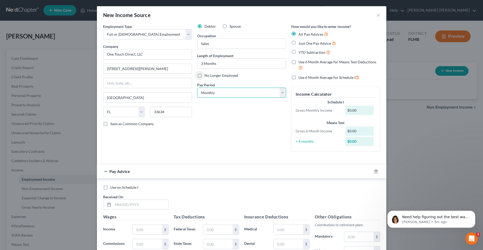
click at [197, 88] on select "Select Monthly Twice Monthly Every Other Week Weekly" at bounding box center [241, 93] width 89 height 10
click option "Every Other Week" at bounding box center [0, 0] width 0 height 0
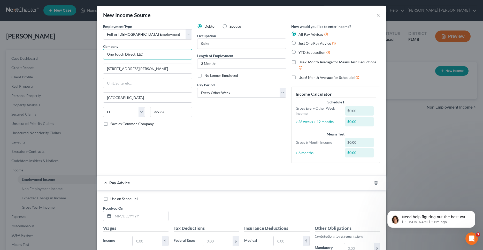
click at [144, 57] on input "One Touch Direct, LLC" at bounding box center [147, 54] width 89 height 10
click at [145, 69] on input "[STREET_ADDRESS][PERSON_NAME]" at bounding box center [147, 69] width 88 height 10
click at [176, 113] on input "33634" at bounding box center [171, 112] width 42 height 10
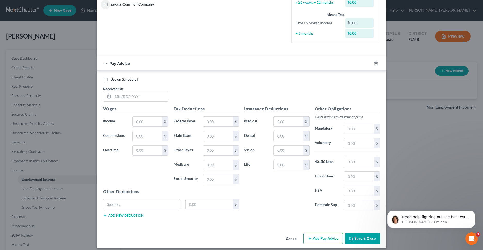
scroll to position [124, 0]
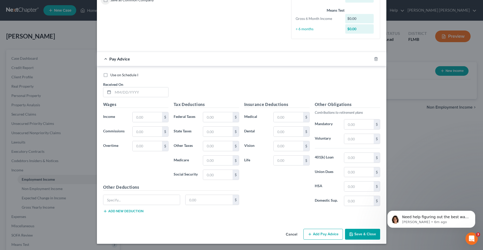
click at [368, 233] on button "Save & Close" at bounding box center [362, 234] width 35 height 11
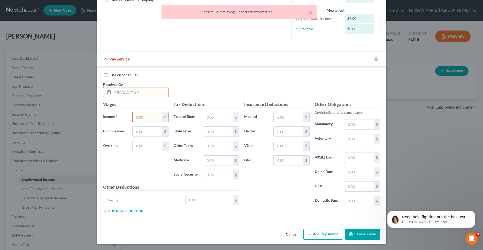
click at [209, 87] on div "Use on Schedule I Received On *" at bounding box center [242, 86] width 282 height 29
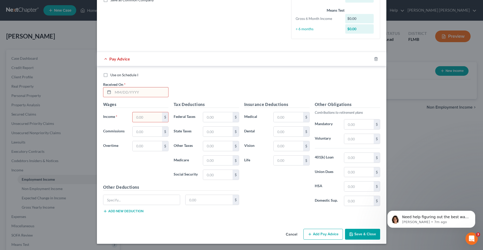
scroll to position [97, 0]
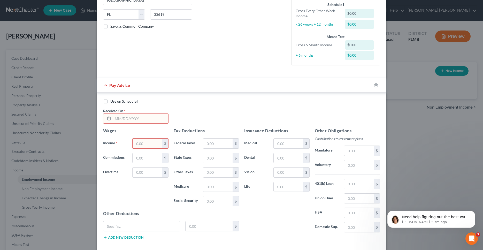
click at [139, 119] on input "text" at bounding box center [140, 119] width 55 height 10
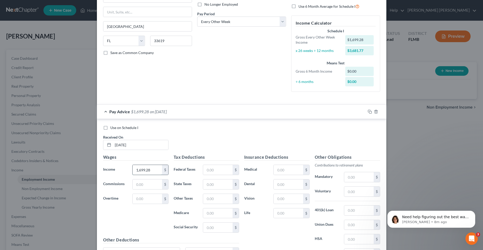
click at [155, 170] on input "1,699.28" at bounding box center [147, 170] width 29 height 10
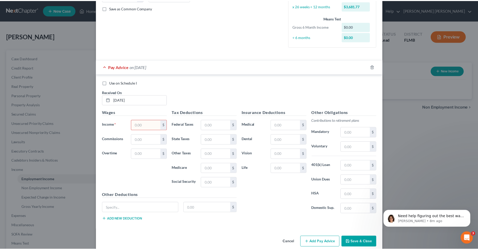
scroll to position [124, 0]
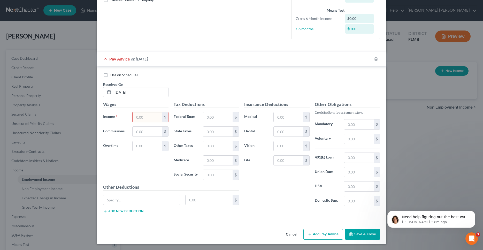
click at [155, 118] on input "text" at bounding box center [147, 117] width 29 height 10
click at [205, 177] on input "text" at bounding box center [217, 175] width 29 height 10
click at [206, 161] on input "text" at bounding box center [217, 161] width 29 height 10
click at [368, 234] on button "Save & Close" at bounding box center [362, 234] width 35 height 11
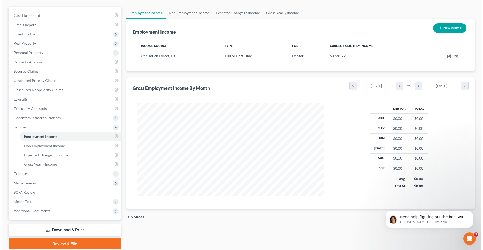
scroll to position [53, 0]
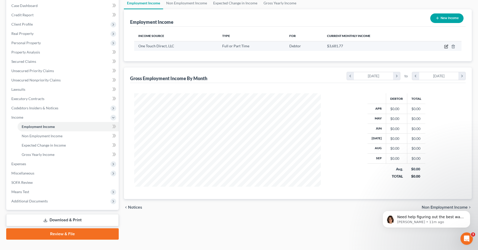
click at [446, 48] on icon "button" at bounding box center [447, 46] width 4 height 4
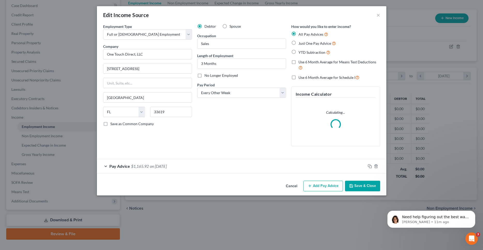
scroll to position [94, 199]
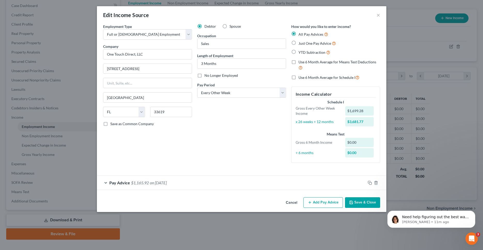
click at [108, 181] on div "Pay Advice $1,165.92 on [DATE]" at bounding box center [231, 183] width 269 height 14
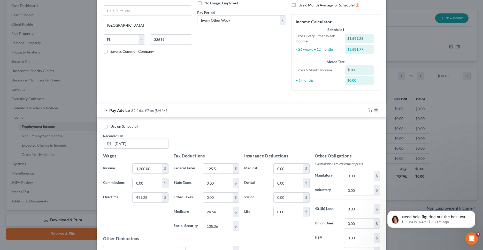
scroll to position [71, 0]
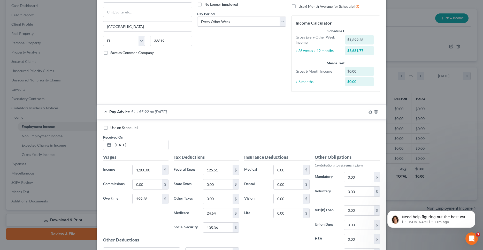
click at [110, 127] on label "Use on Schedule I" at bounding box center [124, 127] width 28 height 5
click at [112, 127] on input "Use on Schedule I" at bounding box center [113, 126] width 3 height 3
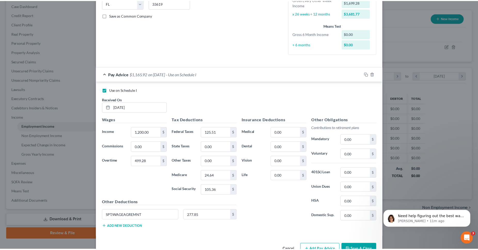
scroll to position [124, 0]
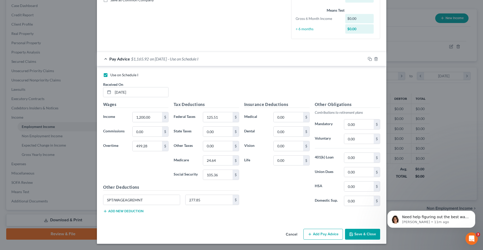
click at [373, 233] on button "Save & Close" at bounding box center [362, 234] width 35 height 11
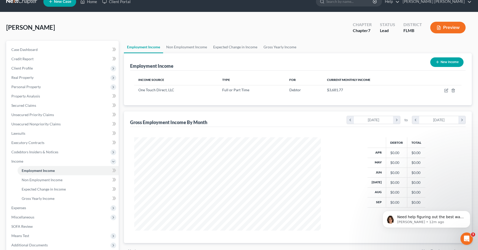
scroll to position [0, 0]
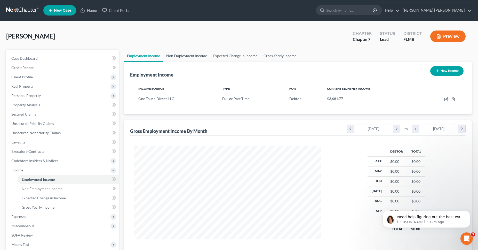
click at [190, 56] on link "Non Employment Income" at bounding box center [186, 56] width 47 height 12
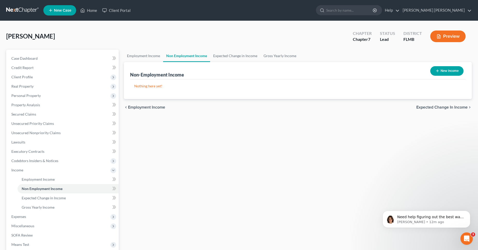
click at [446, 70] on button "New Income" at bounding box center [447, 71] width 33 height 10
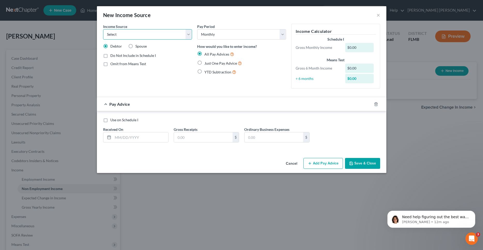
click at [103, 29] on select "Select Unemployment Disability (from employer) Pension Retirement Social Securi…" at bounding box center [147, 34] width 89 height 10
click option "Disability (from employer)" at bounding box center [0, 0] width 0 height 0
click at [103, 29] on select "Select Unemployment Disability (from employer) Pension Retirement Social Securi…" at bounding box center [147, 34] width 89 height 10
click option "Social Security / Social Security Disability" at bounding box center [0, 0] width 0 height 0
click at [360, 47] on div "$0.00" at bounding box center [359, 47] width 28 height 9
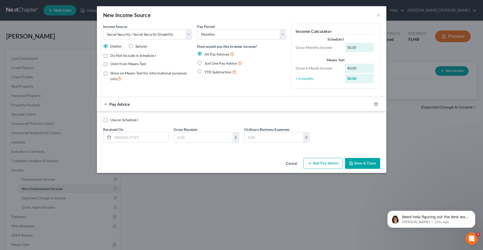
click at [110, 56] on label "Do Not Include in Schedule I" at bounding box center [132, 55] width 45 height 5
click at [112, 56] on input "Do Not Include in Schedule I" at bounding box center [113, 54] width 3 height 3
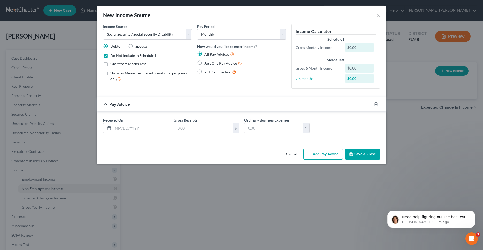
click at [110, 62] on label "Omit from Means Test" at bounding box center [128, 63] width 36 height 5
click at [112, 62] on input "Omit from Means Test" at bounding box center [113, 62] width 3 height 3
click at [110, 64] on label "Omit from Means Test" at bounding box center [128, 63] width 36 height 5
click at [112, 64] on input "Omit from Means Test" at bounding box center [113, 62] width 3 height 3
click at [110, 56] on label "Do Not Include in Schedule I" at bounding box center [132, 55] width 45 height 5
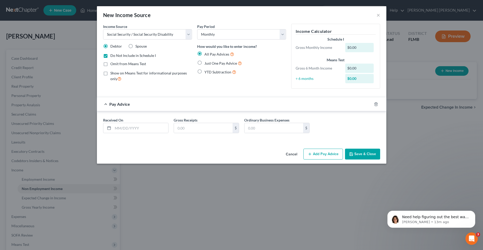
click at [112, 56] on input "Do Not Include in Schedule I" at bounding box center [113, 54] width 3 height 3
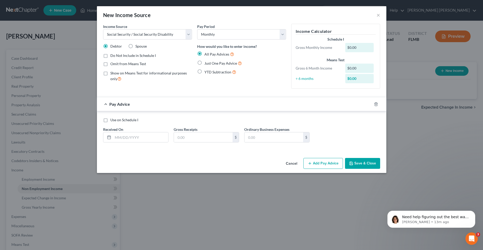
click at [204, 63] on label "Just One Pay Advice" at bounding box center [222, 63] width 37 height 6
click at [206, 63] on input "Just One Pay Advice" at bounding box center [207, 61] width 3 height 3
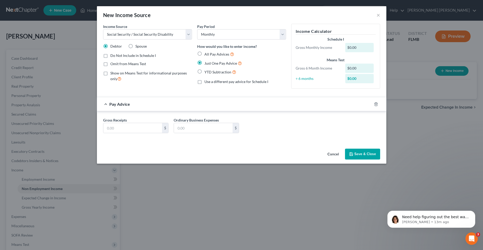
click at [204, 72] on label "YTD Subtraction" at bounding box center [220, 72] width 32 height 6
click at [206, 72] on input "YTD Subtraction" at bounding box center [207, 70] width 3 height 3
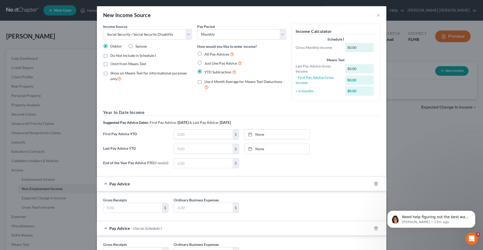
click at [353, 44] on div "$0.00" at bounding box center [359, 47] width 28 height 9
click at [353, 49] on div "$0.00" at bounding box center [359, 47] width 28 height 9
click at [204, 55] on label "All Pay Advices" at bounding box center [219, 54] width 30 height 6
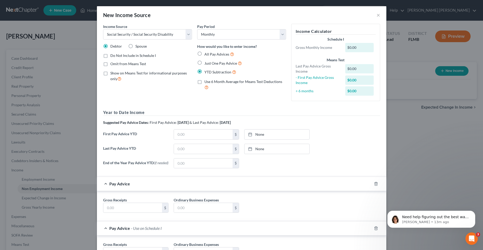
click at [206, 55] on input "All Pay Advices" at bounding box center [207, 52] width 3 height 3
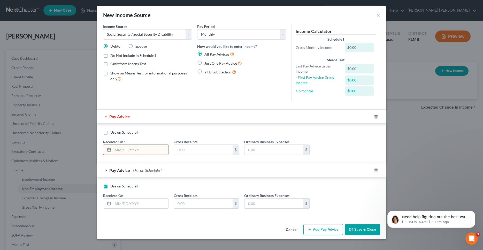
click at [361, 49] on div "$0.00" at bounding box center [359, 47] width 28 height 9
click at [358, 47] on div "$0.00" at bounding box center [359, 47] width 28 height 9
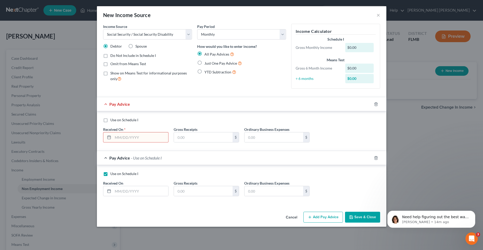
click at [238, 95] on form "Income Source * Select Unemployment Disability (from employer) Pension Retireme…" at bounding box center [241, 114] width 277 height 181
click at [372, 218] on button "Save & Close" at bounding box center [362, 217] width 35 height 11
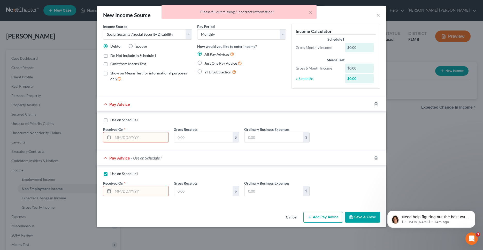
click at [106, 157] on div "Pay Advice - Use on Schedule I" at bounding box center [234, 158] width 275 height 14
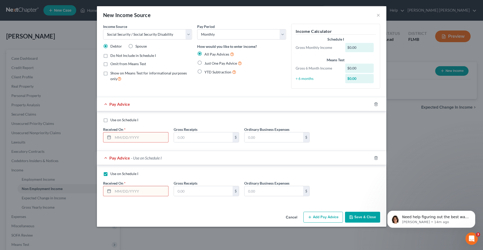
click at [110, 174] on label "Use on Schedule I" at bounding box center [124, 173] width 28 height 5
click at [112, 174] on input "Use on Schedule I" at bounding box center [113, 172] width 3 height 3
click at [354, 216] on button "Save & Close" at bounding box center [362, 217] width 35 height 11
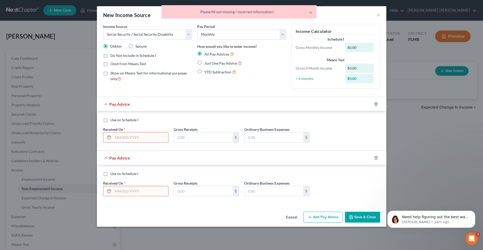
click at [380, 17] on div "× Please fill out missing / incorrect information!" at bounding box center [238, 13] width 483 height 16
click at [379, 17] on div "× Please fill out missing / incorrect information!" at bounding box center [238, 13] width 483 height 16
click at [312, 12] on button "×" at bounding box center [311, 12] width 4 height 6
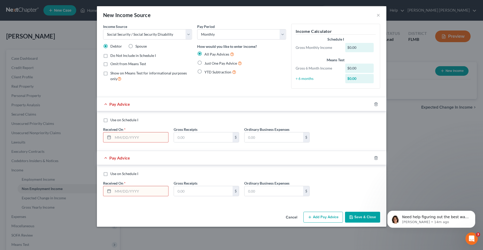
click at [380, 15] on div "New Income Source ×" at bounding box center [241, 15] width 289 height 18
click at [380, 15] on button "×" at bounding box center [378, 15] width 4 height 6
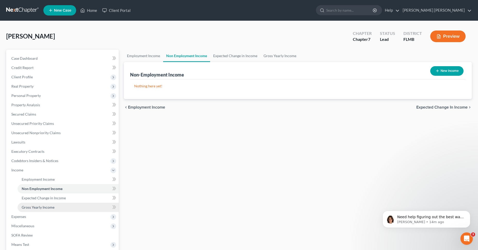
click at [70, 204] on link "Gross Yearly Income" at bounding box center [68, 207] width 101 height 9
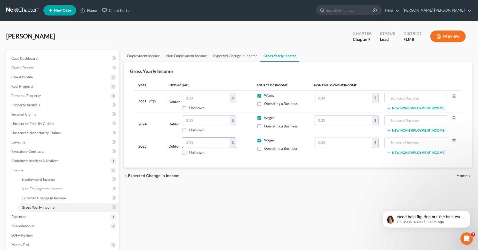
click at [211, 143] on input "text" at bounding box center [206, 143] width 48 height 10
click at [197, 119] on input "text" at bounding box center [206, 120] width 48 height 10
click at [195, 100] on input "text" at bounding box center [206, 98] width 48 height 10
click at [224, 98] on input "7,949.47" at bounding box center [206, 98] width 48 height 10
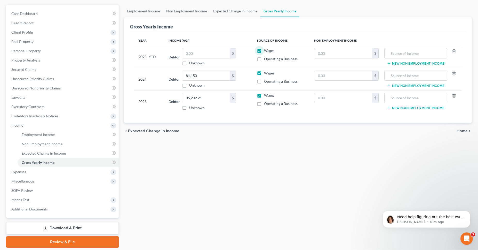
scroll to position [61, 0]
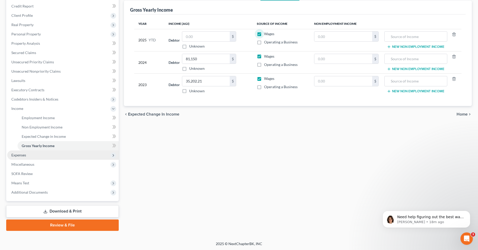
click at [83, 155] on span "Expenses" at bounding box center [63, 154] width 112 height 9
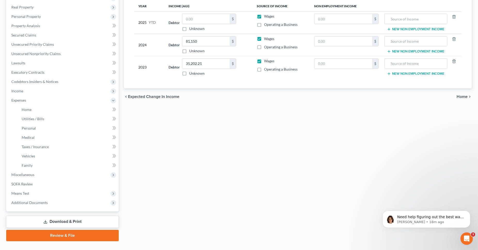
scroll to position [0, 0]
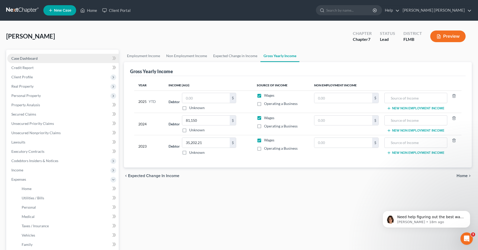
click at [27, 58] on span "Case Dashboard" at bounding box center [24, 58] width 26 height 4
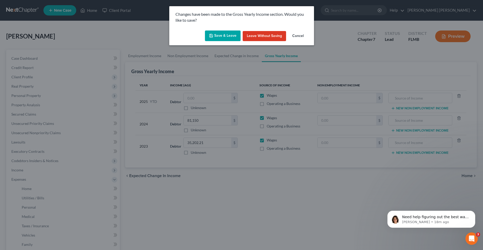
click at [225, 35] on button "Save & Leave" at bounding box center [223, 35] width 36 height 11
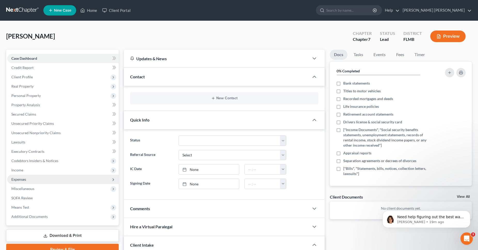
click at [66, 180] on span "Expenses" at bounding box center [63, 179] width 112 height 9
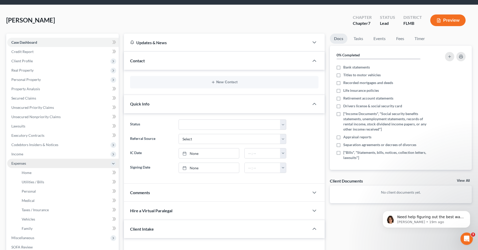
scroll to position [26, 0]
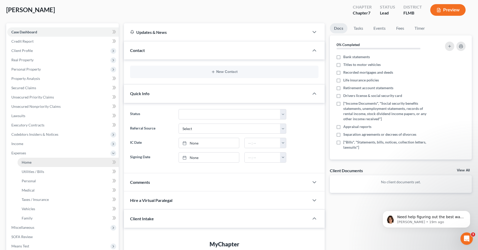
click at [76, 164] on link "Home" at bounding box center [68, 162] width 101 height 9
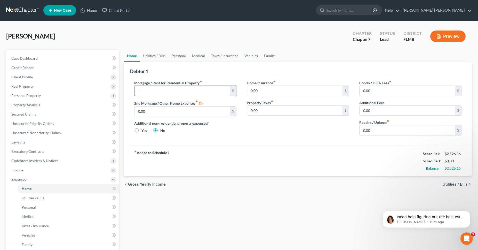
click at [188, 88] on input "text" at bounding box center [183, 91] width 96 height 10
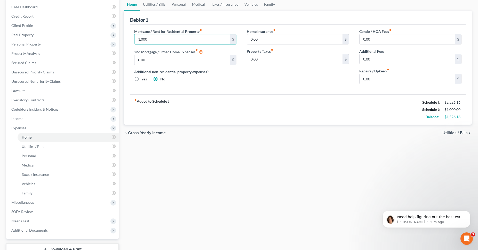
scroll to position [10, 0]
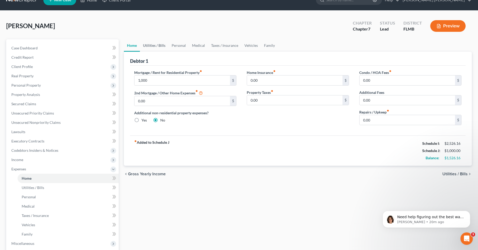
click at [159, 45] on link "Utilities / Bills" at bounding box center [154, 45] width 29 height 12
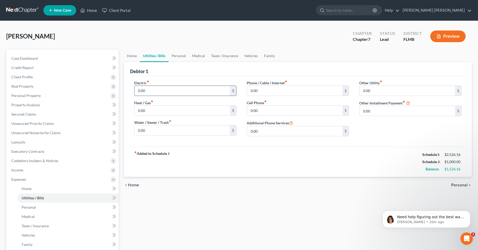
click at [174, 91] on input "0.00" at bounding box center [183, 91] width 96 height 10
click at [270, 110] on input "0.00" at bounding box center [295, 111] width 96 height 10
click at [184, 57] on link "Personal" at bounding box center [179, 56] width 20 height 12
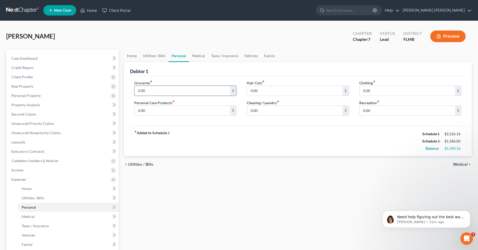
click at [224, 91] on input "0.00" at bounding box center [183, 91] width 96 height 10
click at [301, 89] on input "0.00" at bounding box center [295, 91] width 96 height 10
click at [411, 92] on input "0.00" at bounding box center [408, 91] width 96 height 10
click at [201, 57] on link "Medical" at bounding box center [198, 56] width 19 height 12
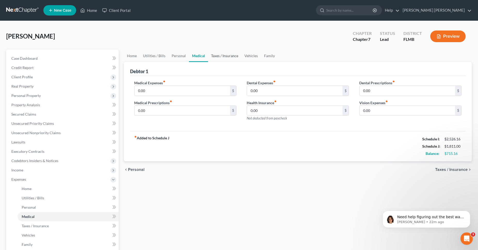
click at [217, 55] on link "Taxes / Insurance" at bounding box center [224, 56] width 33 height 12
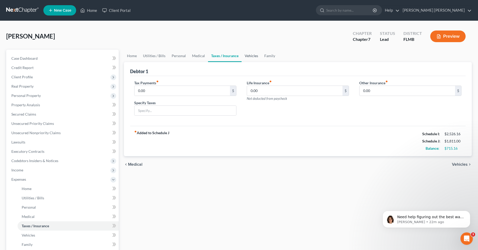
click at [256, 57] on link "Vehicles" at bounding box center [252, 56] width 20 height 12
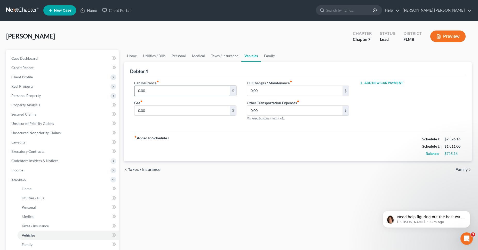
click at [217, 92] on input "0.00" at bounding box center [183, 91] width 96 height 10
click at [380, 83] on button "Add New Car Payment" at bounding box center [382, 83] width 44 height 4
click at [392, 94] on input "text" at bounding box center [403, 91] width 87 height 10
click at [163, 111] on input "100" at bounding box center [183, 111] width 96 height 10
click at [162, 112] on input "200" at bounding box center [183, 111] width 96 height 10
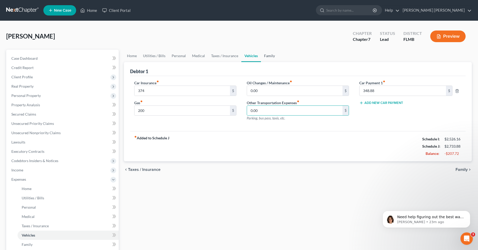
click at [271, 53] on link "Family" at bounding box center [269, 56] width 17 height 12
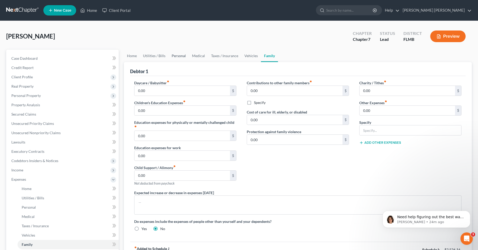
click at [182, 57] on link "Personal" at bounding box center [179, 56] width 20 height 12
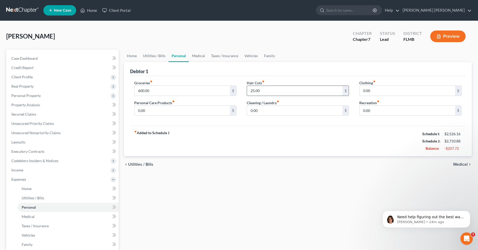
click at [280, 91] on input "25.00" at bounding box center [295, 91] width 96 height 10
click at [199, 53] on link "Medical" at bounding box center [198, 56] width 19 height 12
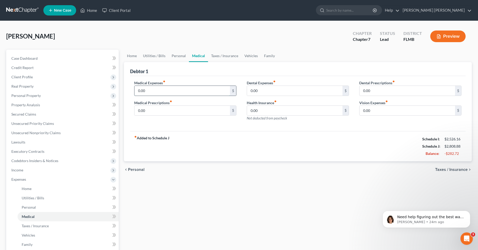
click at [201, 90] on input "0.00" at bounding box center [183, 91] width 96 height 10
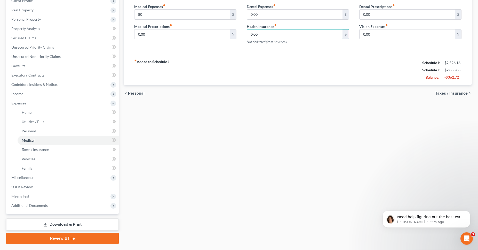
scroll to position [79, 0]
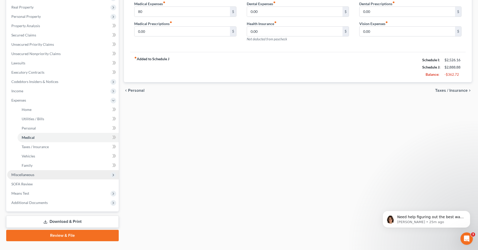
click at [67, 174] on span "Miscellaneous" at bounding box center [63, 174] width 112 height 9
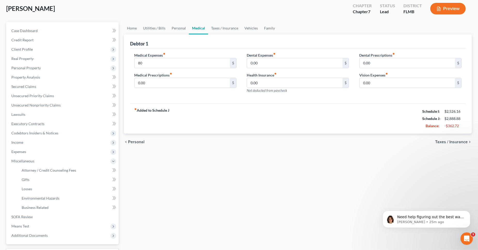
scroll to position [0, 0]
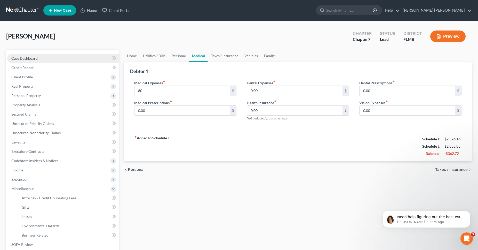
click at [38, 60] on link "Case Dashboard" at bounding box center [63, 58] width 112 height 9
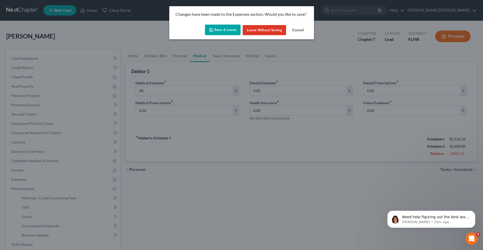
click at [228, 29] on button "Save & Leave" at bounding box center [223, 30] width 36 height 11
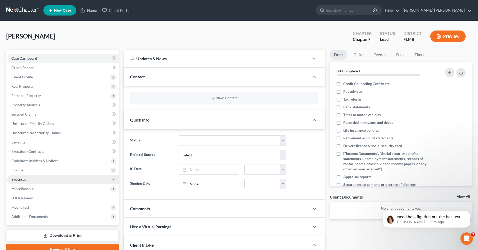
click at [57, 177] on span "Expenses" at bounding box center [63, 179] width 112 height 9
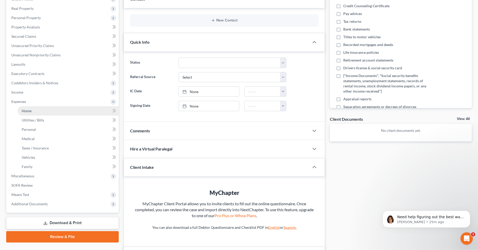
scroll to position [79, 0]
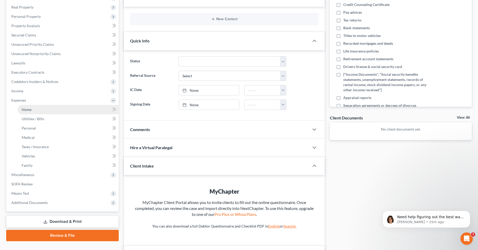
click at [71, 107] on link "Home" at bounding box center [68, 109] width 101 height 9
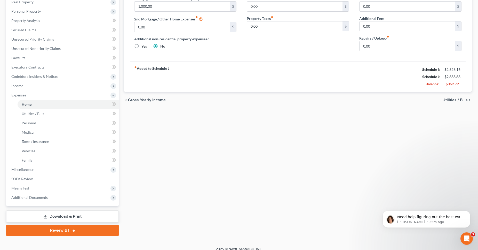
scroll to position [89, 0]
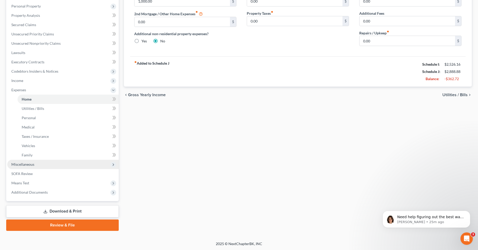
click at [61, 164] on span "Miscellaneous" at bounding box center [63, 164] width 112 height 9
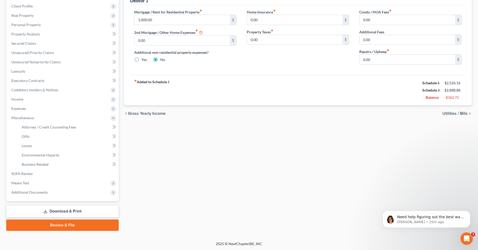
scroll to position [44, 0]
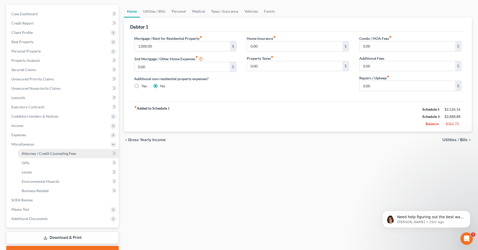
click at [75, 156] on link "Attorney / Credit Counseling Fees" at bounding box center [68, 153] width 101 height 9
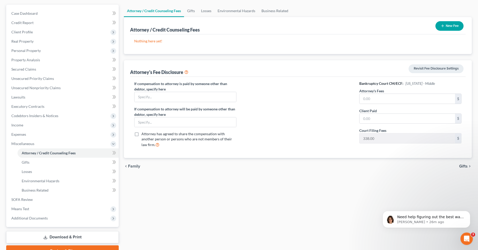
scroll to position [53, 0]
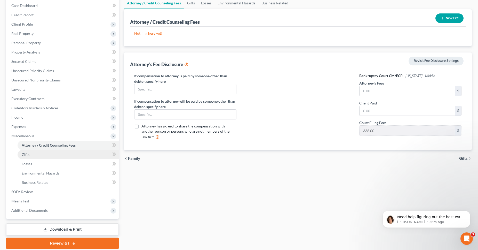
click at [56, 155] on link "Gifts" at bounding box center [68, 154] width 101 height 9
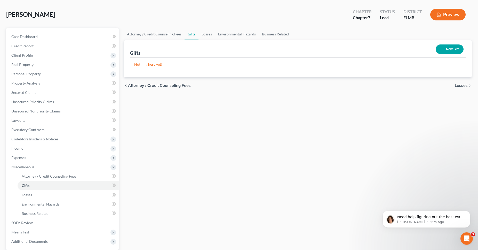
scroll to position [53, 0]
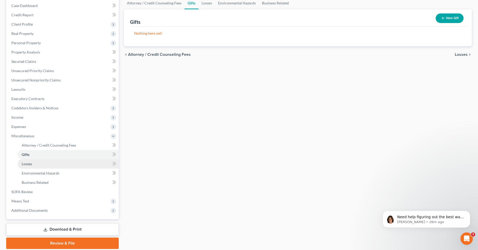
click at [57, 165] on link "Losses" at bounding box center [68, 163] width 101 height 9
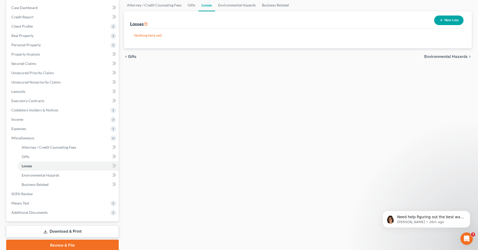
scroll to position [71, 0]
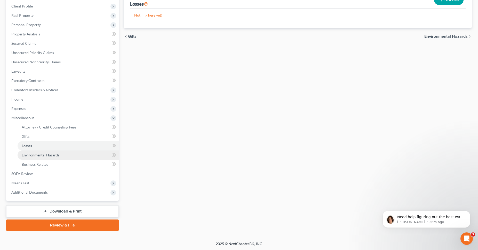
click at [49, 157] on span "Environmental Hazards" at bounding box center [41, 155] width 38 height 4
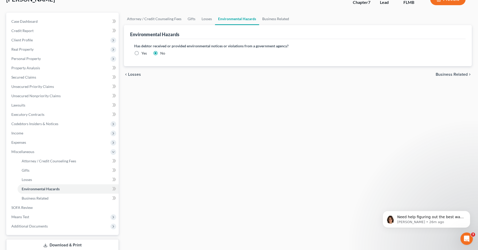
scroll to position [53, 0]
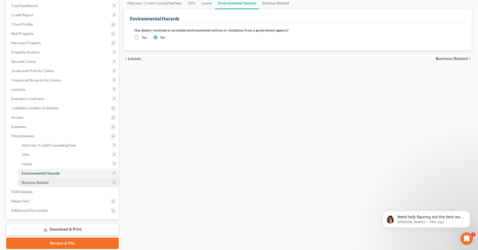
click at [46, 184] on span "Business Related" at bounding box center [35, 182] width 27 height 4
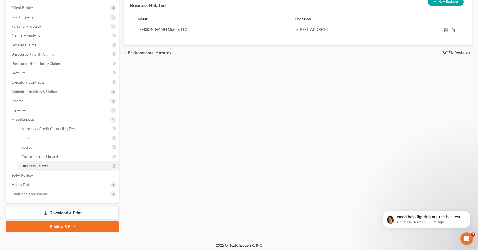
scroll to position [71, 0]
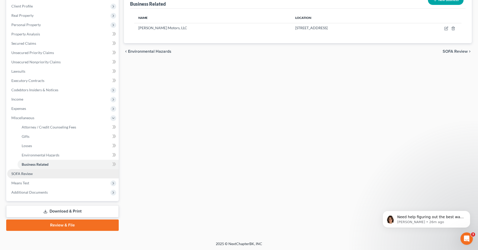
click at [62, 173] on link "SOFA Review" at bounding box center [63, 173] width 112 height 9
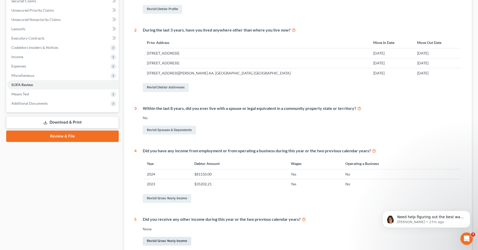
scroll to position [85, 0]
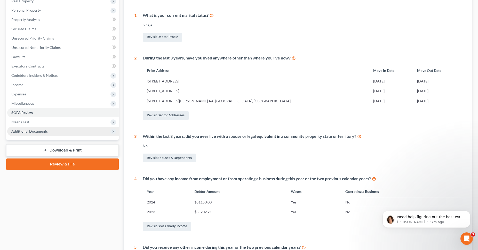
click at [52, 129] on span "Additional Documents" at bounding box center [63, 131] width 112 height 9
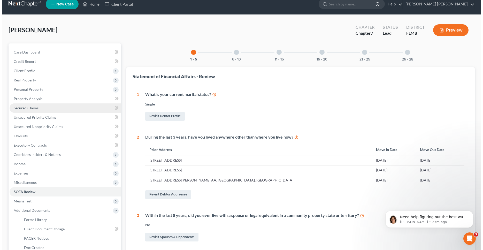
scroll to position [0, 0]
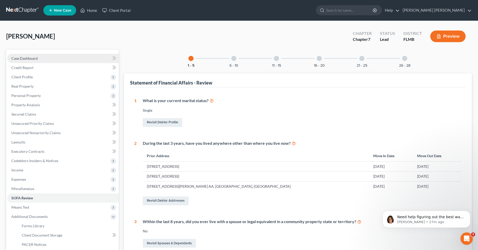
click at [36, 58] on span "Case Dashboard" at bounding box center [24, 58] width 26 height 4
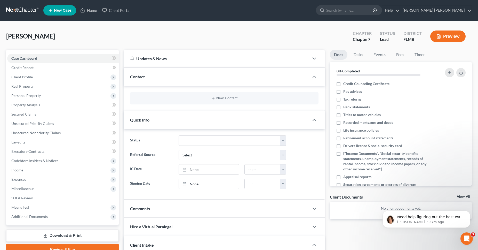
click at [446, 37] on button "Preview" at bounding box center [448, 36] width 35 height 12
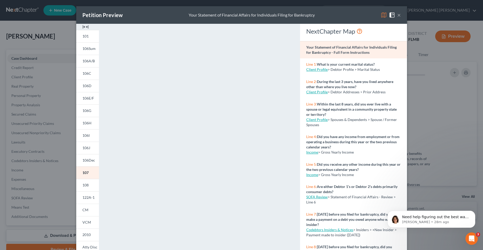
scroll to position [42, 0]
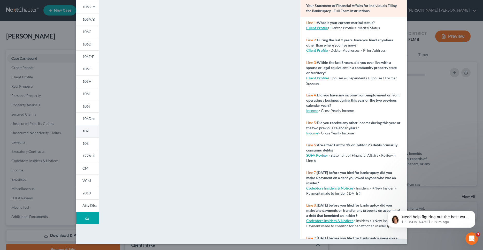
click at [86, 132] on span "107" at bounding box center [85, 131] width 6 height 4
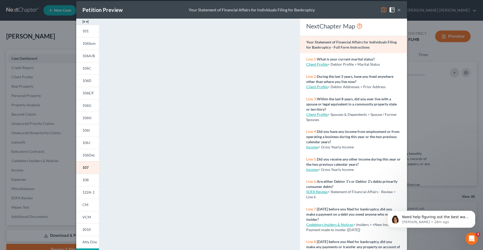
scroll to position [0, 0]
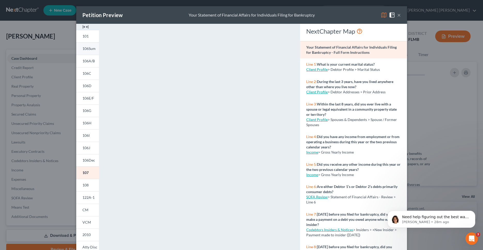
click at [89, 48] on span "106Sum" at bounding box center [88, 48] width 13 height 4
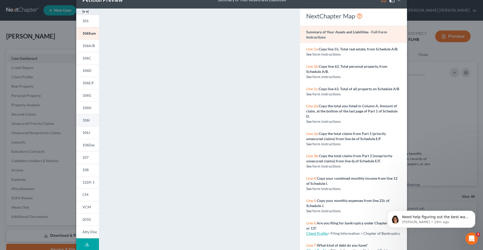
scroll to position [42, 0]
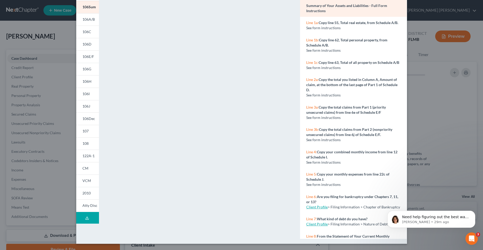
click at [89, 219] on button "Download Draft" at bounding box center [87, 218] width 23 height 12
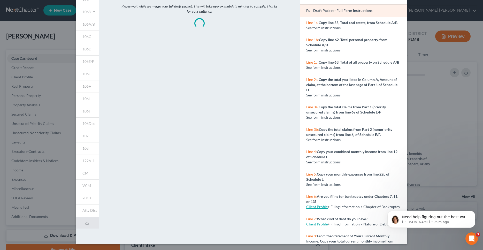
scroll to position [37, 0]
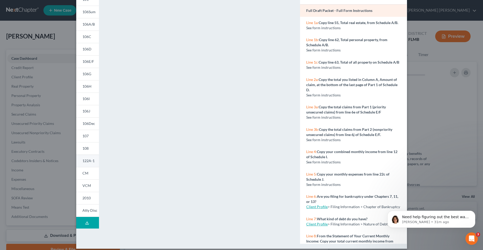
click at [87, 160] on span "122A-1" at bounding box center [88, 160] width 12 height 4
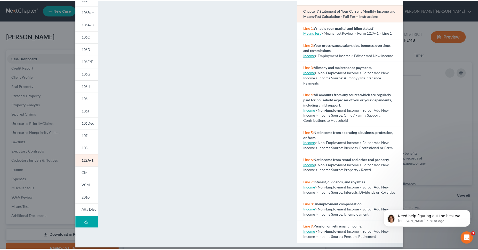
scroll to position [0, 0]
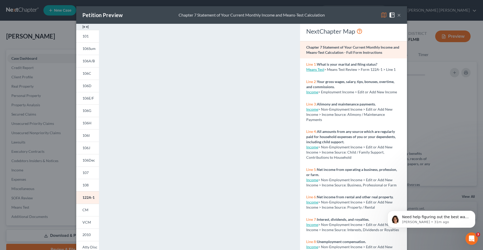
click at [351, 52] on strong "Chapter 7 Statement of Your Current Monthly Income and Means-Test Calculation -…" at bounding box center [352, 50] width 93 height 10
click at [84, 135] on span "106I" at bounding box center [85, 135] width 7 height 4
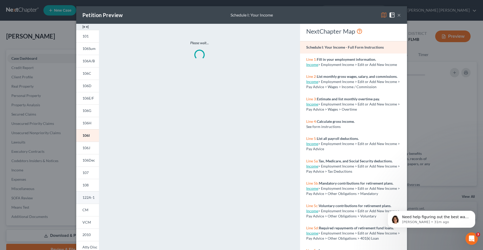
click at [82, 198] on span "122A-1" at bounding box center [88, 197] width 12 height 4
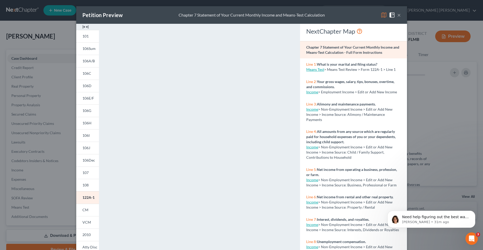
click at [397, 15] on button "×" at bounding box center [399, 15] width 4 height 6
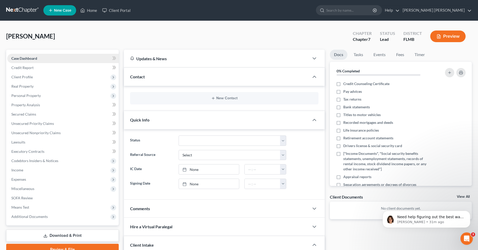
click at [51, 56] on link "Case Dashboard" at bounding box center [63, 58] width 112 height 9
